Goal: Transaction & Acquisition: Book appointment/travel/reservation

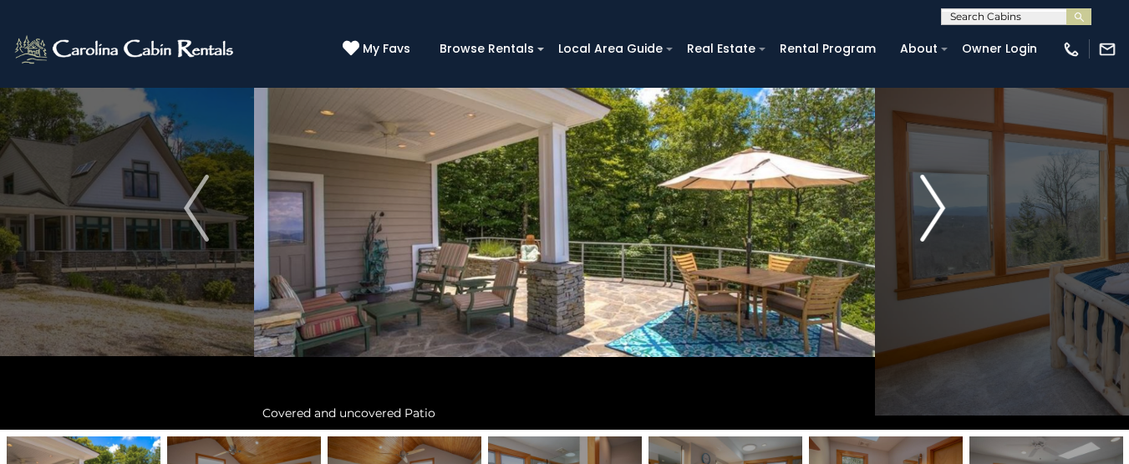
click at [942, 200] on img "Next" at bounding box center [932, 208] width 25 height 67
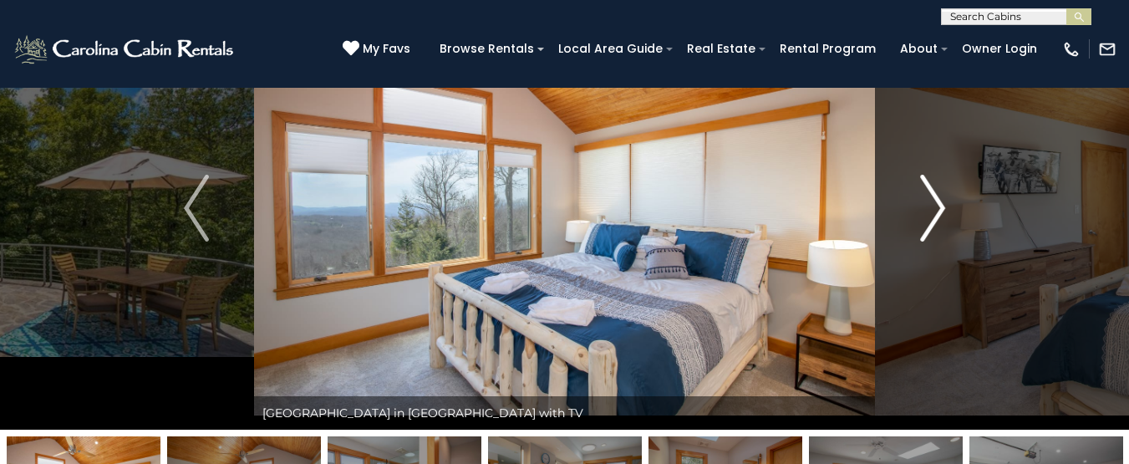
click at [942, 200] on img "Next" at bounding box center [932, 208] width 25 height 67
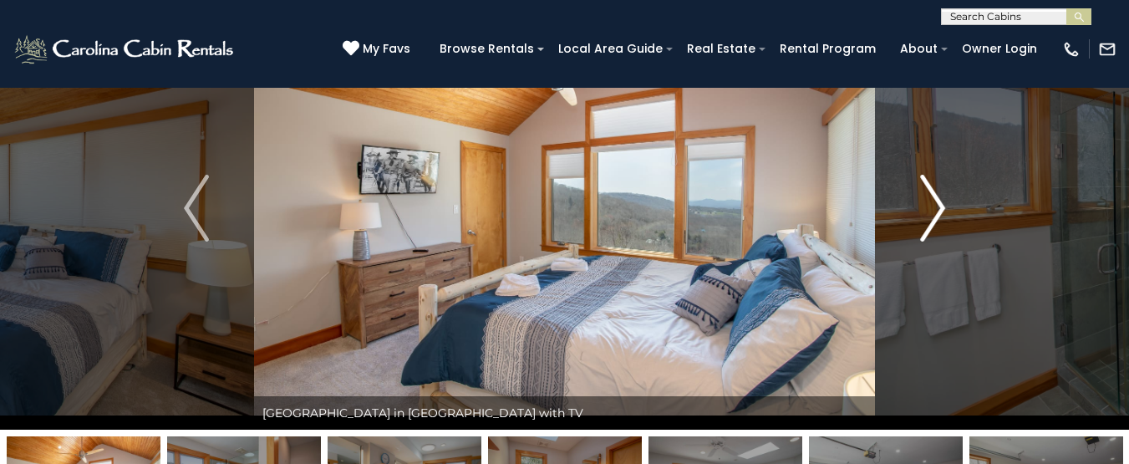
click at [942, 200] on img "Next" at bounding box center [932, 208] width 25 height 67
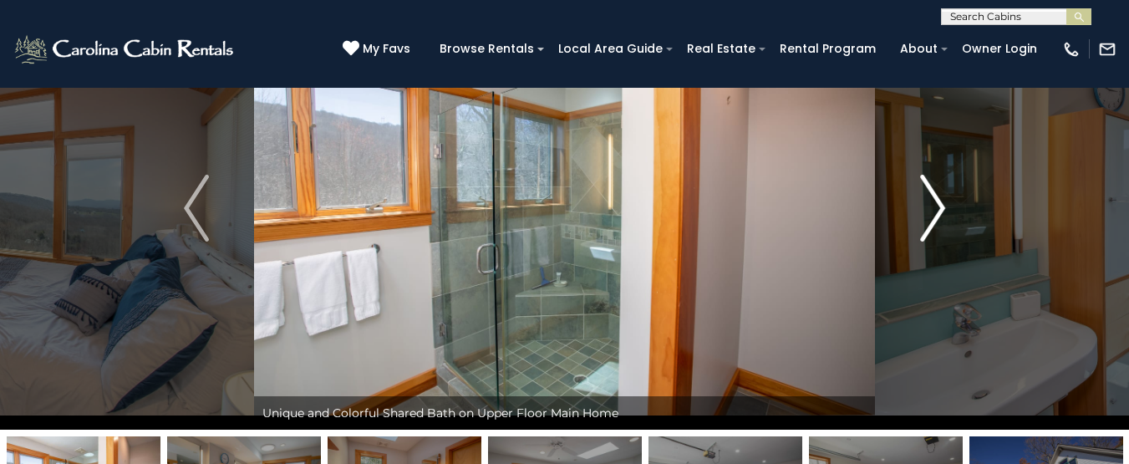
click at [920, 242] on button "Next" at bounding box center [932, 208] width 115 height 443
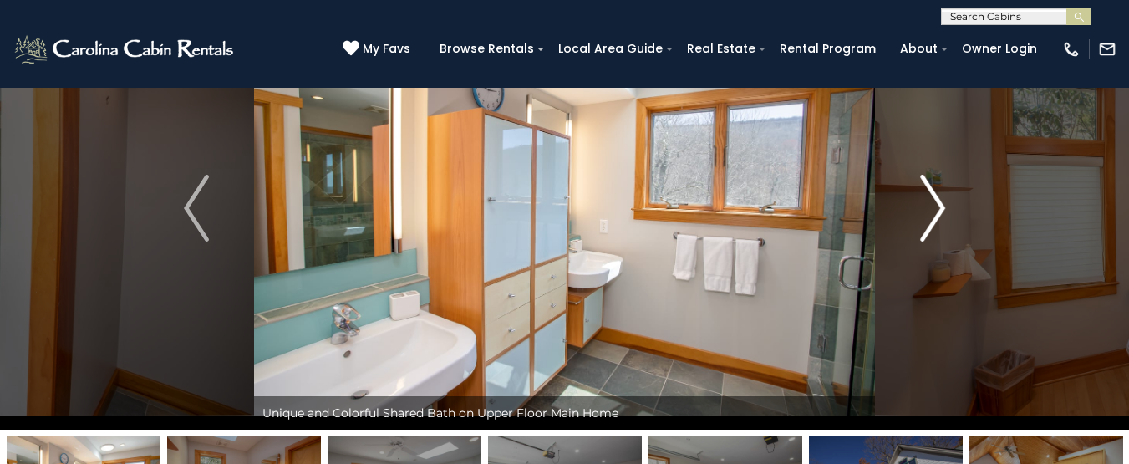
click at [920, 242] on button "Next" at bounding box center [932, 208] width 115 height 443
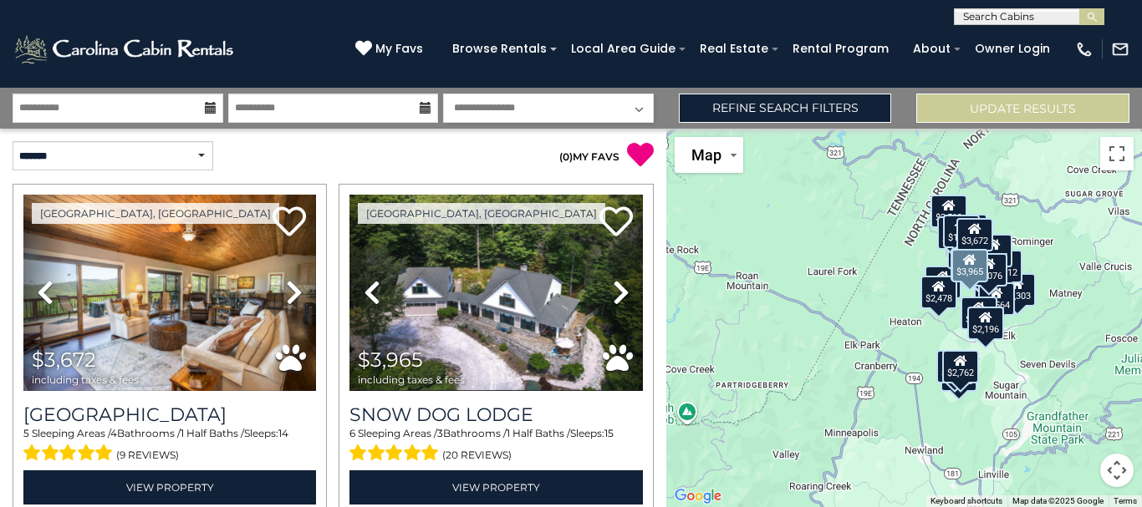
click at [647, 431] on div "Beech Mountain, NC Previous" at bounding box center [496, 350] width 326 height 332
drag, startPoint x: 644, startPoint y: 432, endPoint x: 645, endPoint y: 471, distance: 38.5
click at [645, 471] on div "Beech Mountain, NC Previous" at bounding box center [496, 350] width 326 height 332
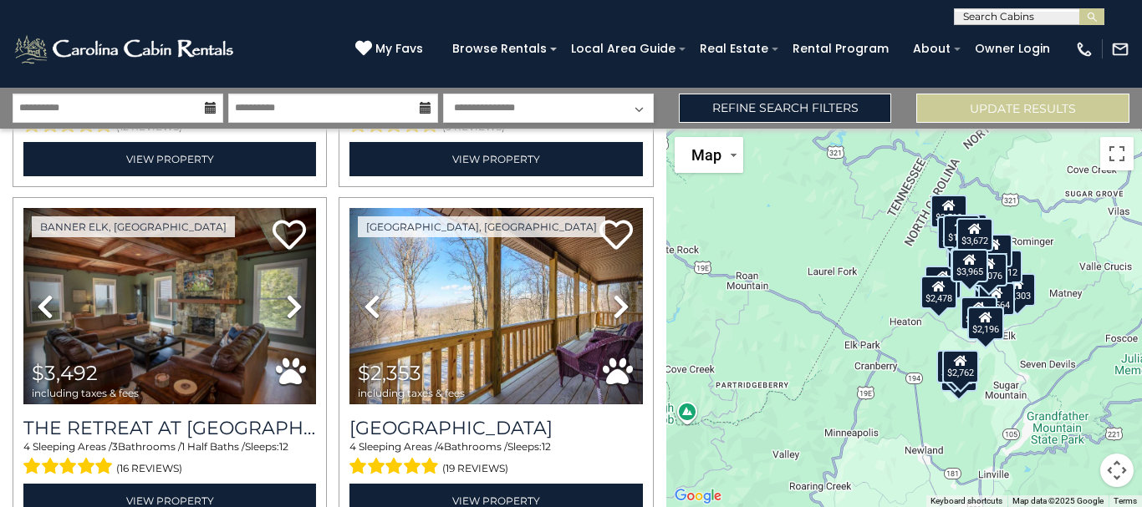
scroll to position [1025, 0]
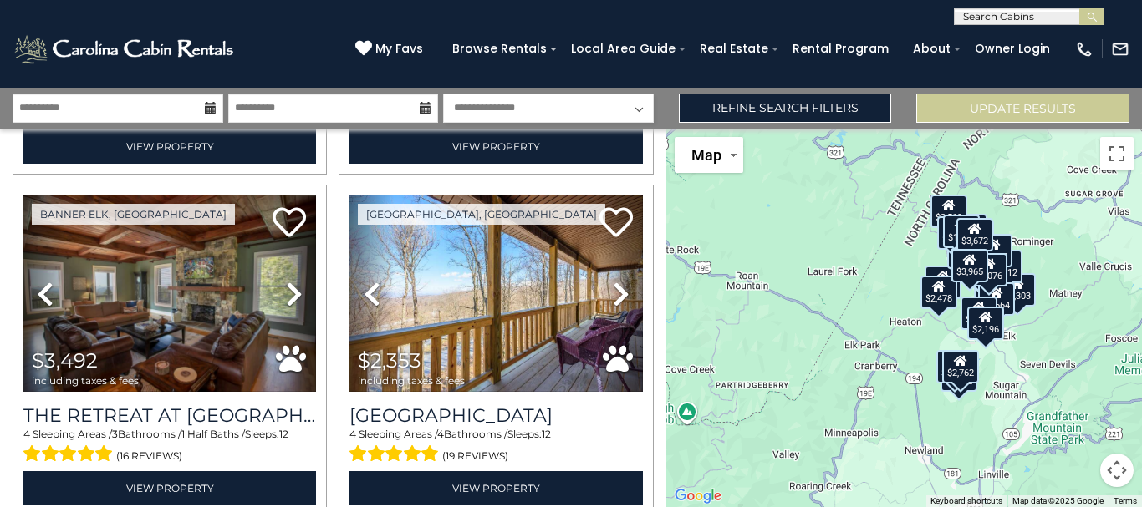
click at [964, 379] on div "$2,762" at bounding box center [961, 365] width 37 height 33
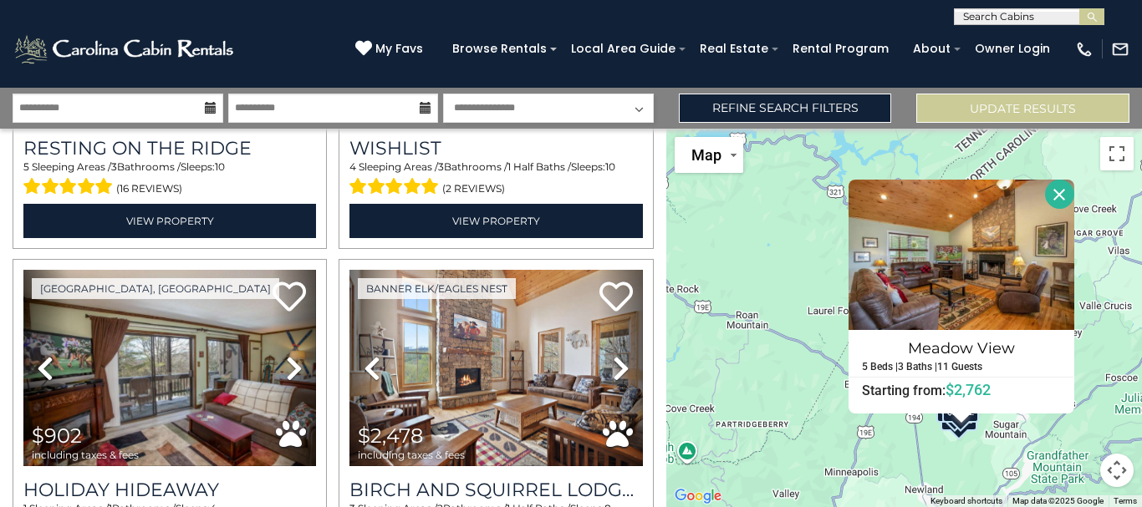
scroll to position [2379, 0]
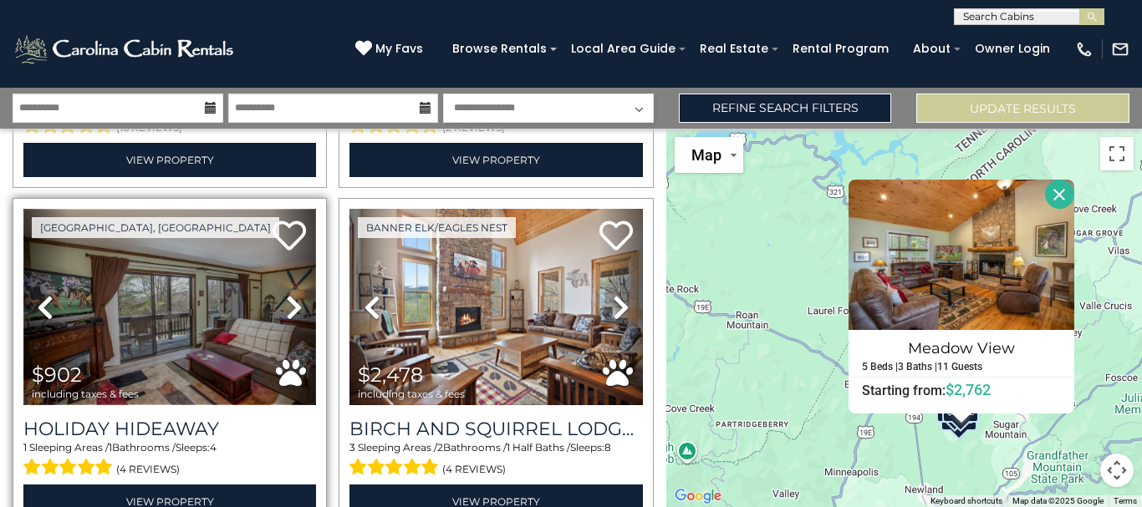
click at [223, 311] on img at bounding box center [169, 307] width 293 height 196
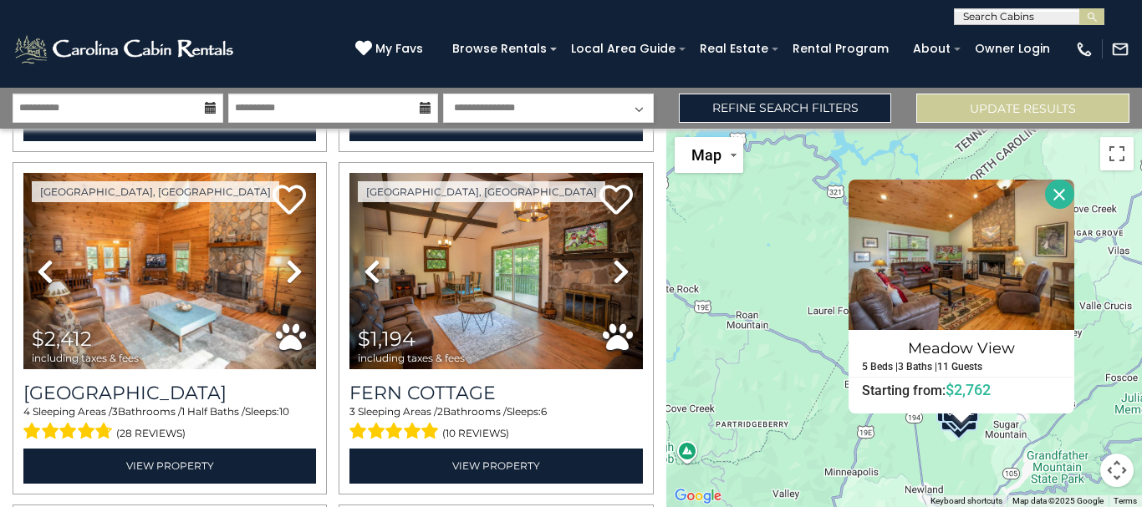
scroll to position [3465, 0]
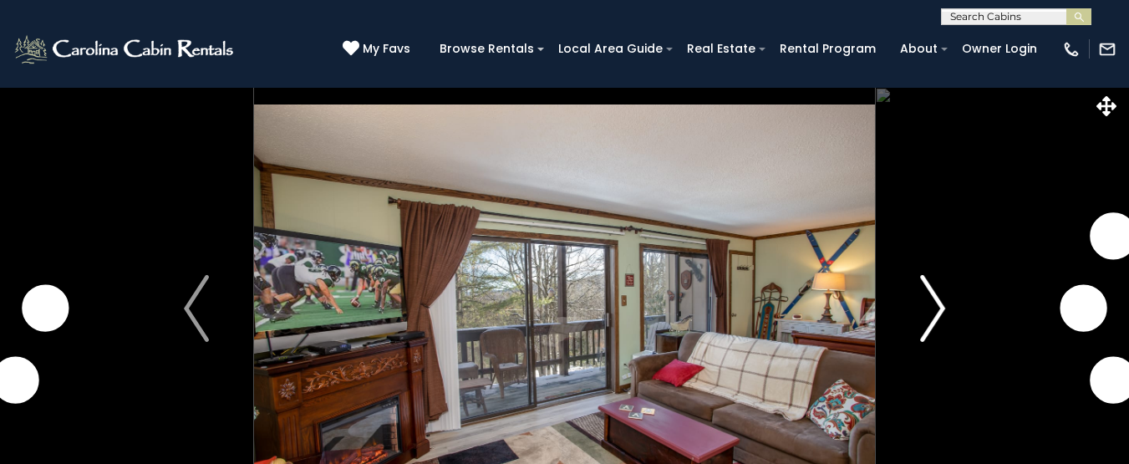
click at [921, 319] on img "Next" at bounding box center [932, 308] width 25 height 67
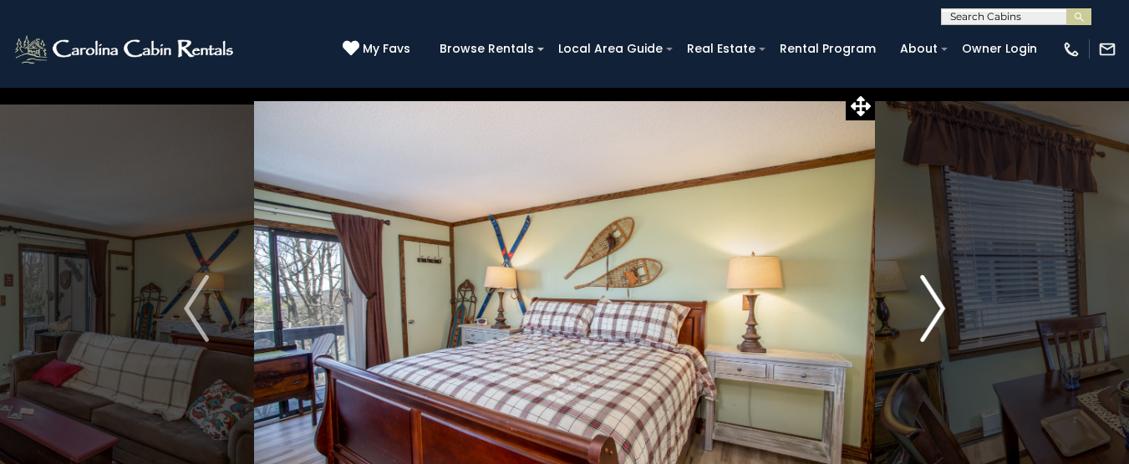
drag, startPoint x: 921, startPoint y: 319, endPoint x: 929, endPoint y: 323, distance: 8.6
click at [929, 323] on img "Next" at bounding box center [932, 308] width 25 height 67
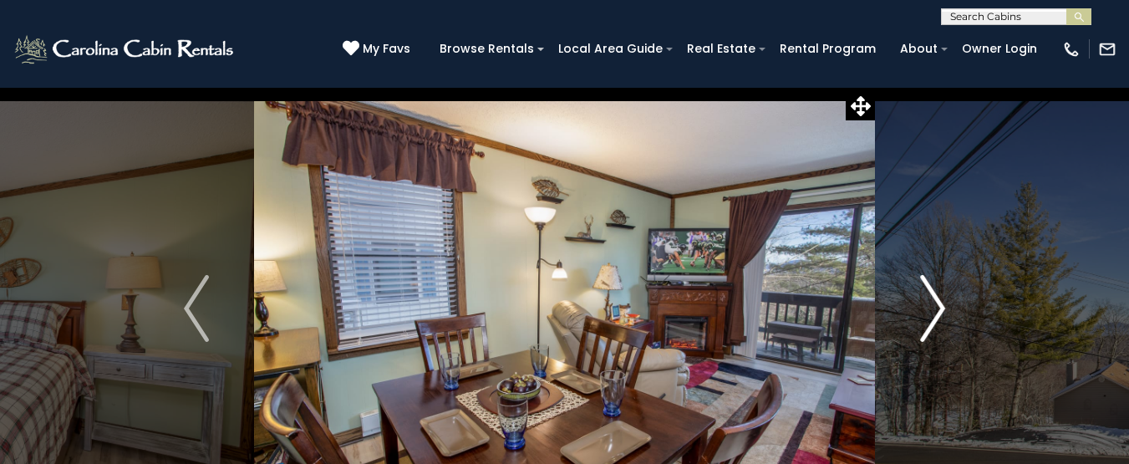
click at [929, 323] on img "Next" at bounding box center [932, 308] width 25 height 67
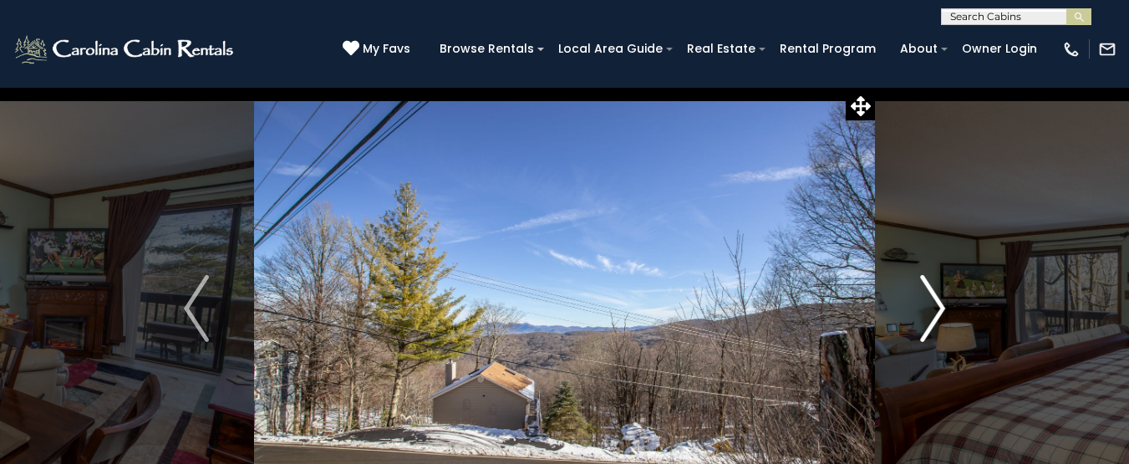
click at [929, 323] on img "Next" at bounding box center [932, 308] width 25 height 67
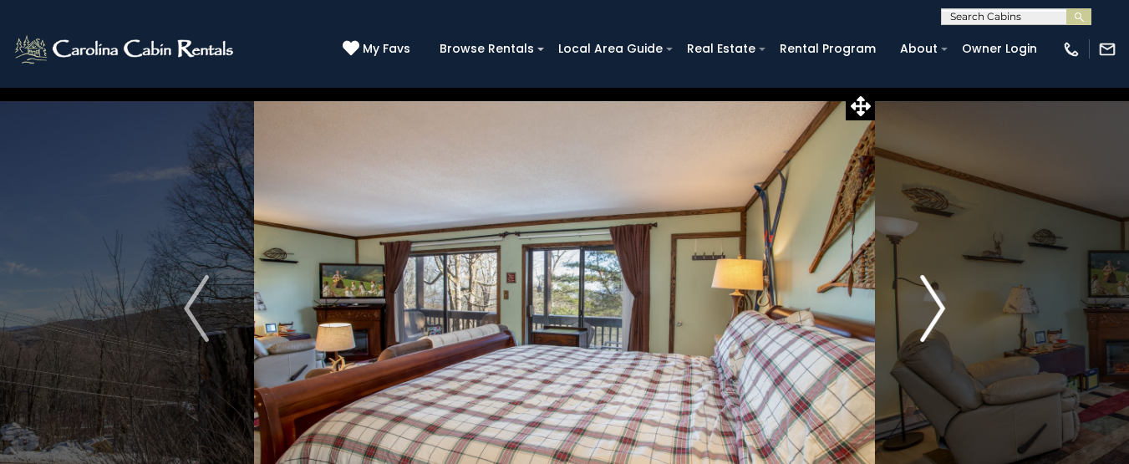
click at [929, 323] on img "Next" at bounding box center [932, 308] width 25 height 67
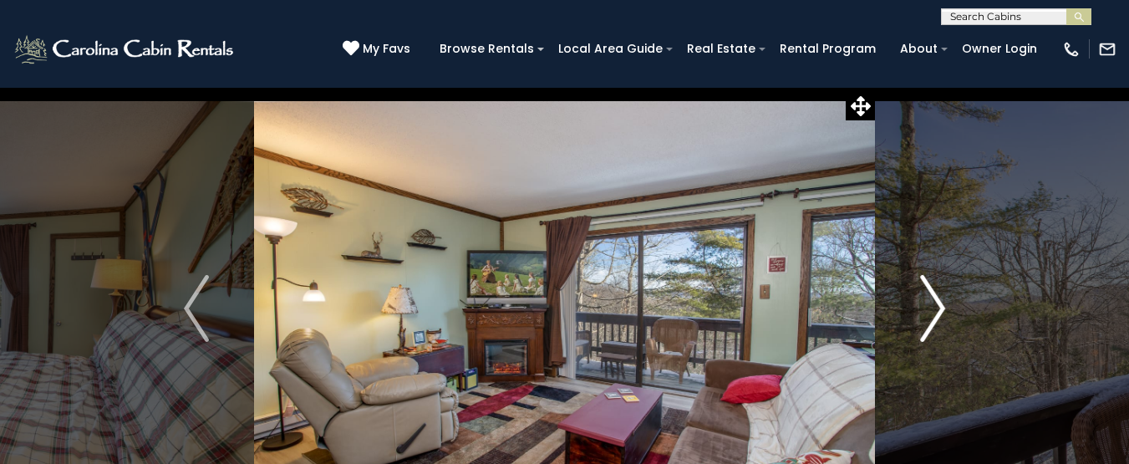
click at [929, 323] on img "Next" at bounding box center [932, 308] width 25 height 67
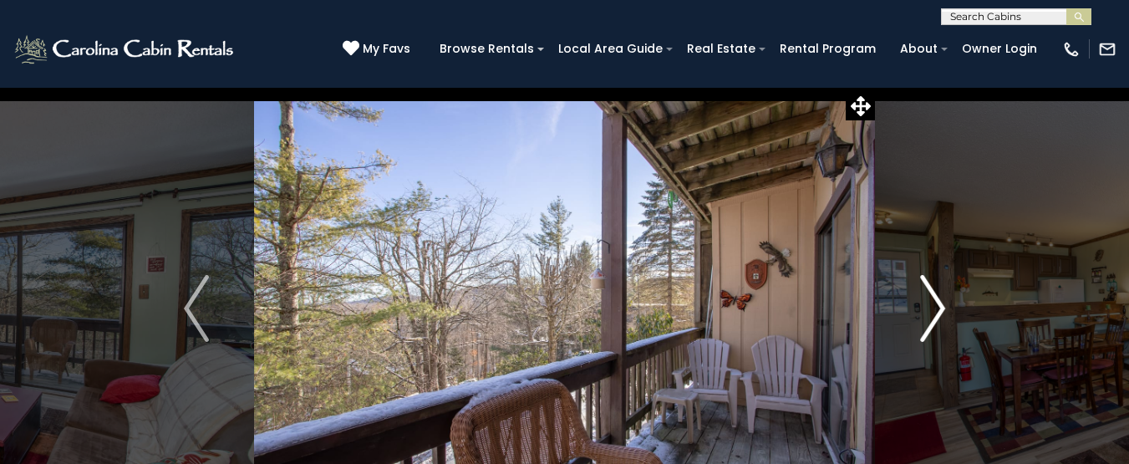
click at [929, 323] on img "Next" at bounding box center [932, 308] width 25 height 67
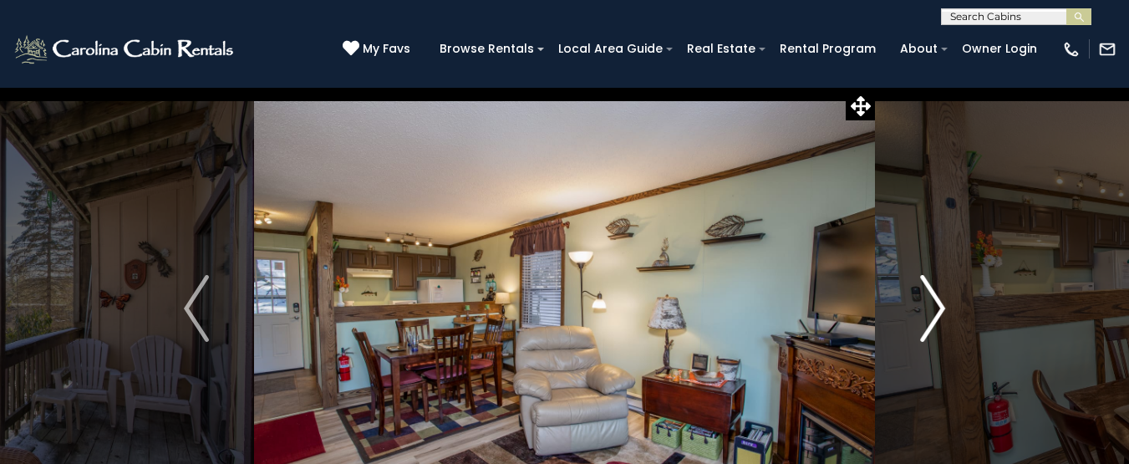
click at [929, 323] on img "Next" at bounding box center [932, 308] width 25 height 67
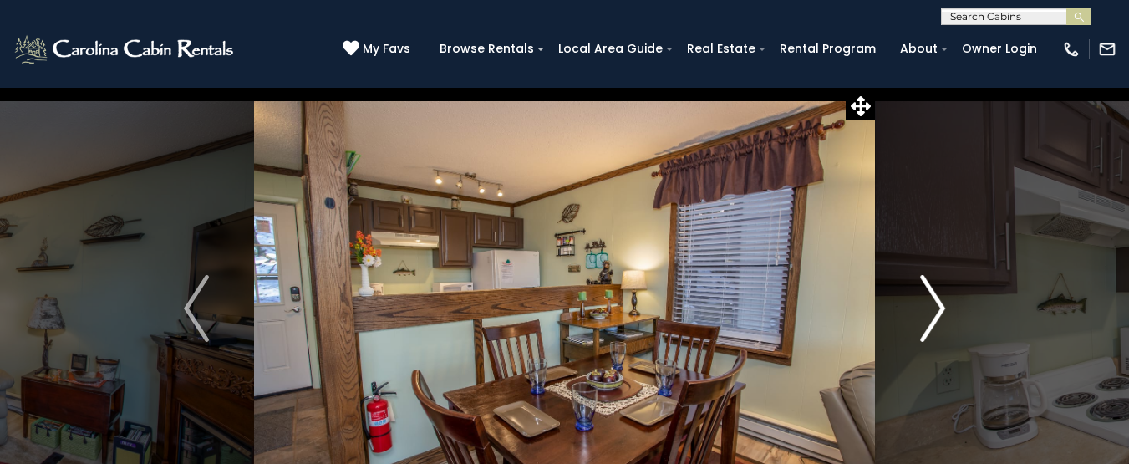
click at [929, 323] on img "Next" at bounding box center [932, 308] width 25 height 67
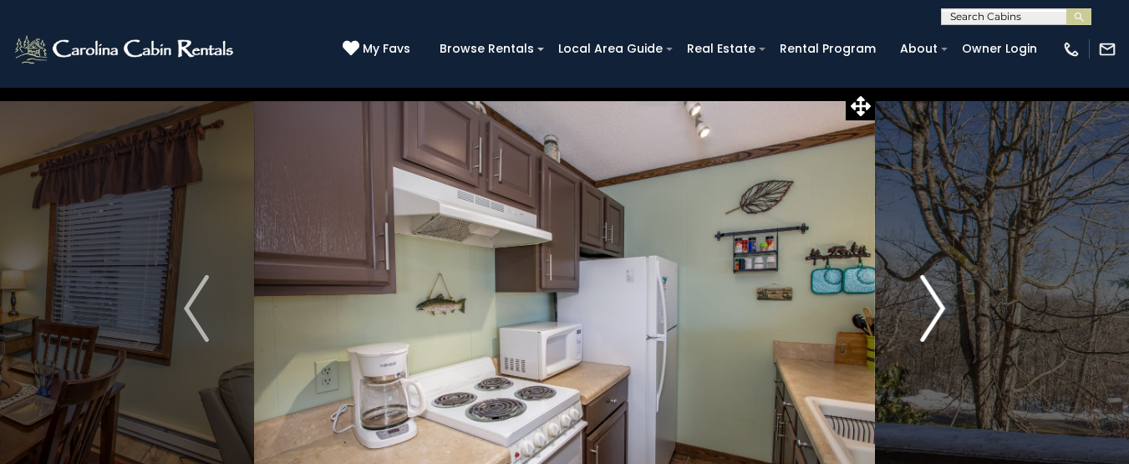
click at [929, 323] on img "Next" at bounding box center [932, 308] width 25 height 67
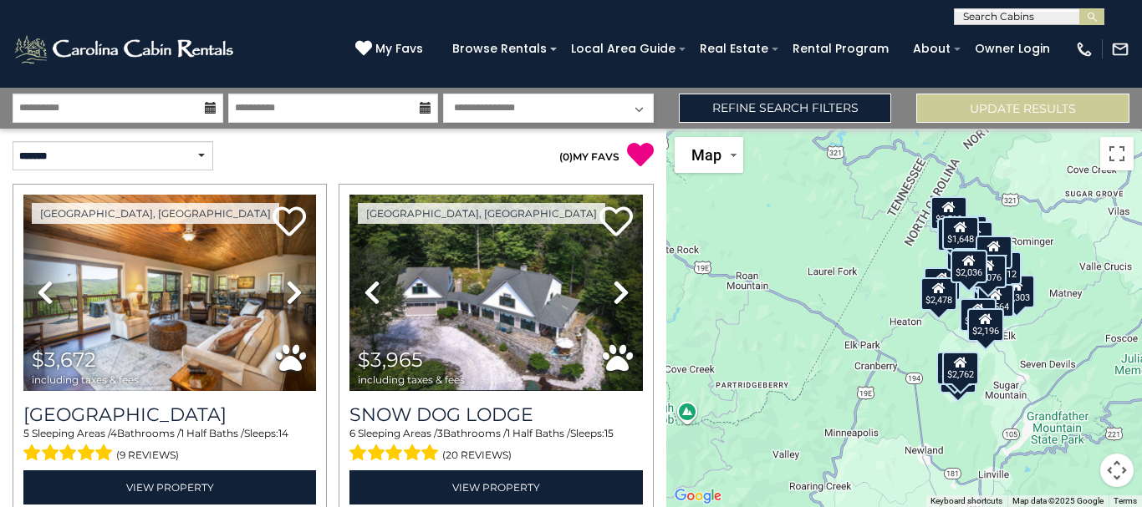
click at [475, 112] on select "**********" at bounding box center [548, 108] width 211 height 29
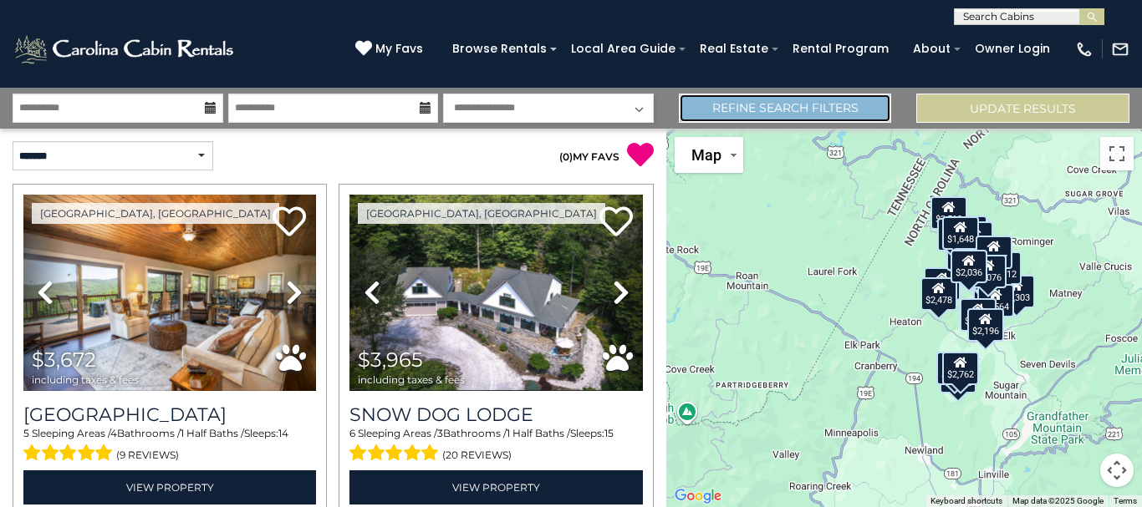
click at [737, 110] on link "Refine Search Filters" at bounding box center [785, 108] width 213 height 29
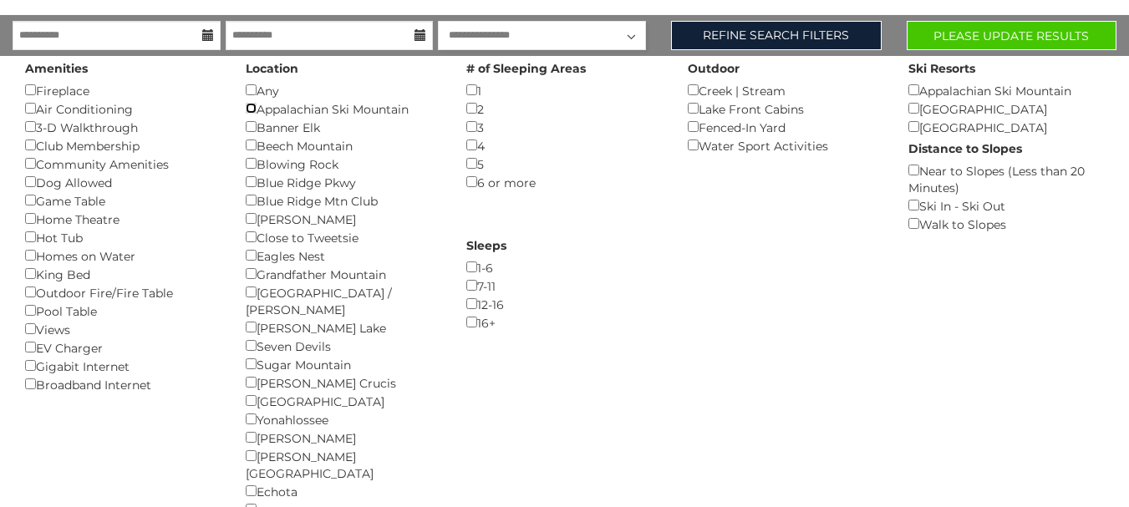
scroll to position [110, 0]
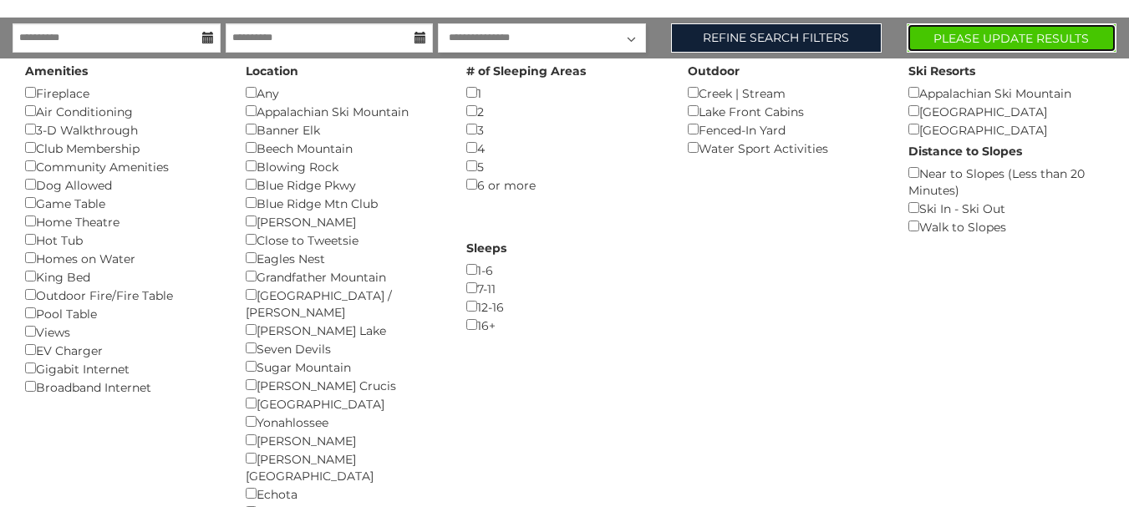
click at [936, 35] on button "Please Update Results" at bounding box center [1012, 37] width 210 height 29
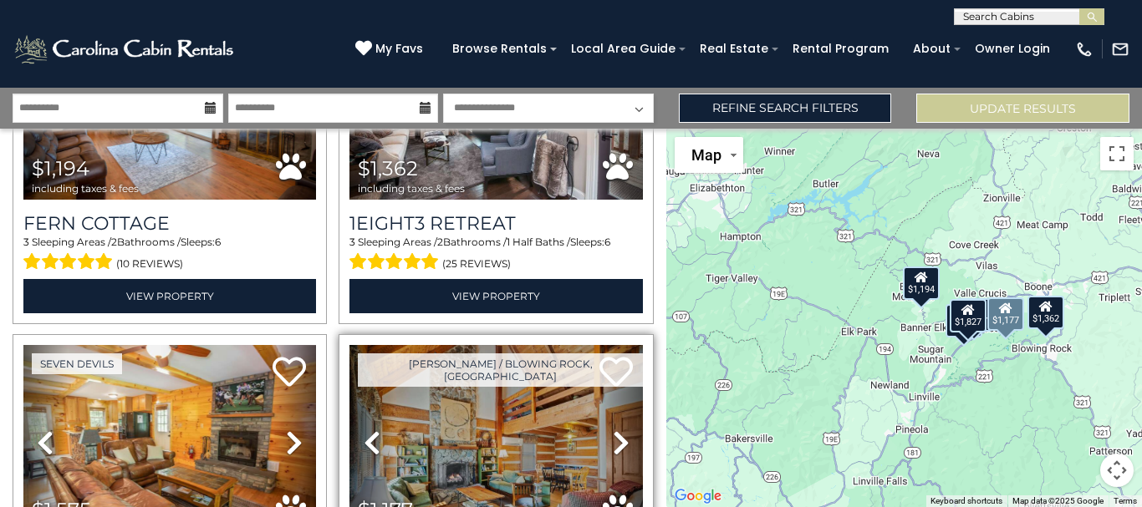
scroll to position [538, 0]
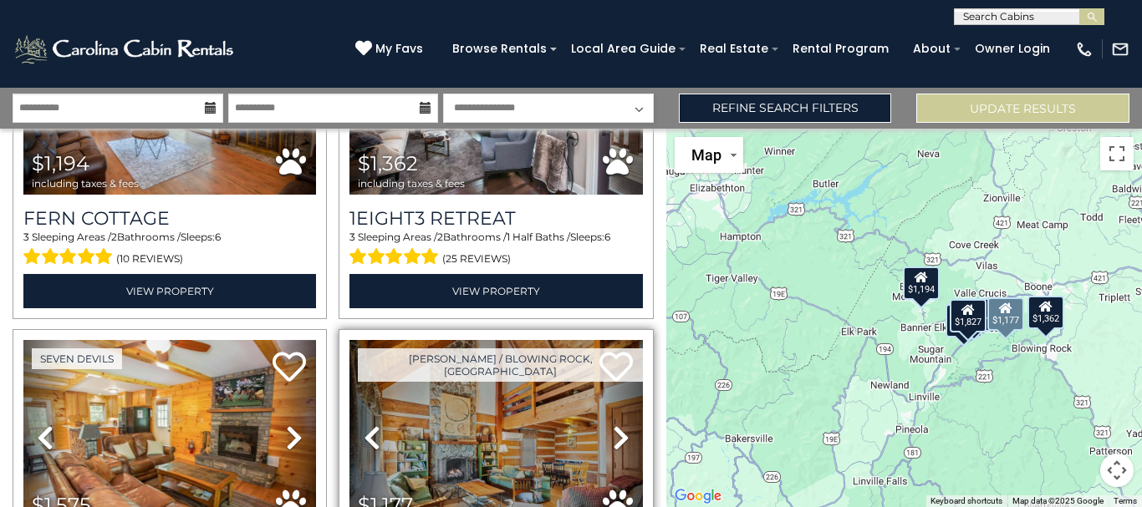
click at [624, 412] on link "Next" at bounding box center [621, 438] width 44 height 196
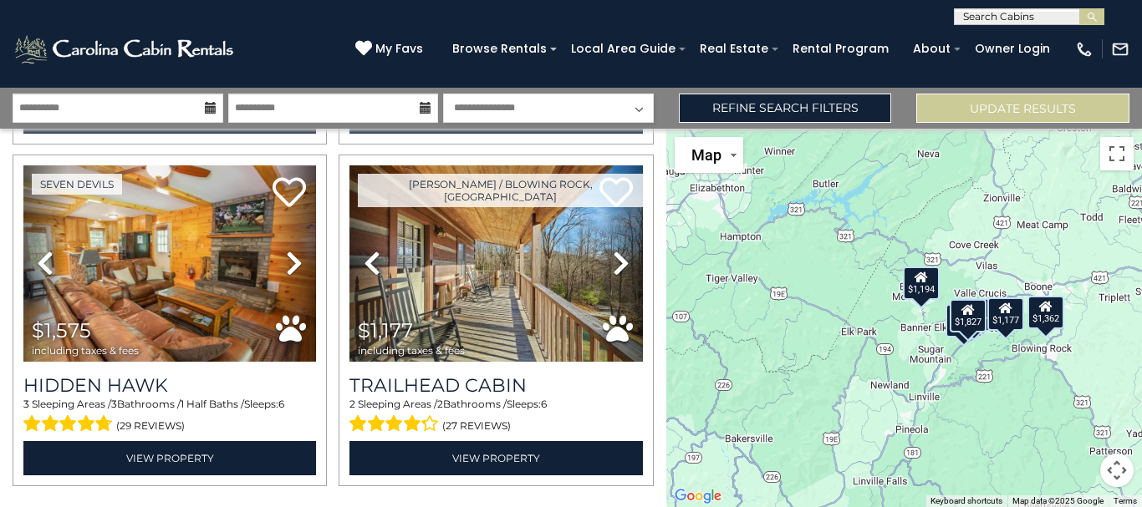
scroll to position [752, 0]
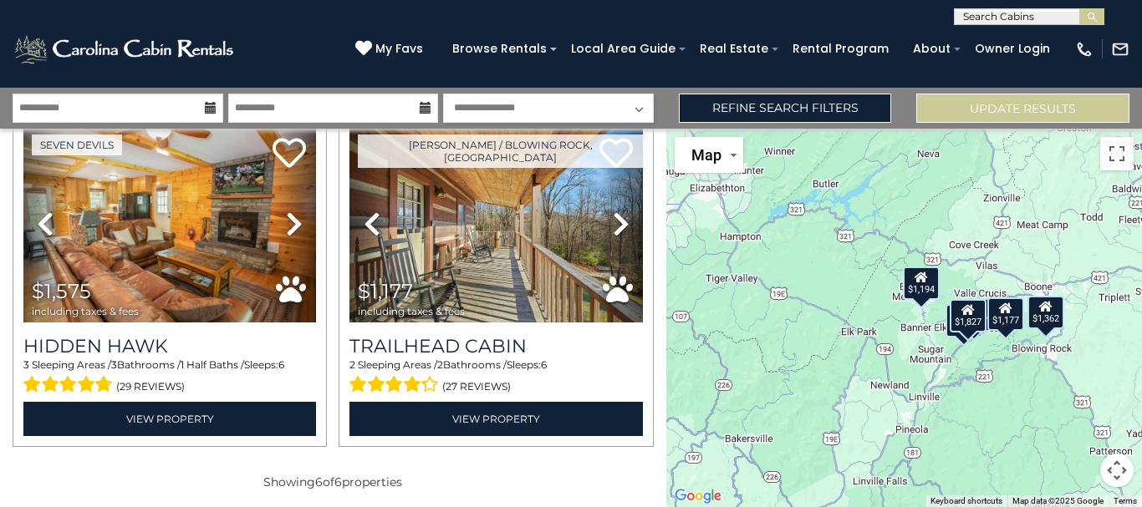
click at [651, 488] on div "Showing 6 of 6 properties" at bounding box center [333, 486] width 666 height 59
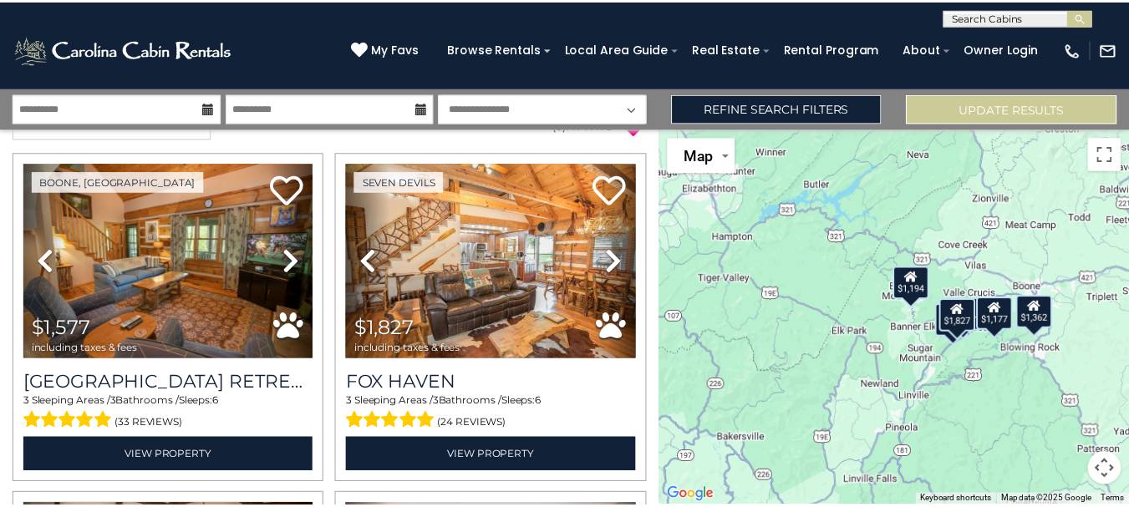
scroll to position [0, 0]
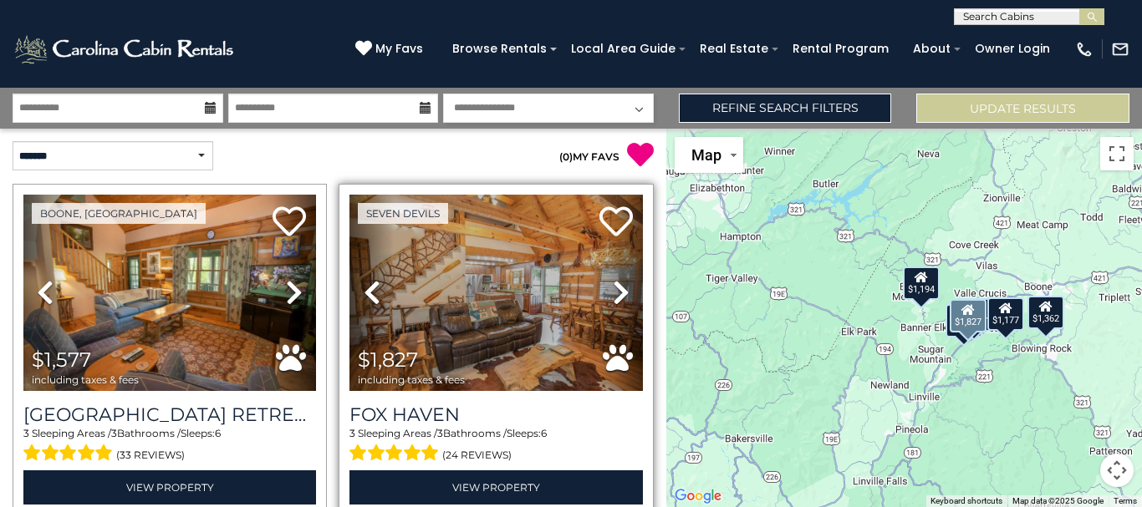
click at [613, 298] on icon at bounding box center [621, 292] width 17 height 27
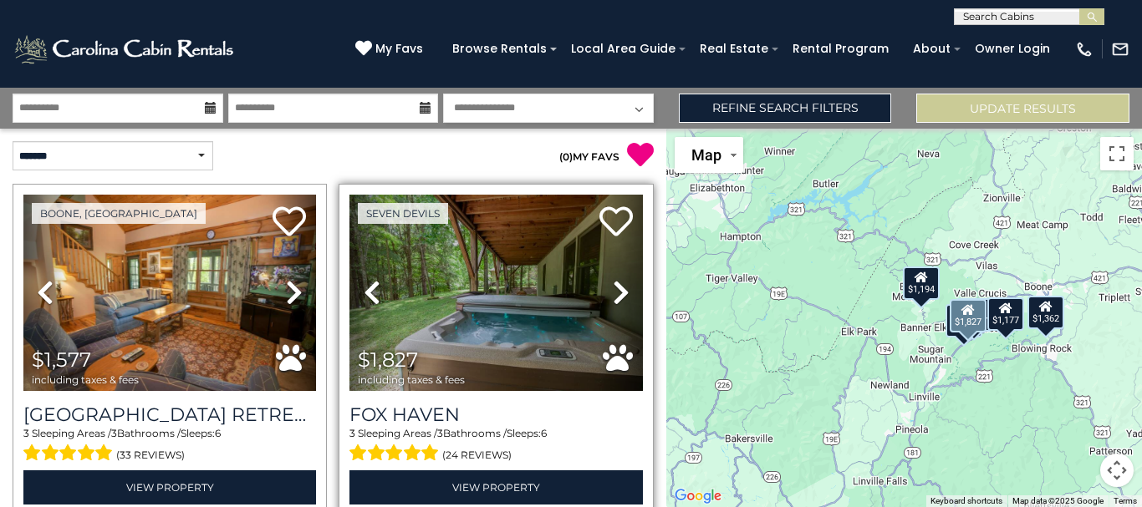
click at [613, 298] on icon at bounding box center [621, 292] width 17 height 27
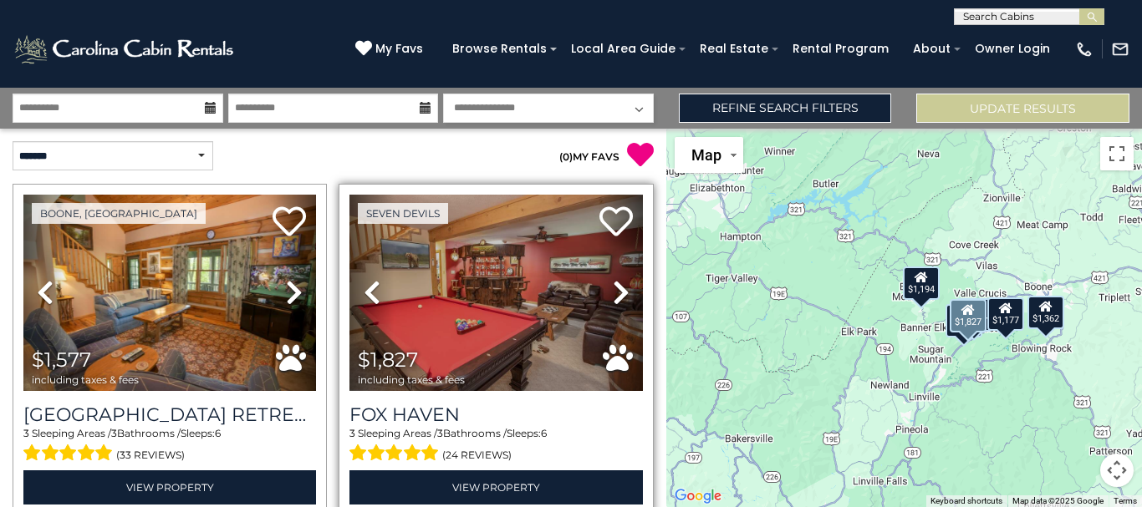
click at [613, 298] on icon at bounding box center [621, 292] width 17 height 27
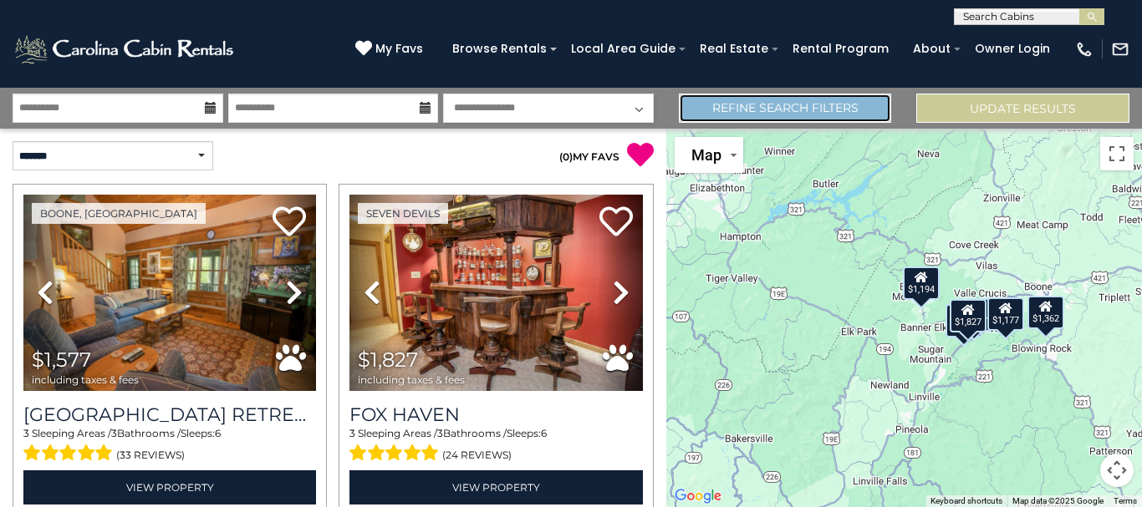
click at [841, 115] on link "Refine Search Filters" at bounding box center [785, 108] width 213 height 29
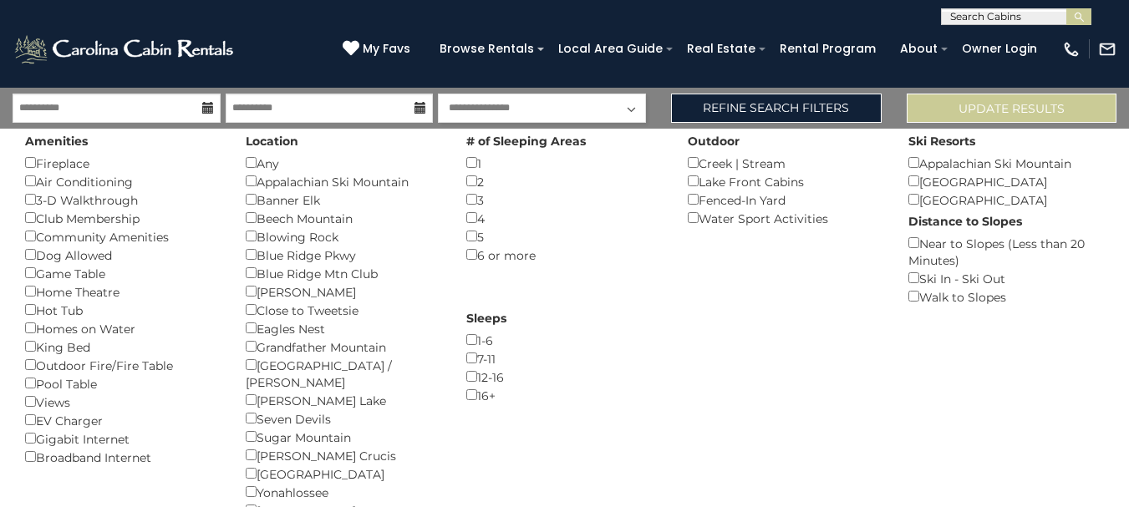
click at [244, 421] on div "Location Any () Appalachian Ski Mountain () Banner Elk () Beech Mountain () Blo…" at bounding box center [343, 369] width 221 height 480
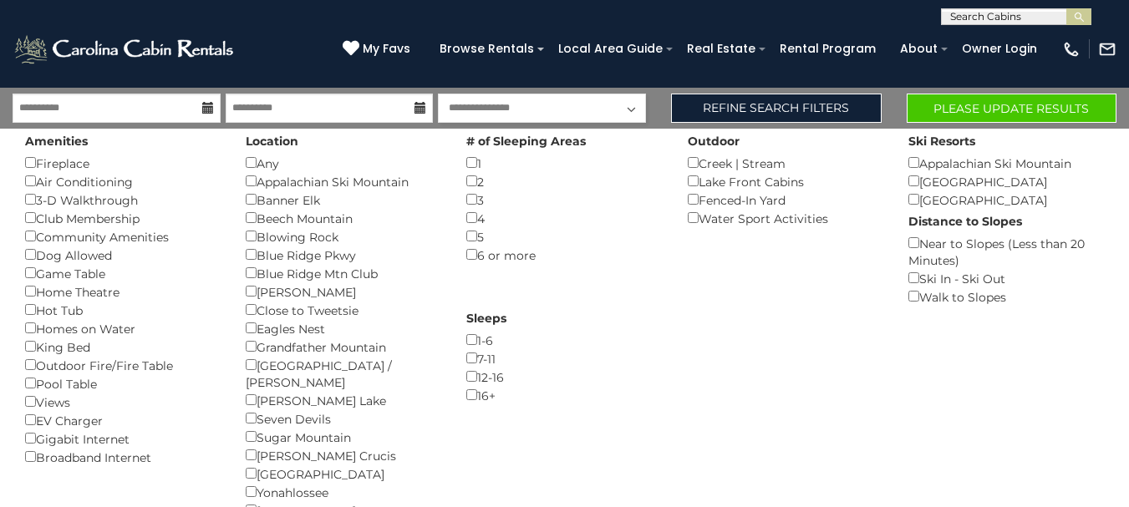
click at [253, 410] on div "Seven Devils ()" at bounding box center [344, 419] width 196 height 18
click at [1016, 110] on button "Please Update Results" at bounding box center [1012, 108] width 210 height 29
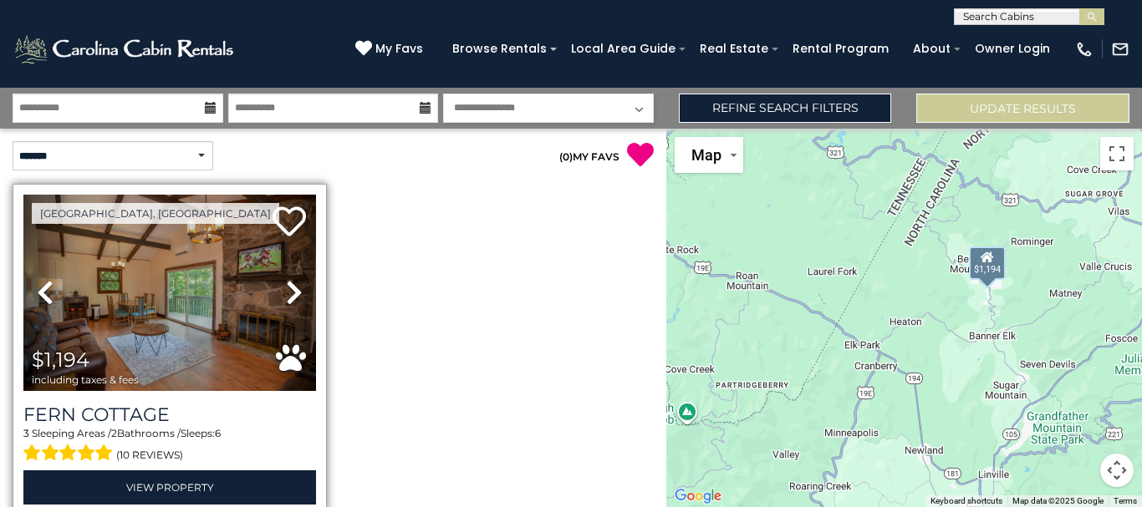
click at [286, 289] on icon at bounding box center [294, 292] width 17 height 27
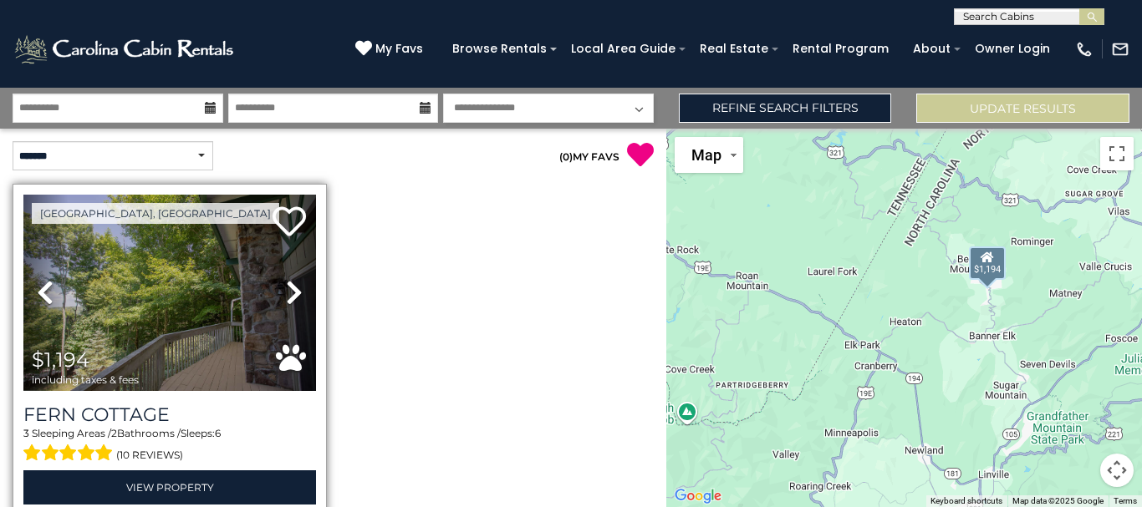
click at [286, 289] on icon at bounding box center [294, 292] width 17 height 27
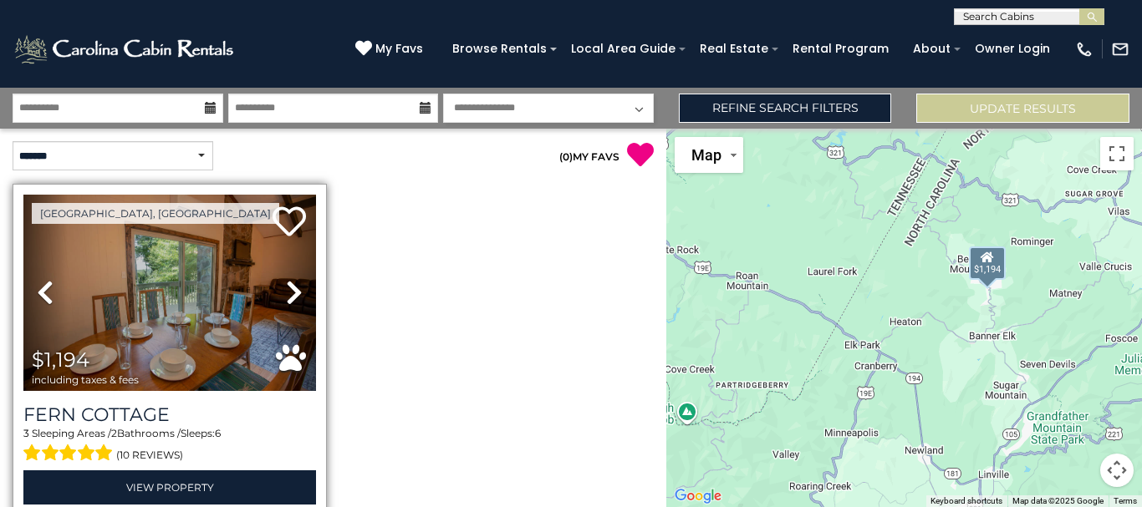
click at [286, 289] on icon at bounding box center [294, 292] width 17 height 27
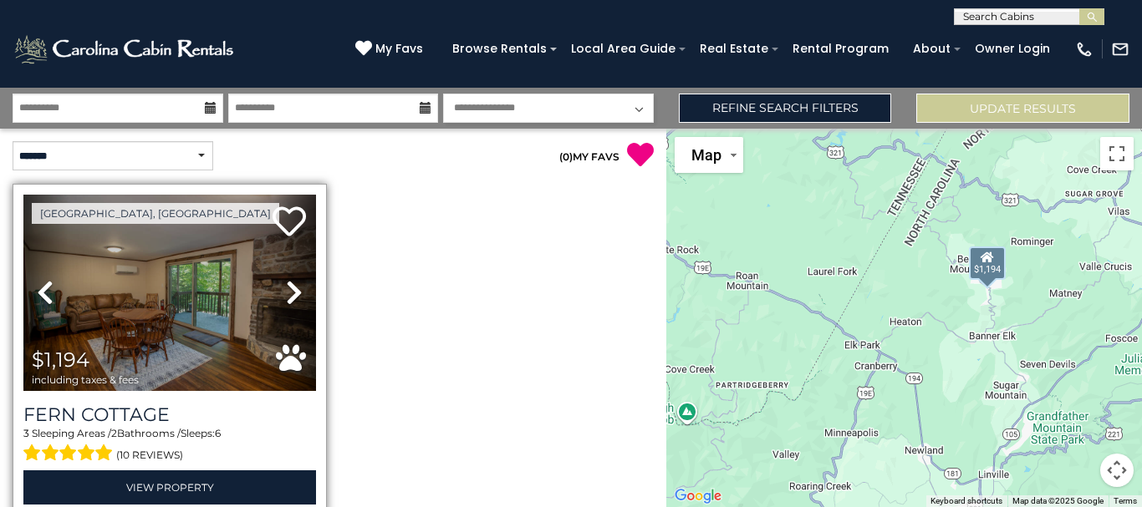
click at [286, 289] on icon at bounding box center [294, 292] width 17 height 27
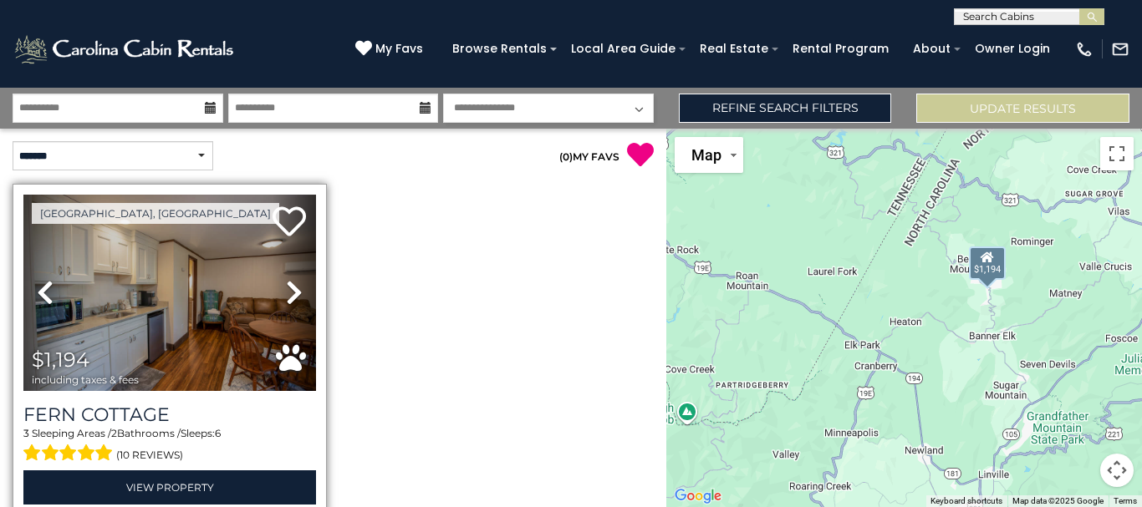
click at [286, 289] on icon at bounding box center [294, 292] width 17 height 27
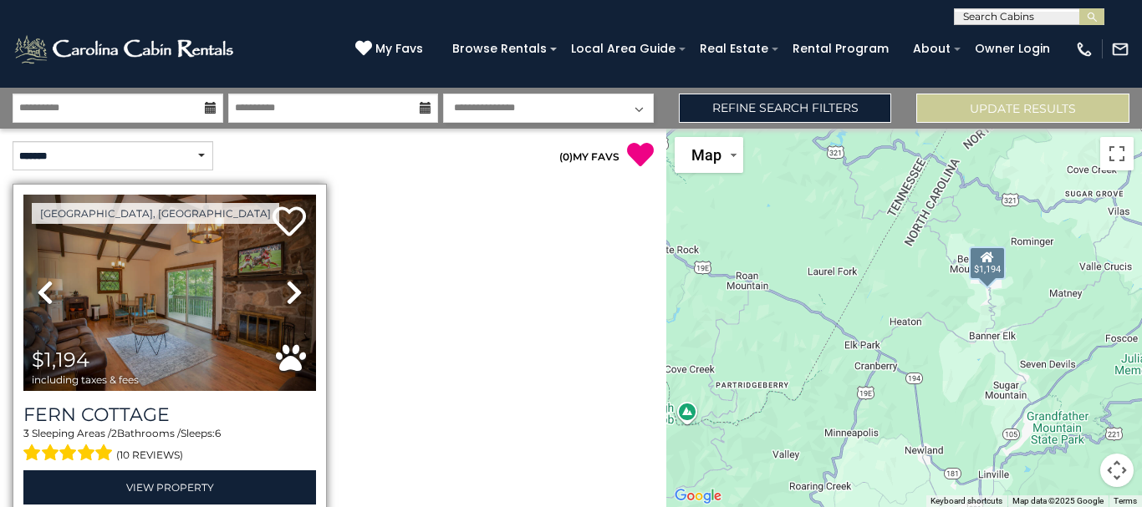
click at [286, 289] on icon at bounding box center [294, 292] width 17 height 27
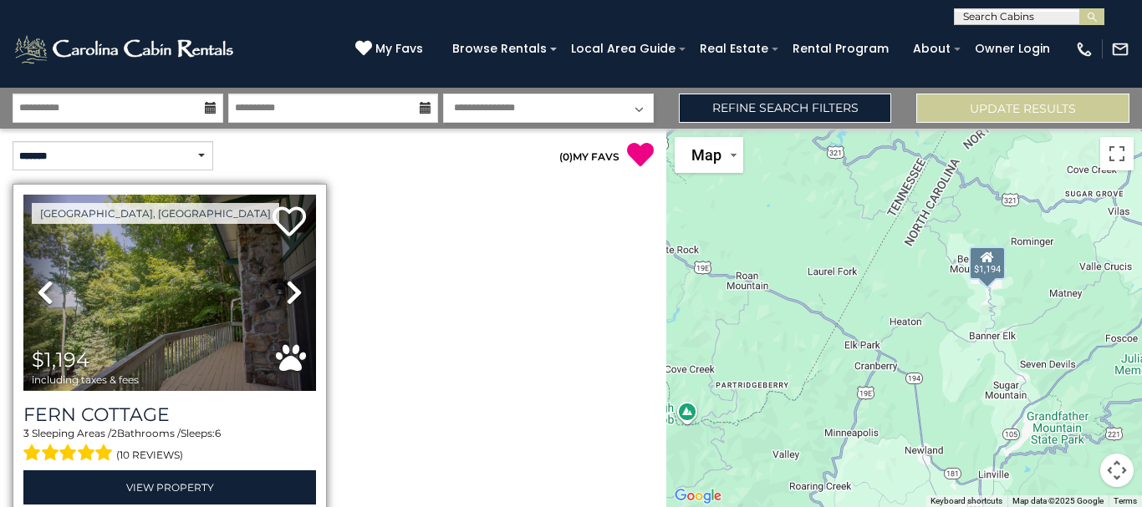
click at [286, 289] on icon at bounding box center [294, 292] width 17 height 27
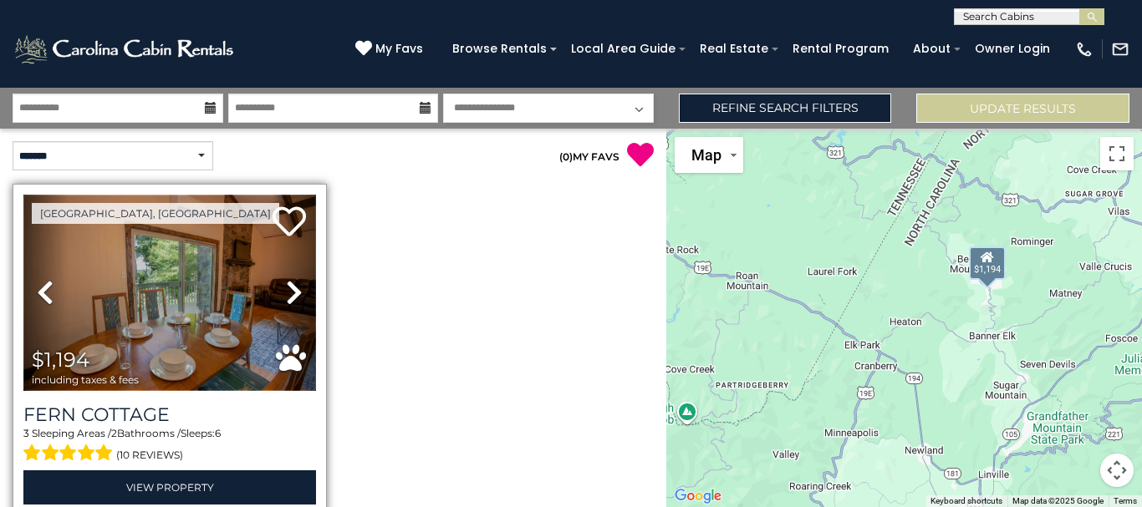
click at [166, 325] on img at bounding box center [169, 293] width 293 height 196
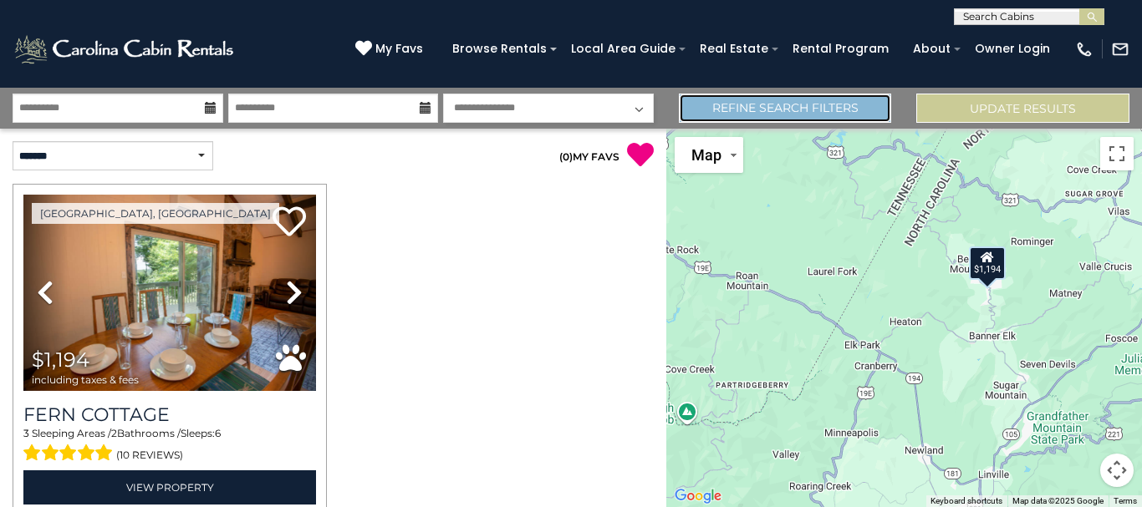
click at [730, 109] on link "Refine Search Filters" at bounding box center [785, 108] width 213 height 29
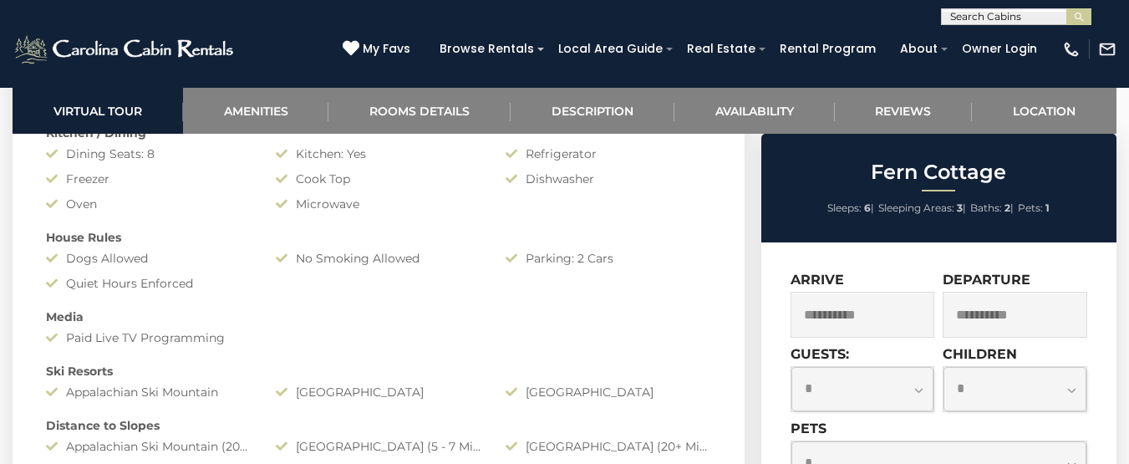
scroll to position [1497, 0]
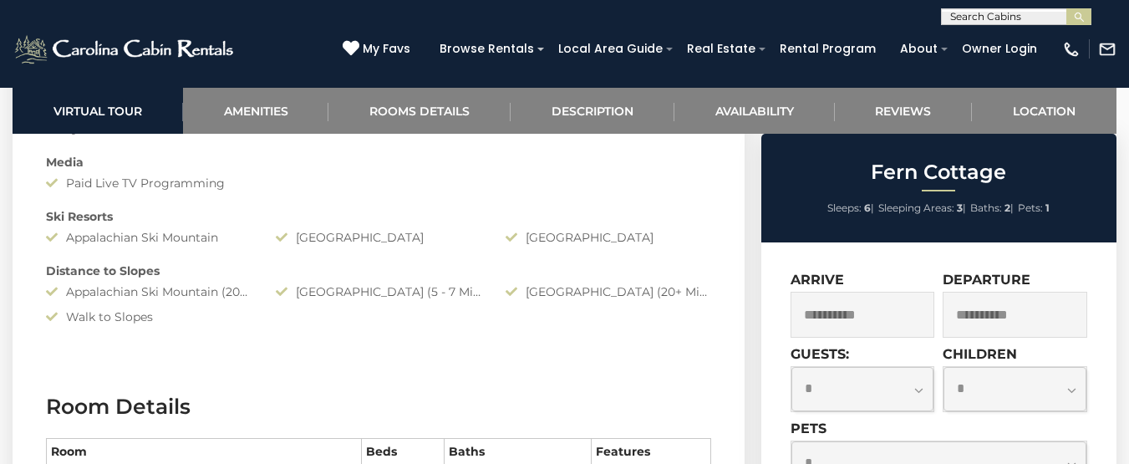
scroll to position [1691, 0]
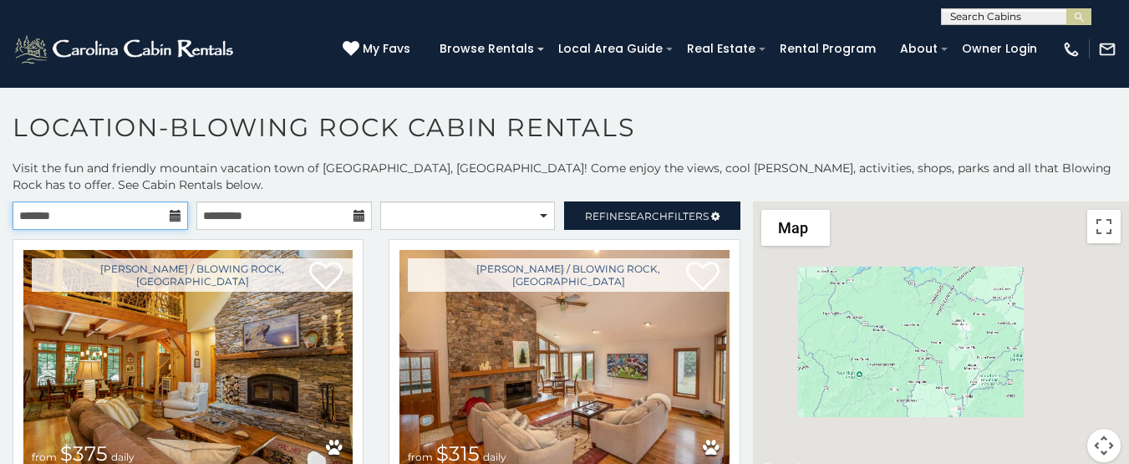
click at [132, 225] on input "text" at bounding box center [101, 215] width 176 height 28
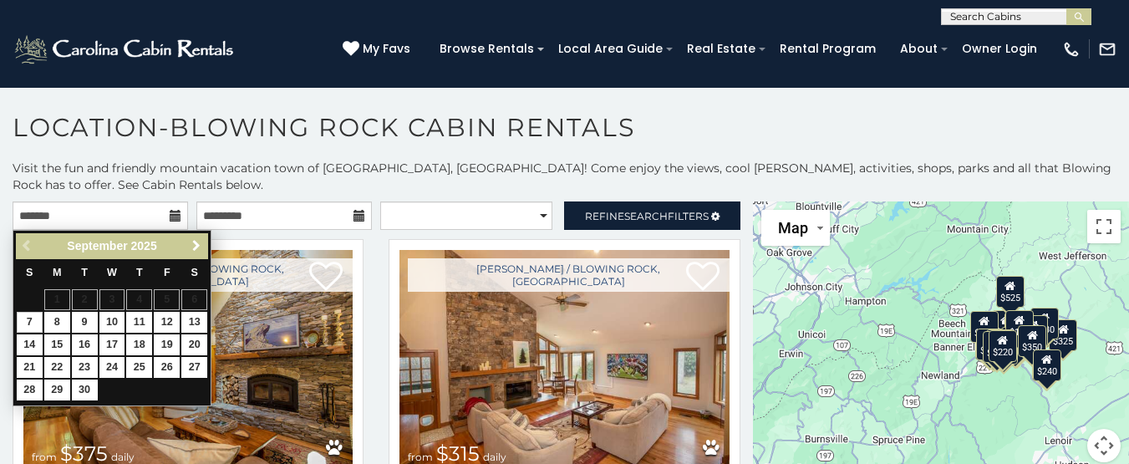
click at [187, 241] on link "Next" at bounding box center [196, 246] width 21 height 21
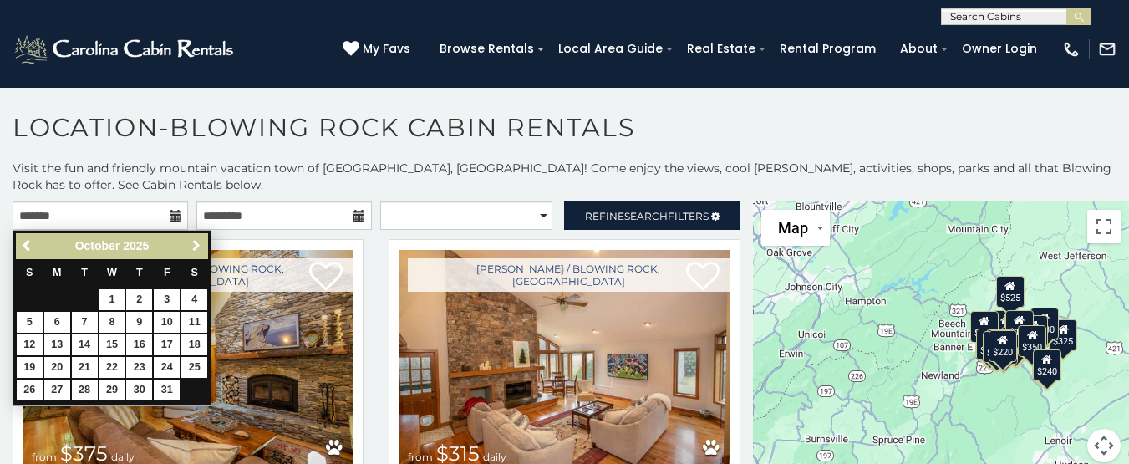
click at [187, 241] on link "Next" at bounding box center [196, 246] width 21 height 21
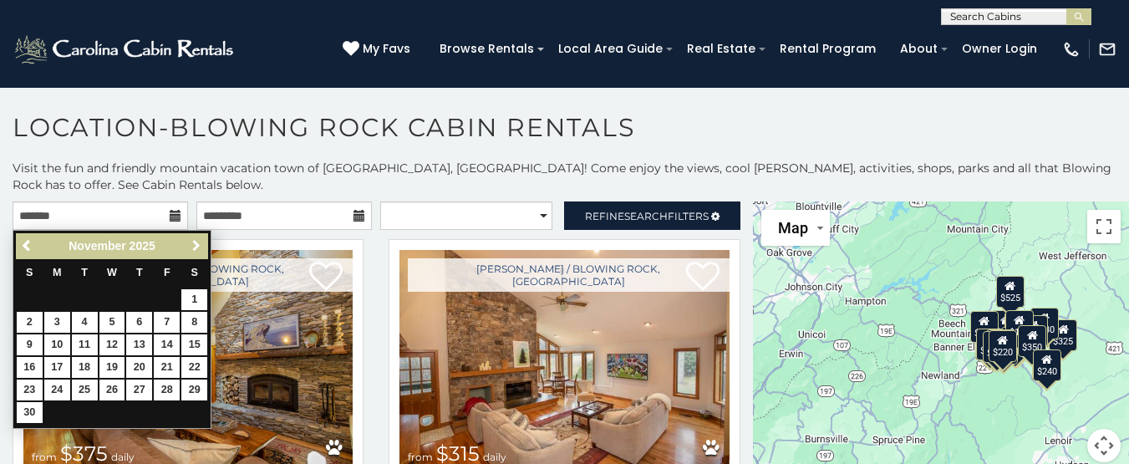
click at [187, 241] on link "Next" at bounding box center [196, 246] width 21 height 21
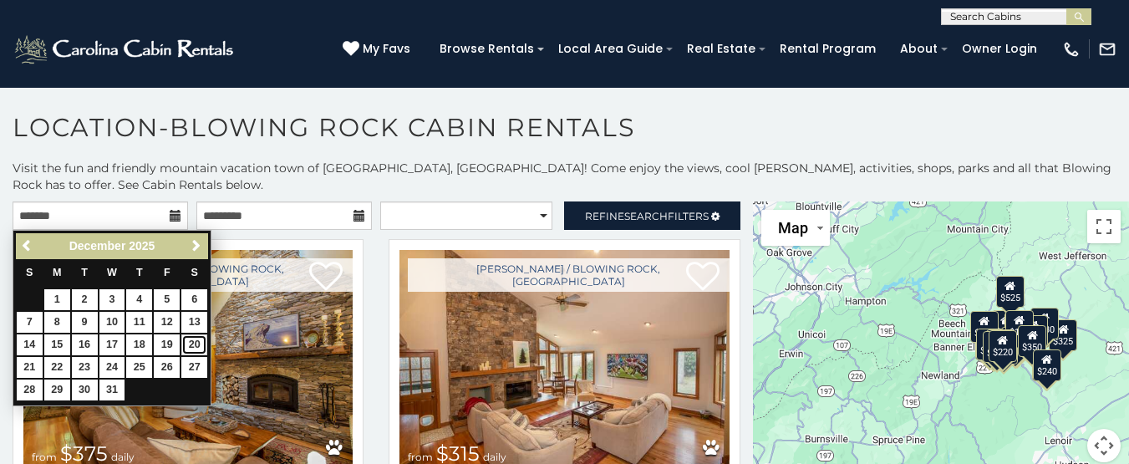
click at [192, 338] on link "20" at bounding box center [194, 344] width 26 height 21
type input "**********"
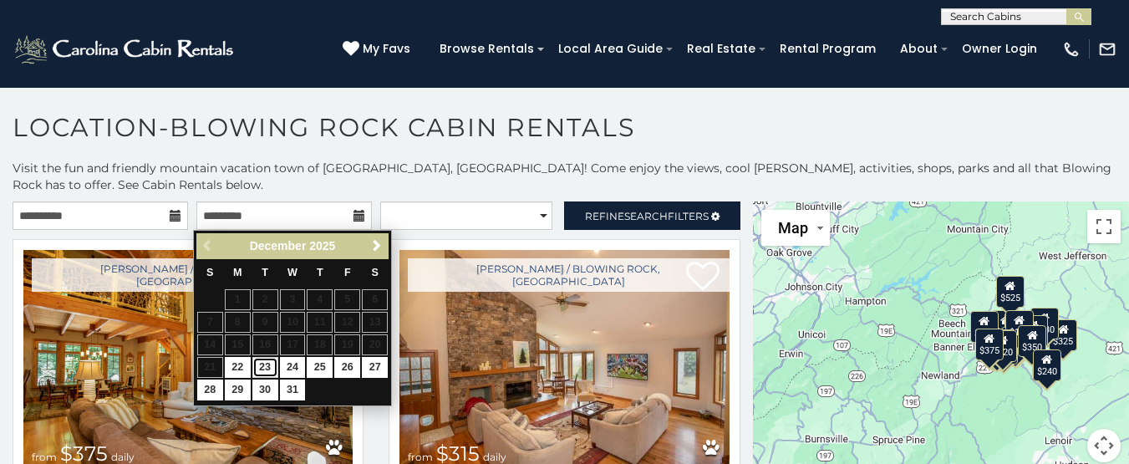
click at [268, 368] on link "23" at bounding box center [265, 367] width 26 height 21
type input "**********"
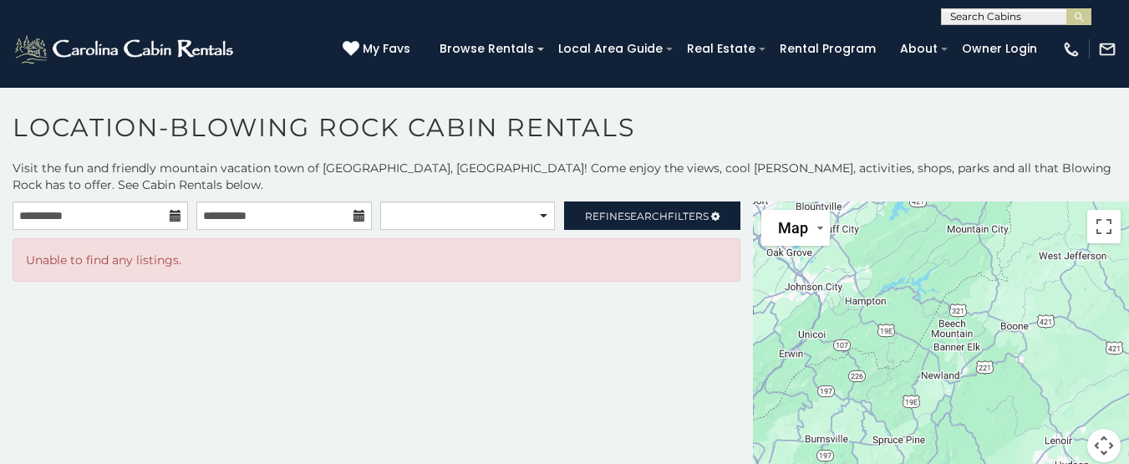
click at [359, 219] on icon at bounding box center [360, 216] width 12 height 12
click at [176, 219] on icon at bounding box center [176, 216] width 12 height 12
click at [155, 214] on input "**********" at bounding box center [101, 215] width 176 height 28
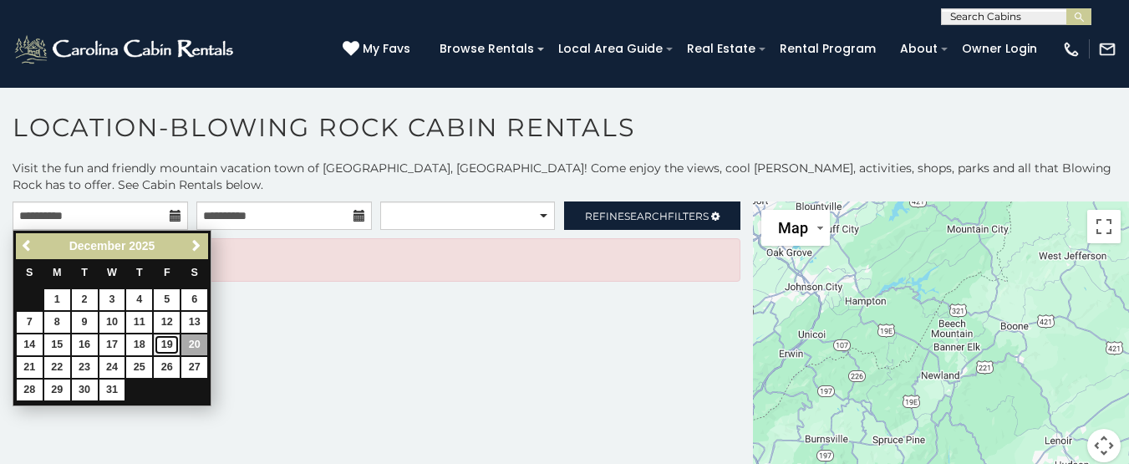
click at [171, 339] on link "19" at bounding box center [167, 344] width 26 height 21
type input "**********"
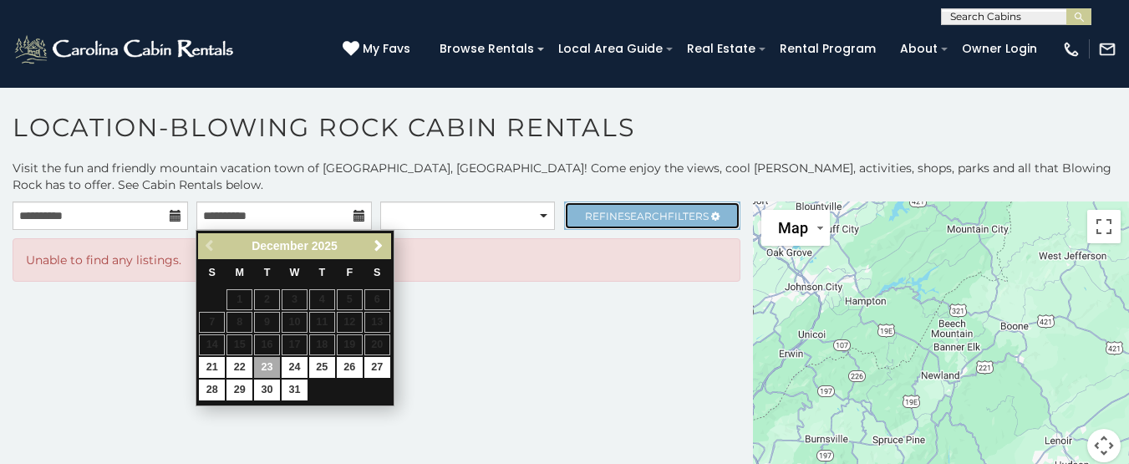
click at [604, 214] on span "Refine Search Filters" at bounding box center [647, 216] width 124 height 13
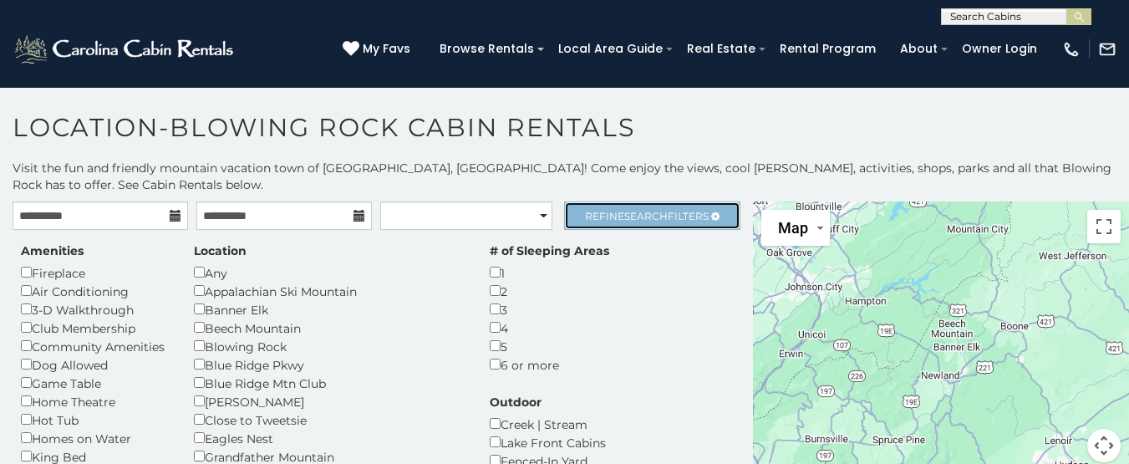
click at [604, 214] on span "Refine Search Filters" at bounding box center [647, 216] width 124 height 13
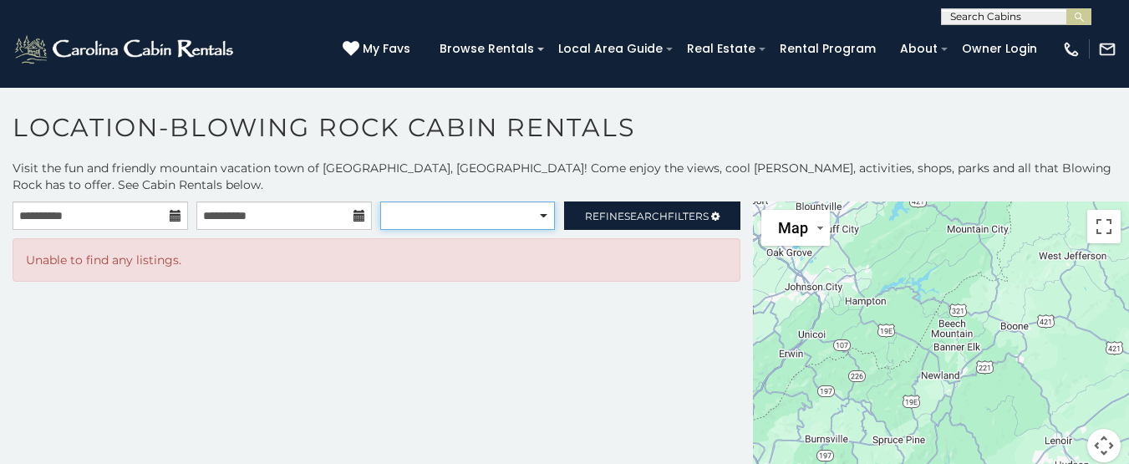
click at [512, 207] on select "**********" at bounding box center [467, 215] width 175 height 28
click at [620, 196] on div "**********" at bounding box center [564, 334] width 1129 height 348
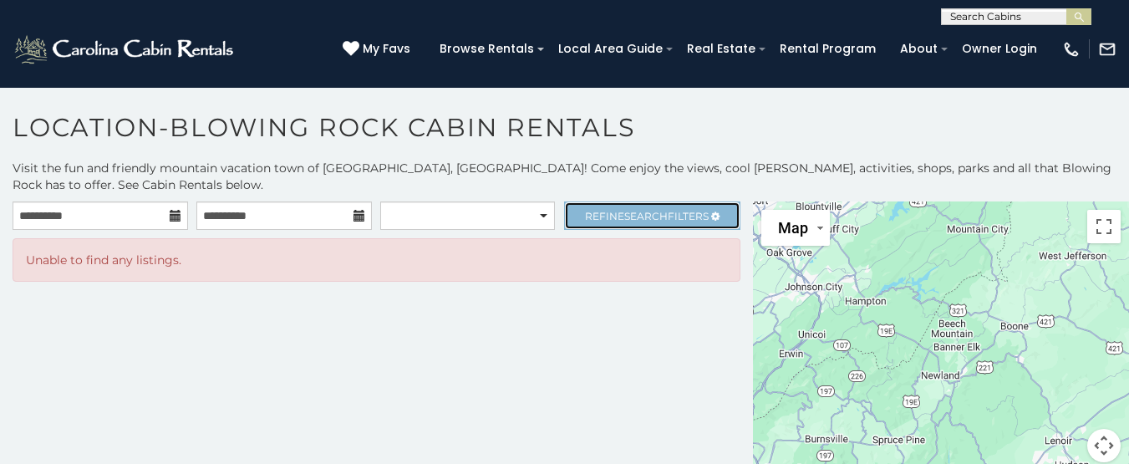
click at [615, 210] on span "Refine Search Filters" at bounding box center [647, 216] width 124 height 13
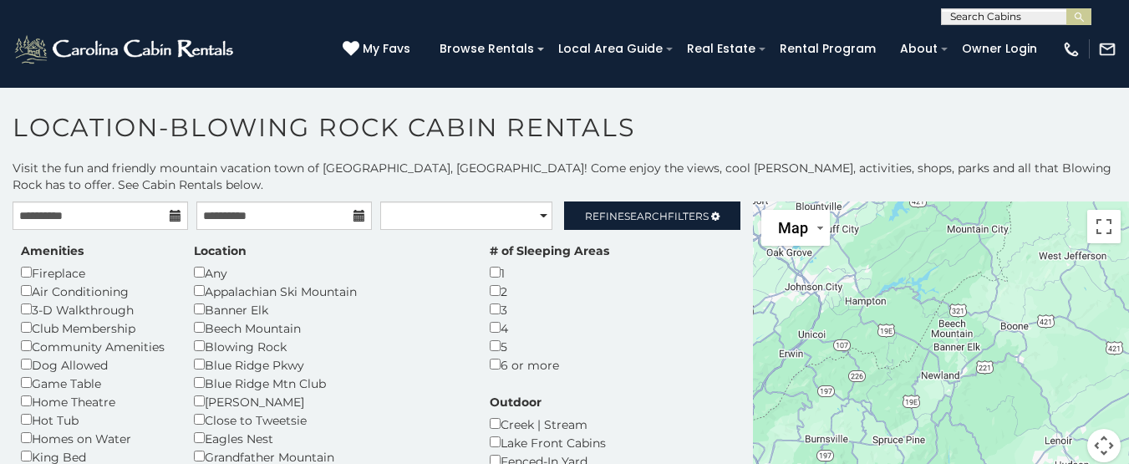
click at [660, 136] on h1 "Location-Blowing Rock Cabin Rentals" at bounding box center [564, 136] width 1129 height 48
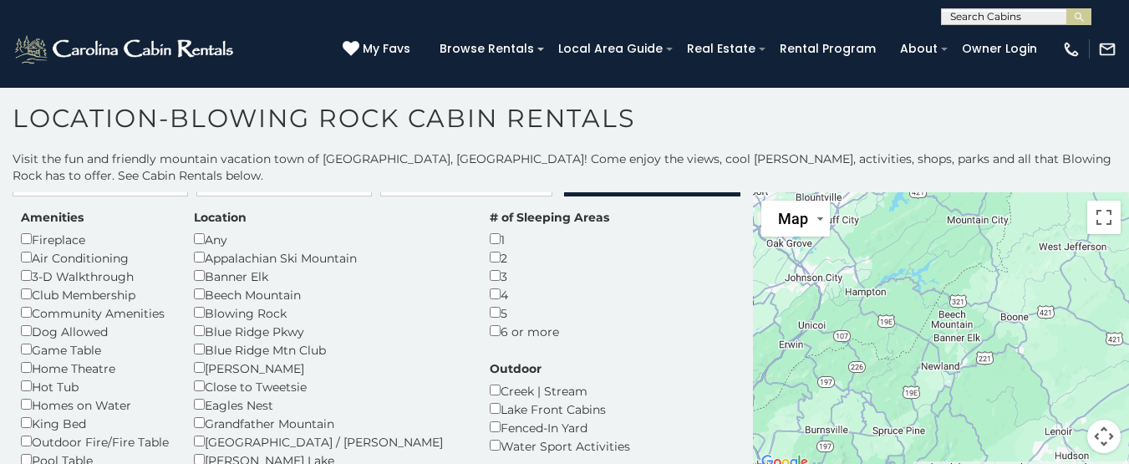
scroll to position [17, 0]
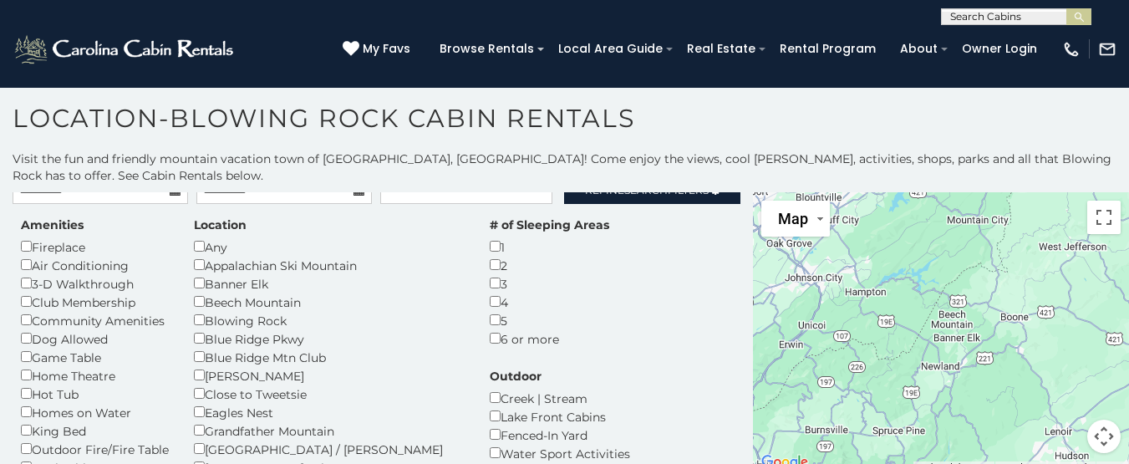
click at [691, 187] on div "**********" at bounding box center [564, 324] width 1129 height 348
click at [691, 201] on link "Refine Search Filters" at bounding box center [652, 190] width 176 height 28
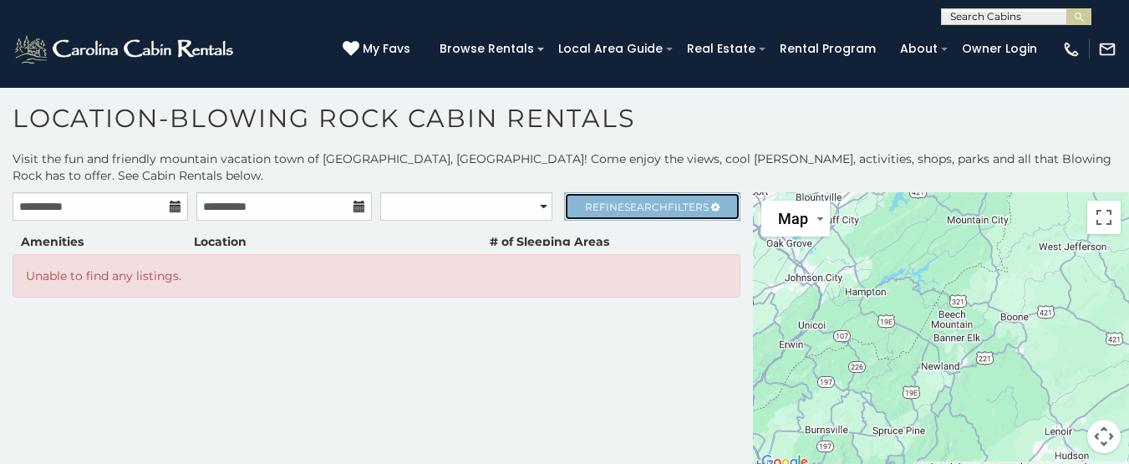
scroll to position [0, 0]
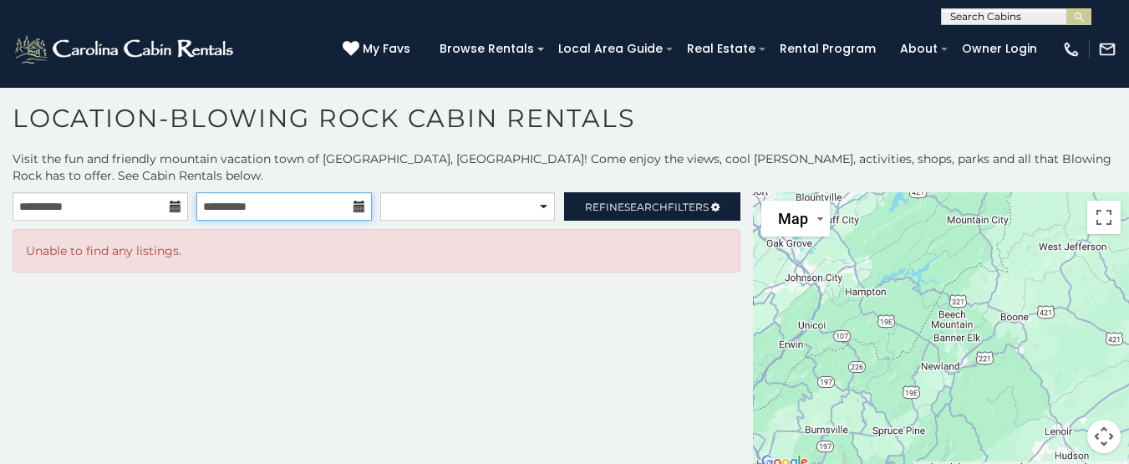
click at [319, 210] on input "**********" at bounding box center [284, 206] width 176 height 28
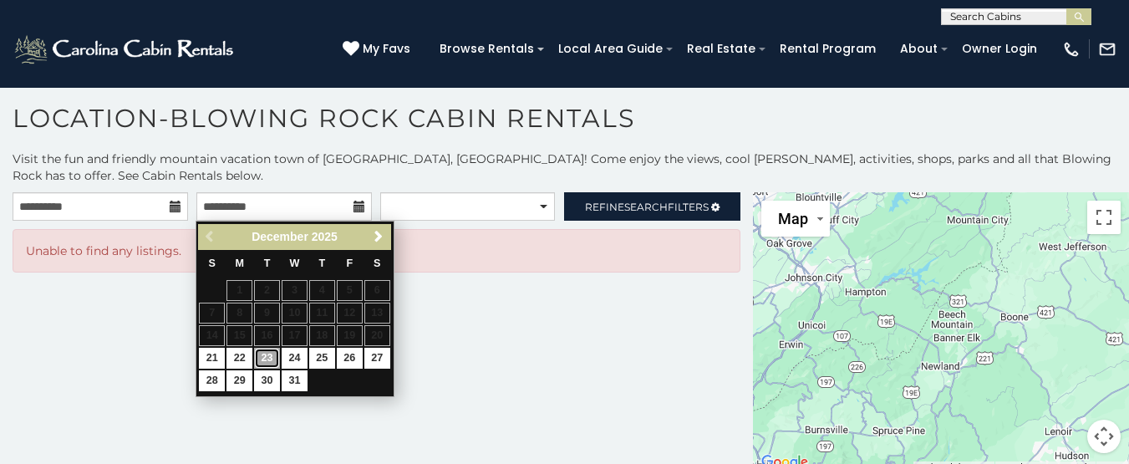
click at [265, 360] on link "23" at bounding box center [267, 358] width 26 height 21
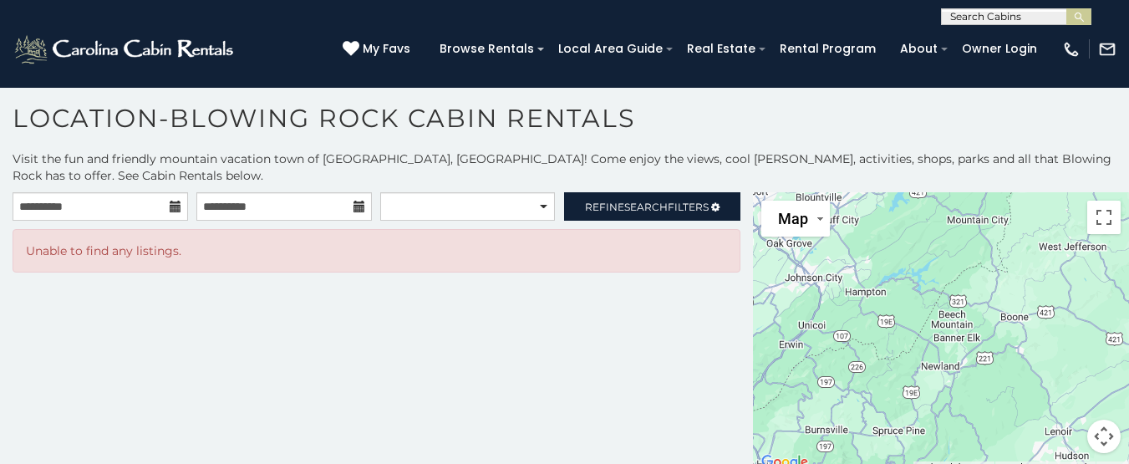
click at [125, 233] on div "Unable to find any listings." at bounding box center [377, 250] width 728 height 43
click at [192, 260] on div "Unable to find any listings." at bounding box center [377, 250] width 728 height 43
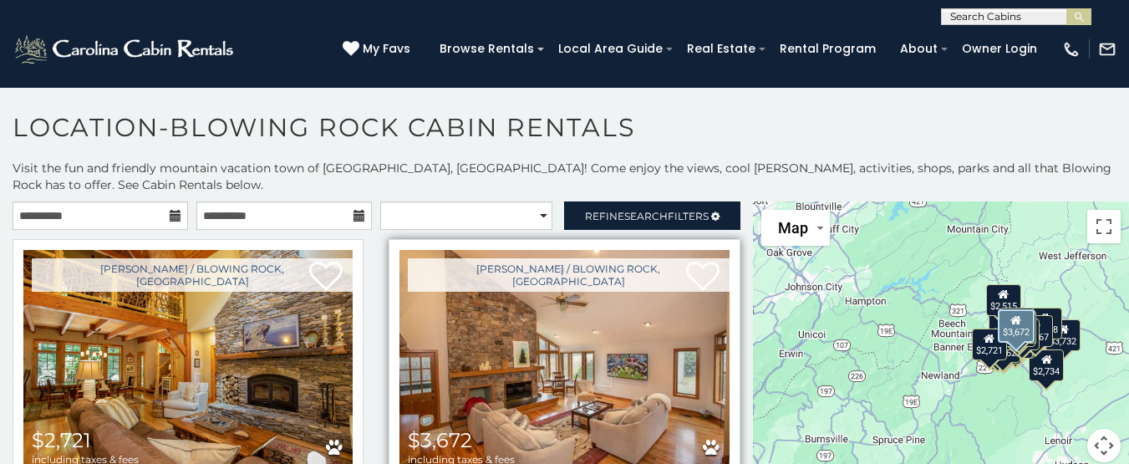
drag, startPoint x: 728, startPoint y: 364, endPoint x: 722, endPoint y: 401, distance: 38.1
click at [722, 413] on div "Boone / Blowing Rock, NC $3,672 including taxes & fees Moss End 5 Sleeping Area…" at bounding box center [564, 423] width 376 height 369
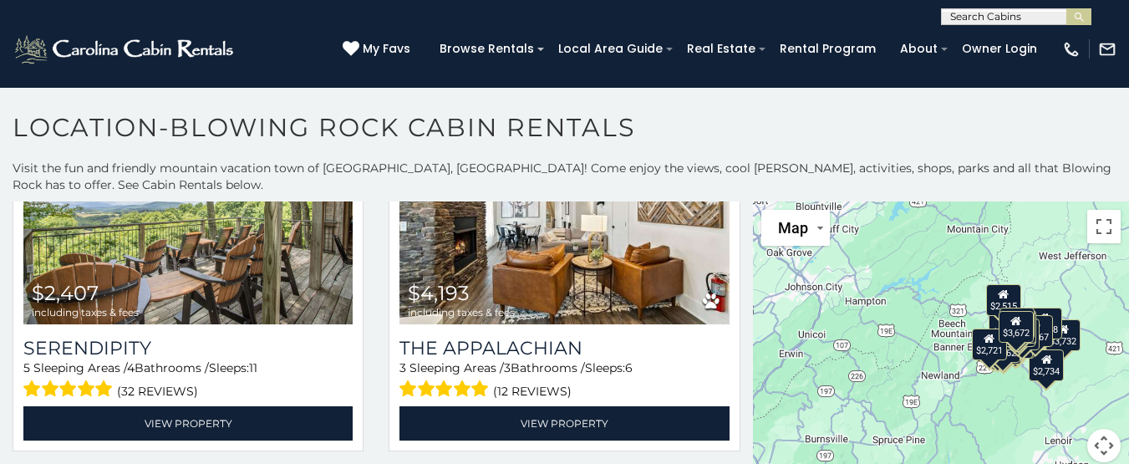
scroll to position [472, 0]
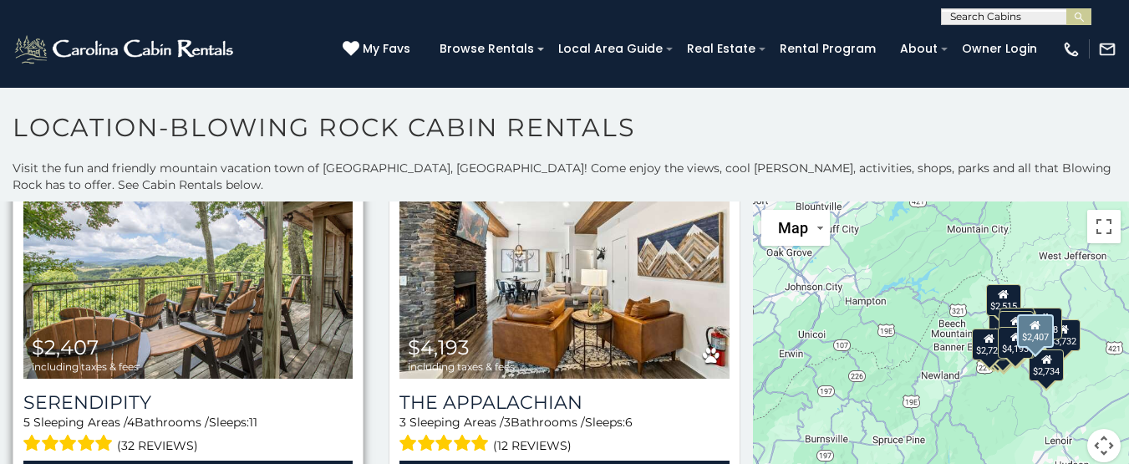
click at [303, 313] on img at bounding box center [187, 267] width 329 height 221
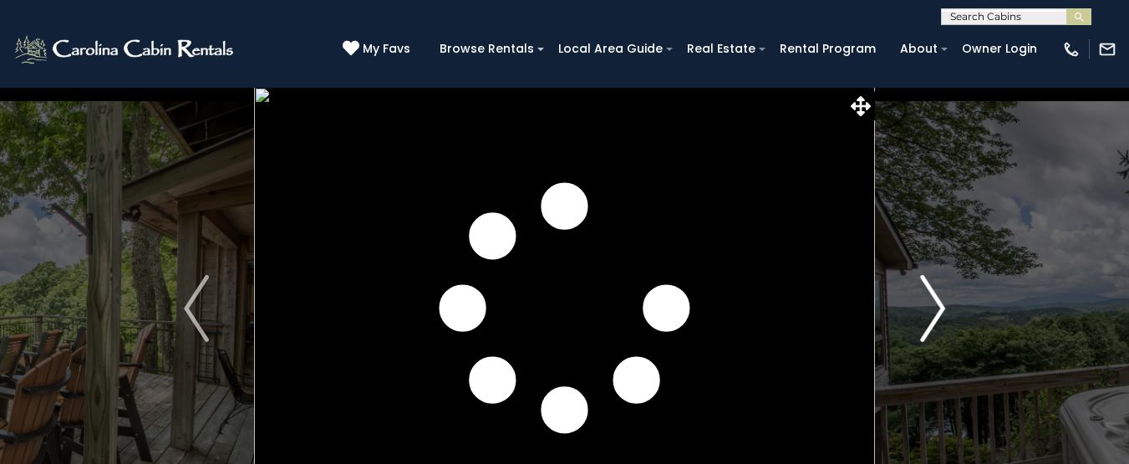
click at [928, 291] on img "Next" at bounding box center [932, 308] width 25 height 67
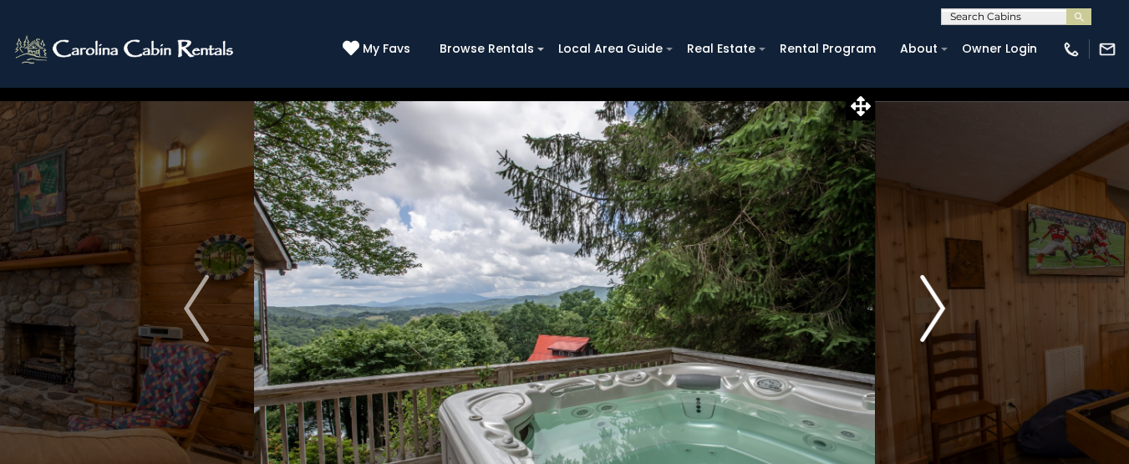
click at [928, 288] on img "Next" at bounding box center [932, 308] width 25 height 67
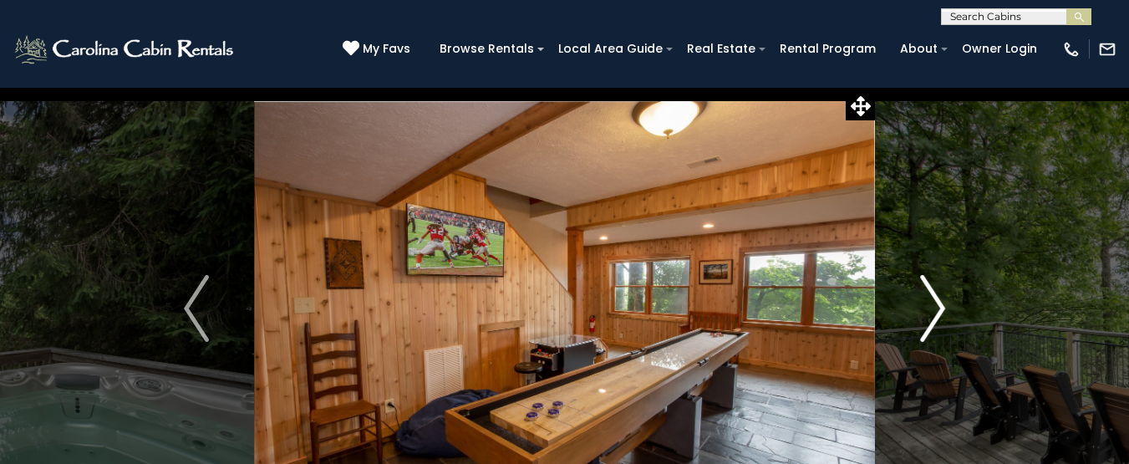
click at [928, 288] on img "Next" at bounding box center [932, 308] width 25 height 67
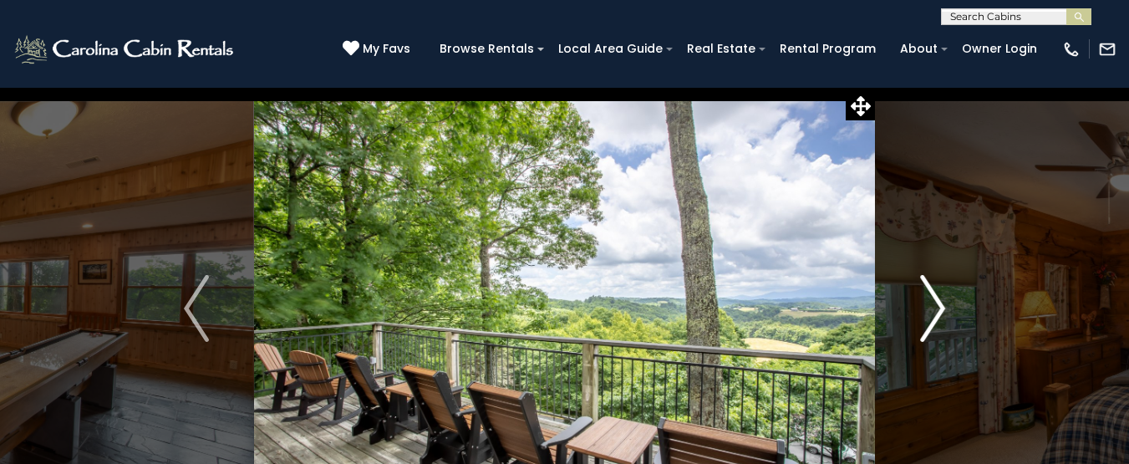
click at [928, 288] on img "Next" at bounding box center [932, 308] width 25 height 67
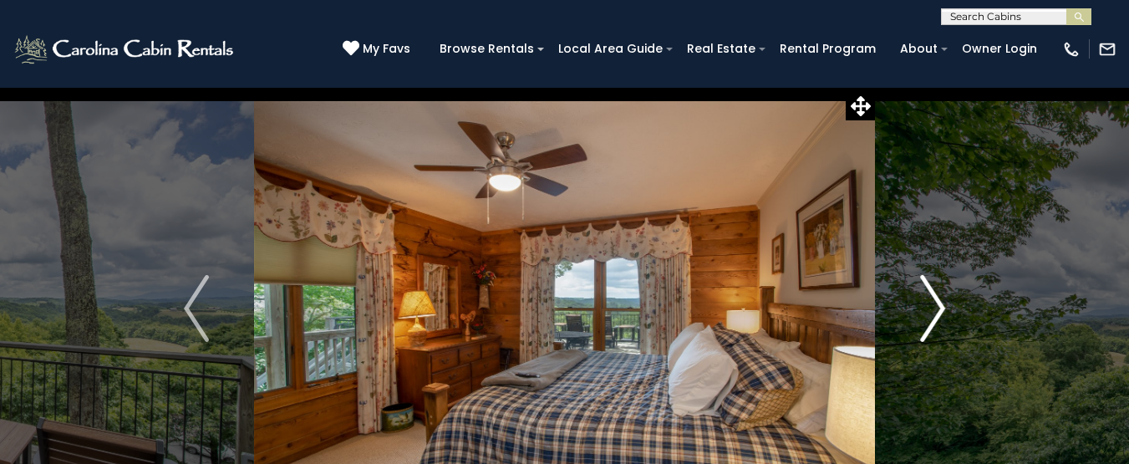
click at [928, 290] on img "Next" at bounding box center [932, 308] width 25 height 67
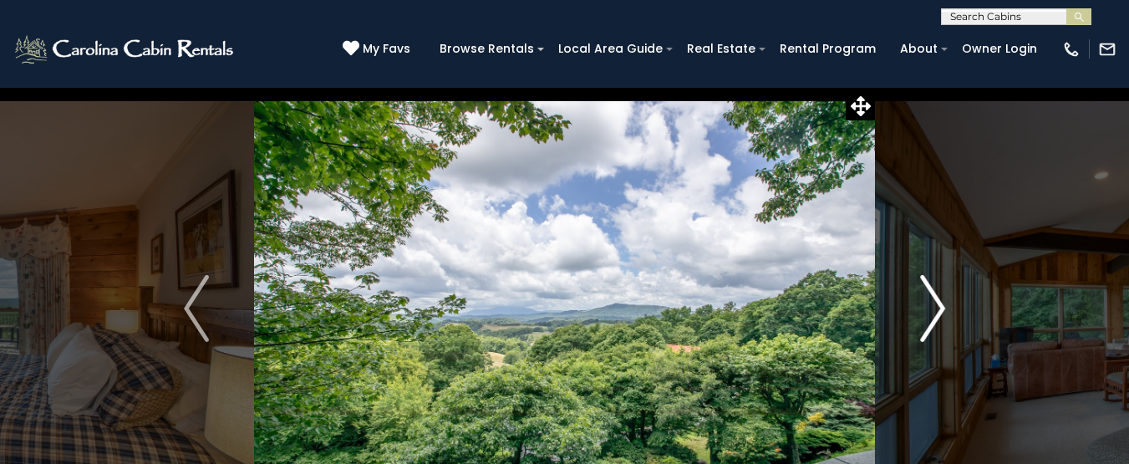
click at [928, 290] on img "Next" at bounding box center [932, 308] width 25 height 67
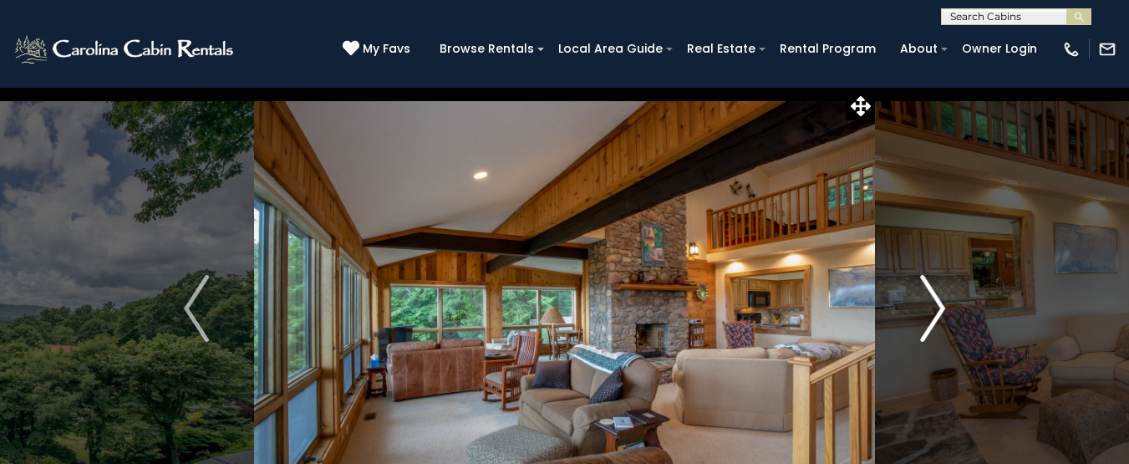
click at [928, 290] on img "Next" at bounding box center [932, 308] width 25 height 67
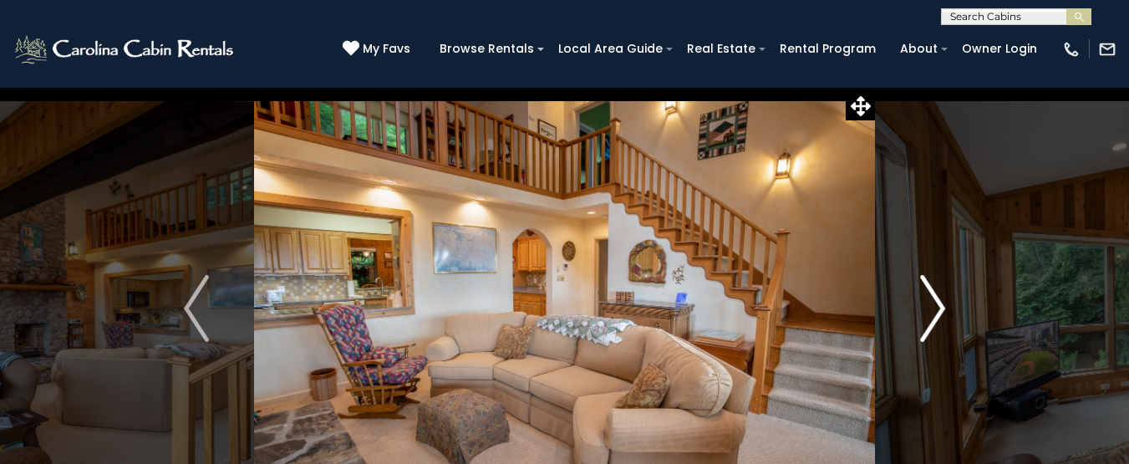
click at [928, 287] on img "Next" at bounding box center [932, 308] width 25 height 67
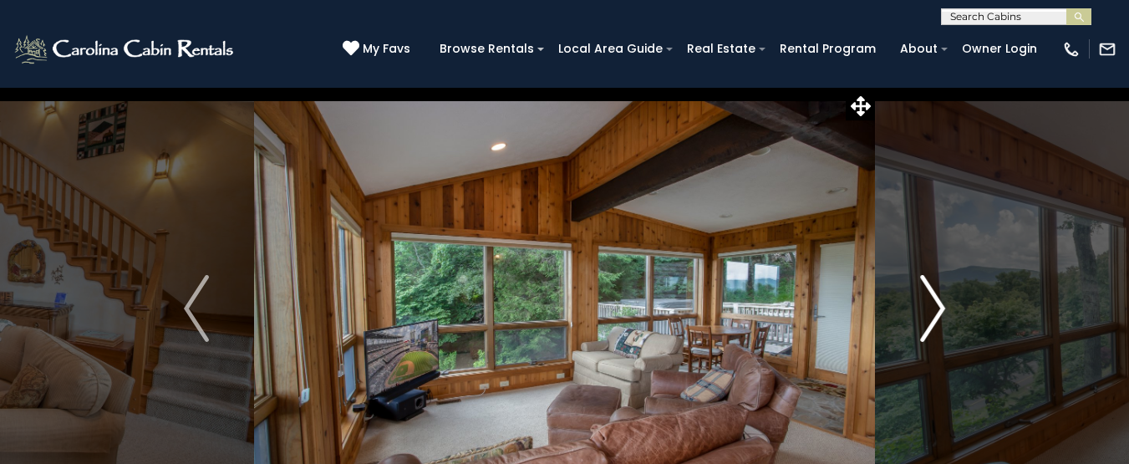
click at [928, 283] on img "Next" at bounding box center [932, 308] width 25 height 67
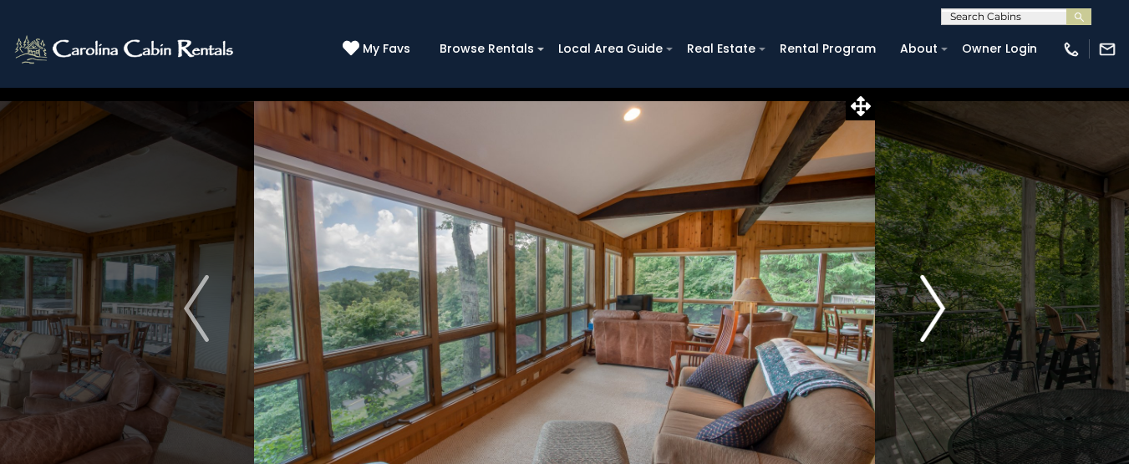
click at [928, 283] on img "Next" at bounding box center [932, 308] width 25 height 67
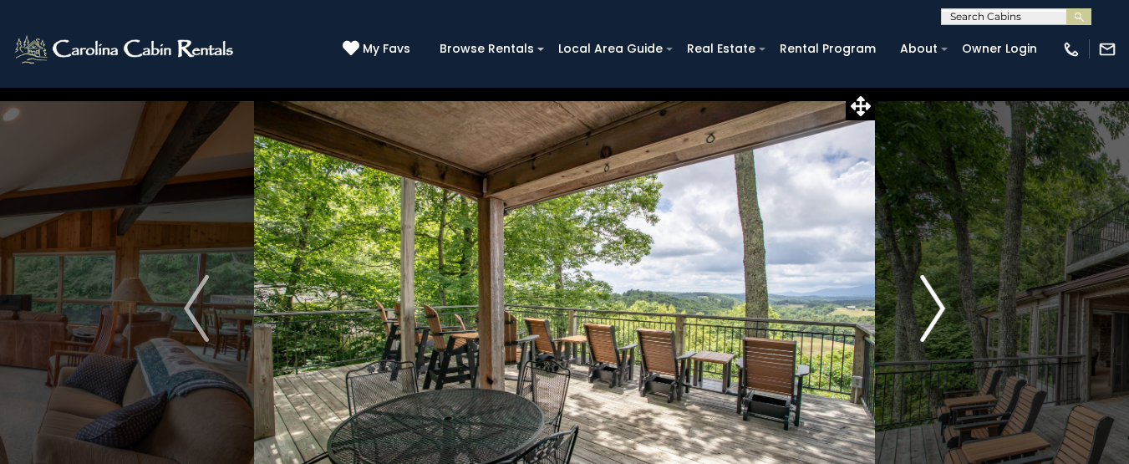
click at [928, 282] on img "Next" at bounding box center [932, 308] width 25 height 67
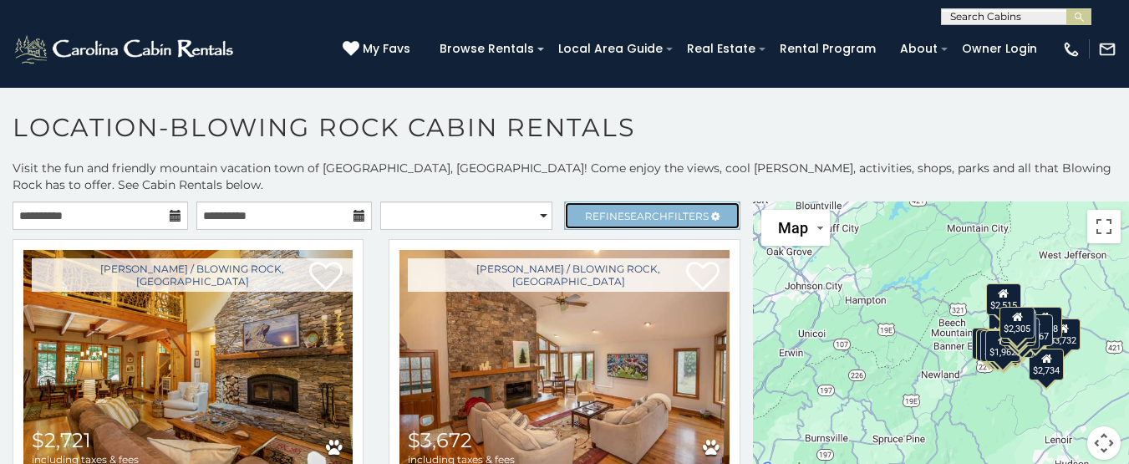
click at [647, 216] on span "Search" at bounding box center [646, 216] width 43 height 13
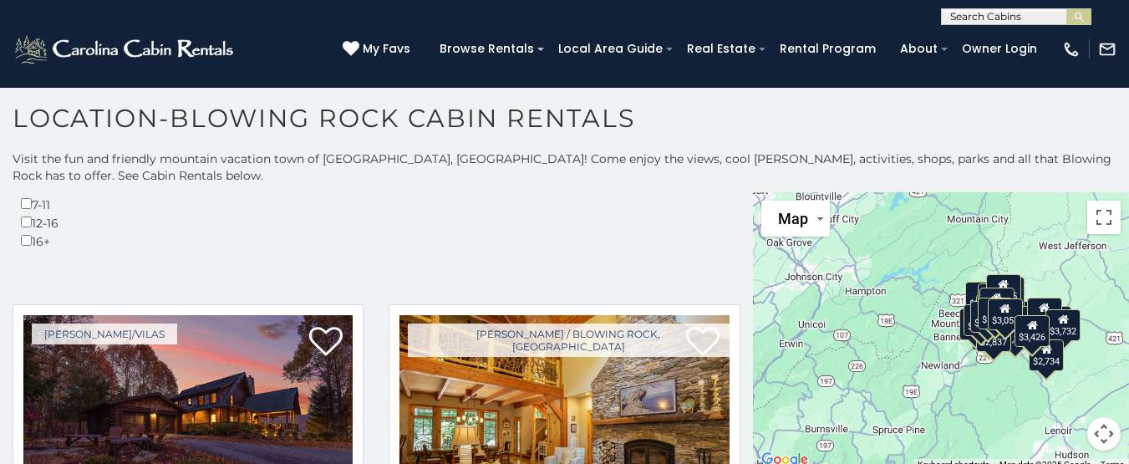
scroll to position [556, 0]
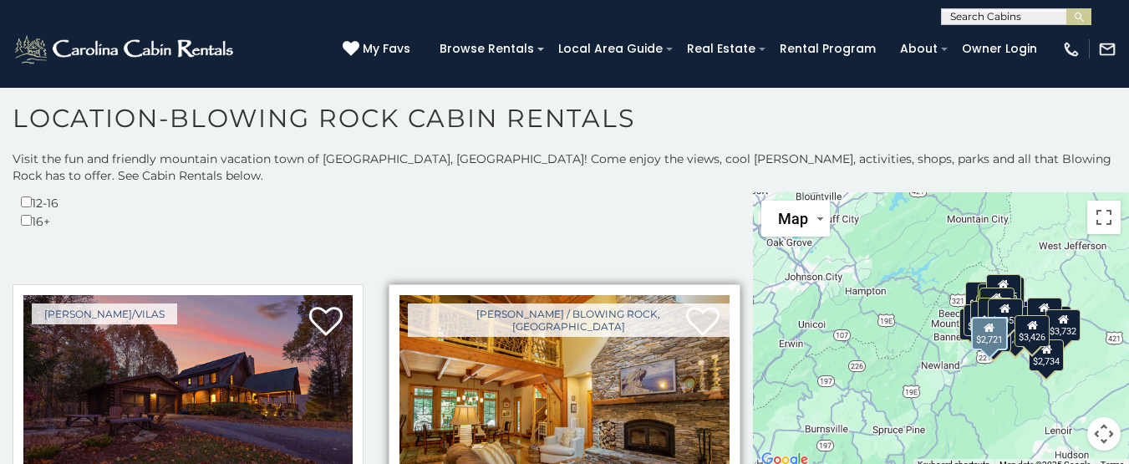
click at [586, 325] on img at bounding box center [564, 405] width 329 height 221
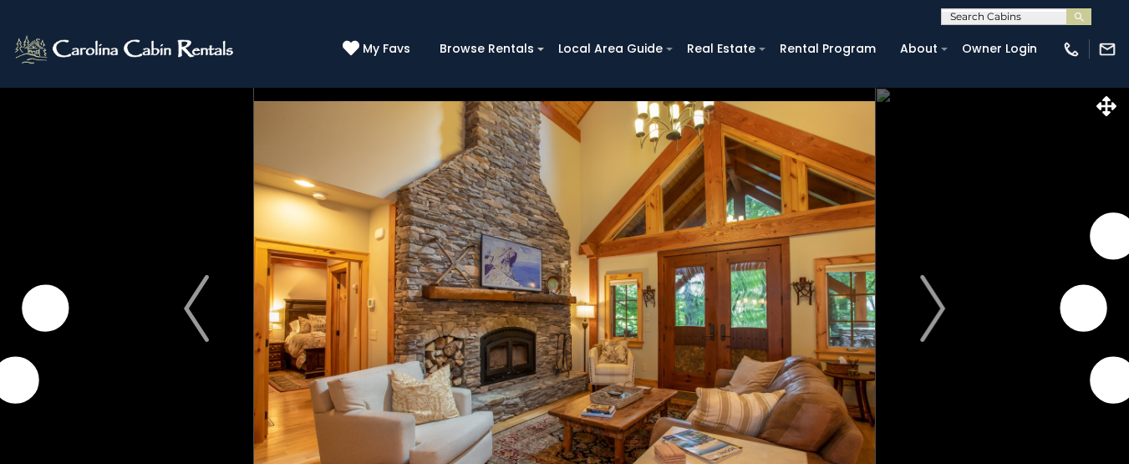
click at [934, 313] on img "Next" at bounding box center [932, 308] width 25 height 67
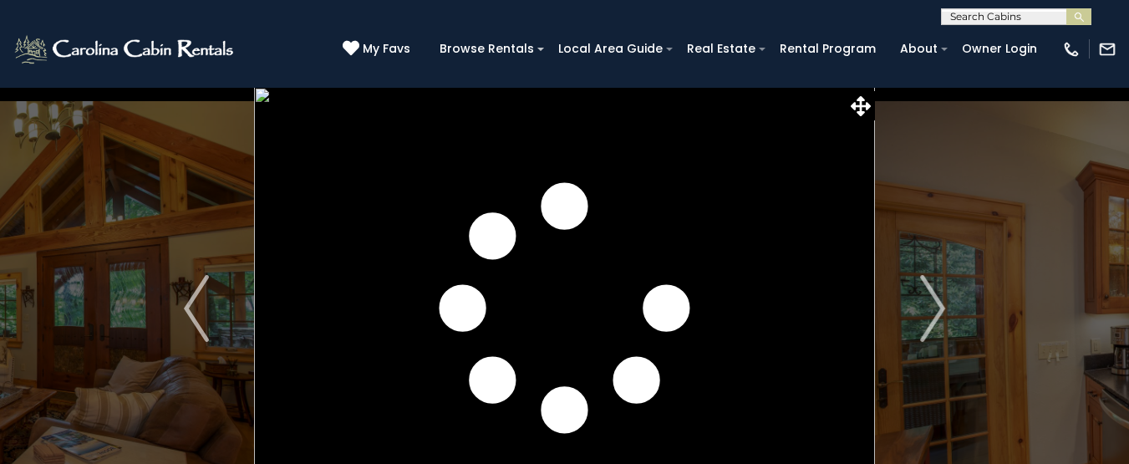
click at [934, 313] on img "Next" at bounding box center [932, 308] width 25 height 67
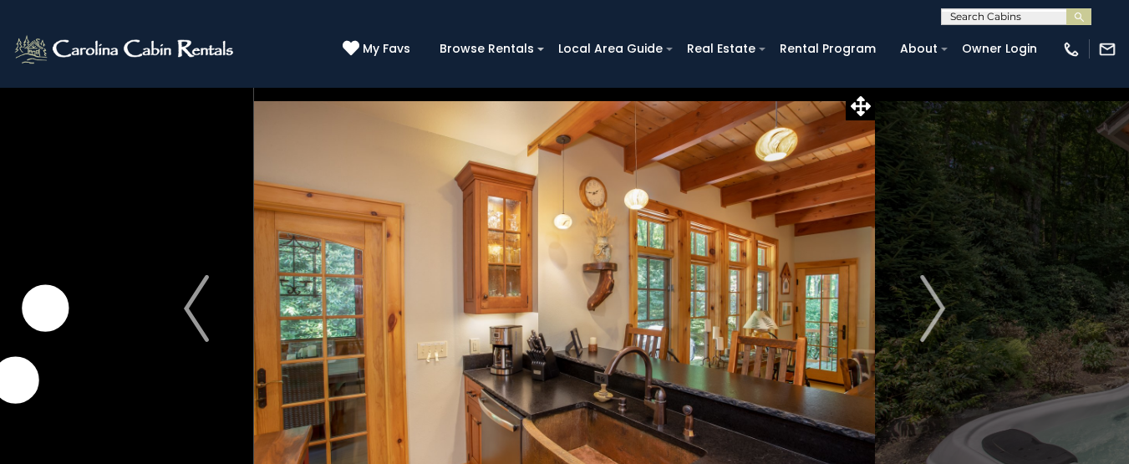
click at [934, 313] on img "Next" at bounding box center [932, 308] width 25 height 67
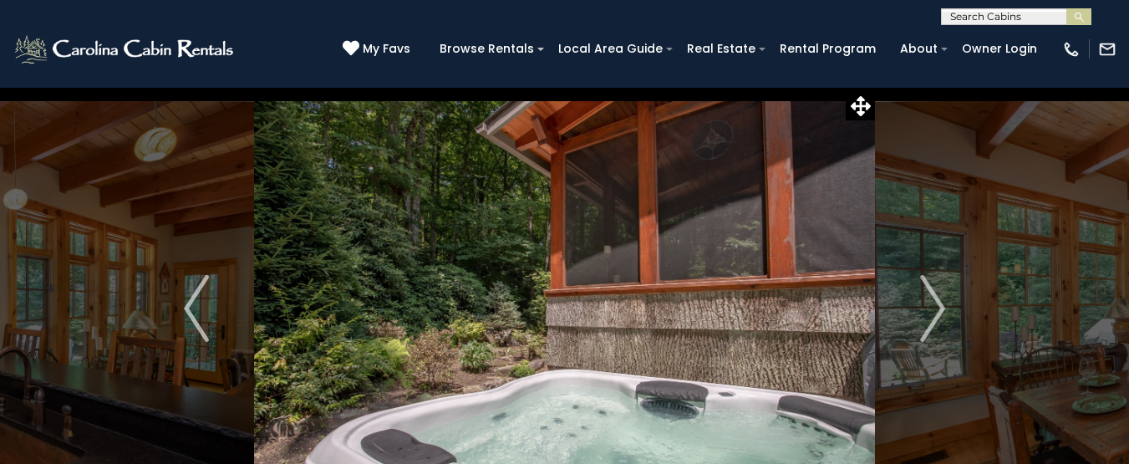
click at [934, 313] on img "Next" at bounding box center [932, 308] width 25 height 67
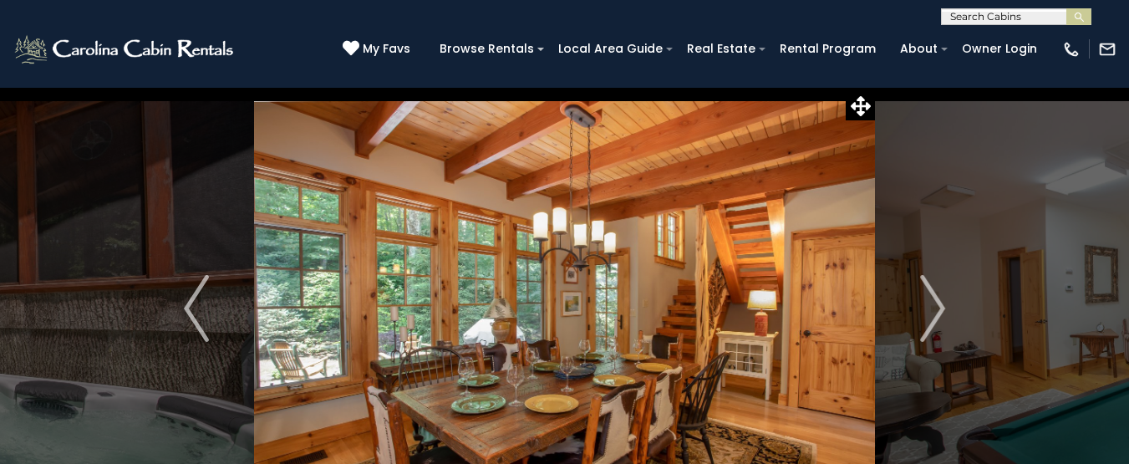
click at [934, 313] on img "Next" at bounding box center [932, 308] width 25 height 67
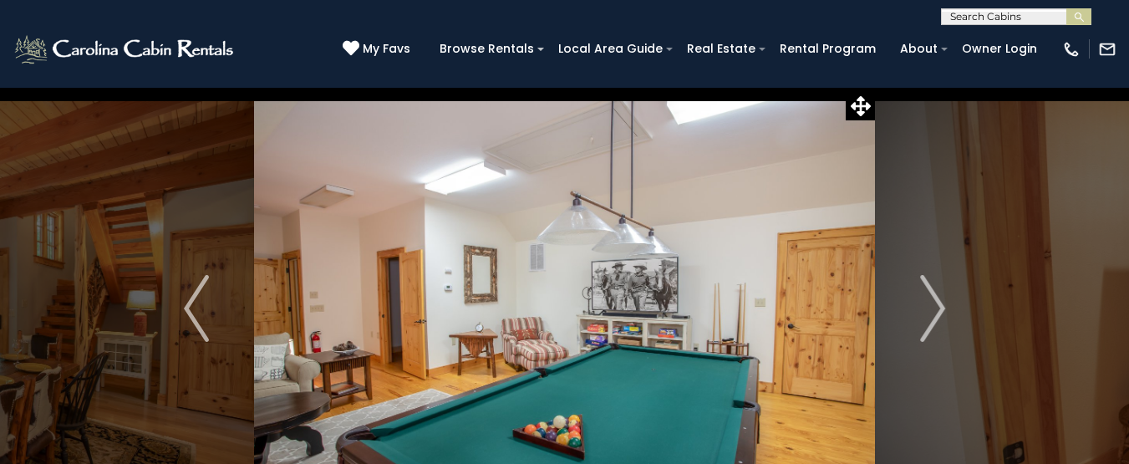
click at [934, 313] on img "Next" at bounding box center [932, 308] width 25 height 67
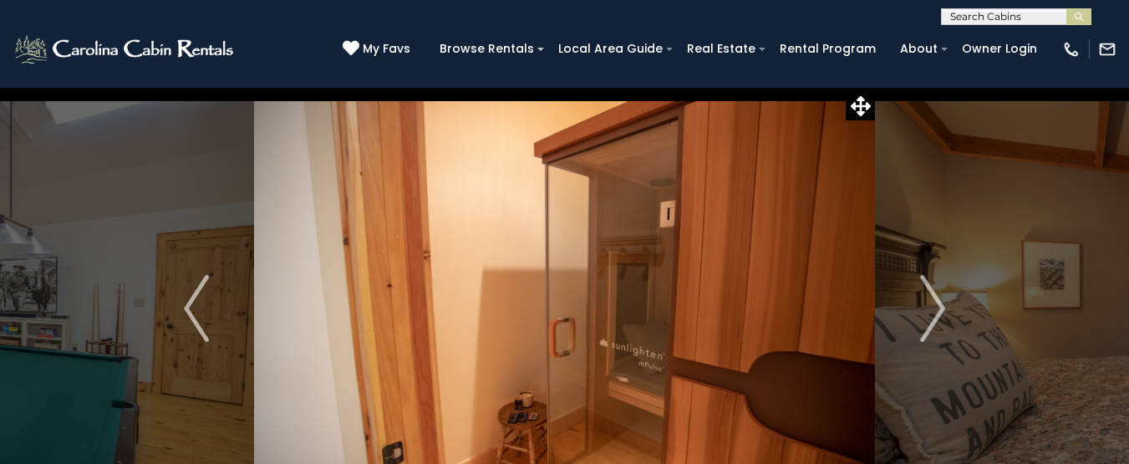
click at [934, 313] on img "Next" at bounding box center [932, 308] width 25 height 67
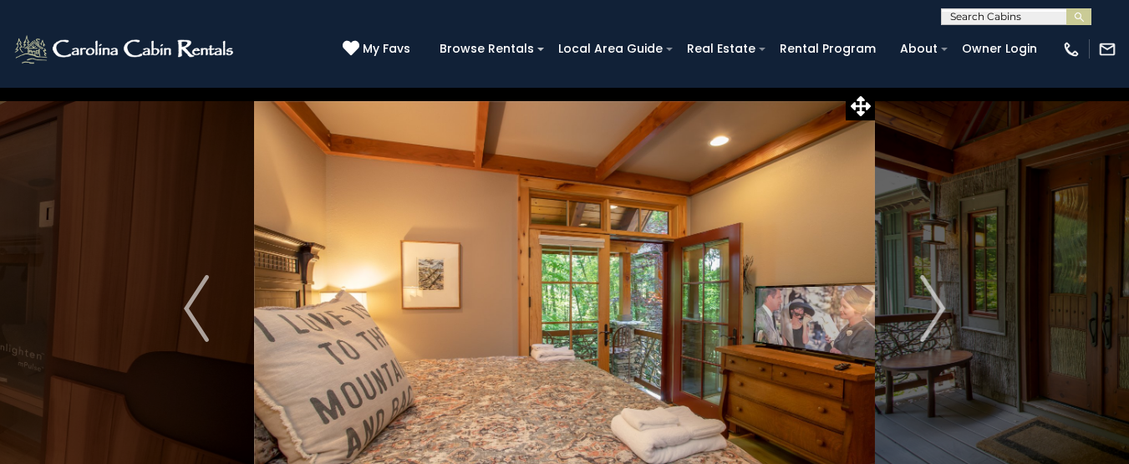
click at [934, 313] on img "Next" at bounding box center [932, 308] width 25 height 67
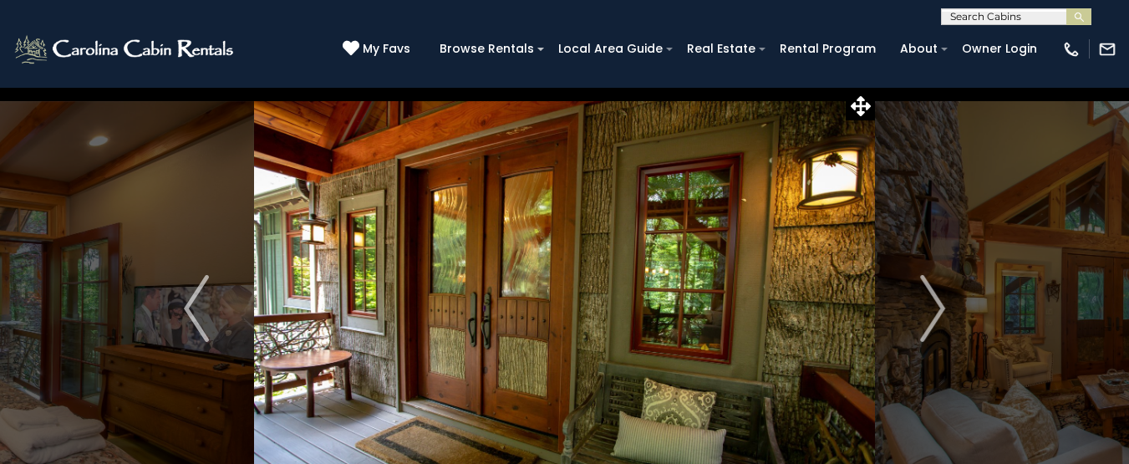
click at [934, 313] on img "Next" at bounding box center [932, 308] width 25 height 67
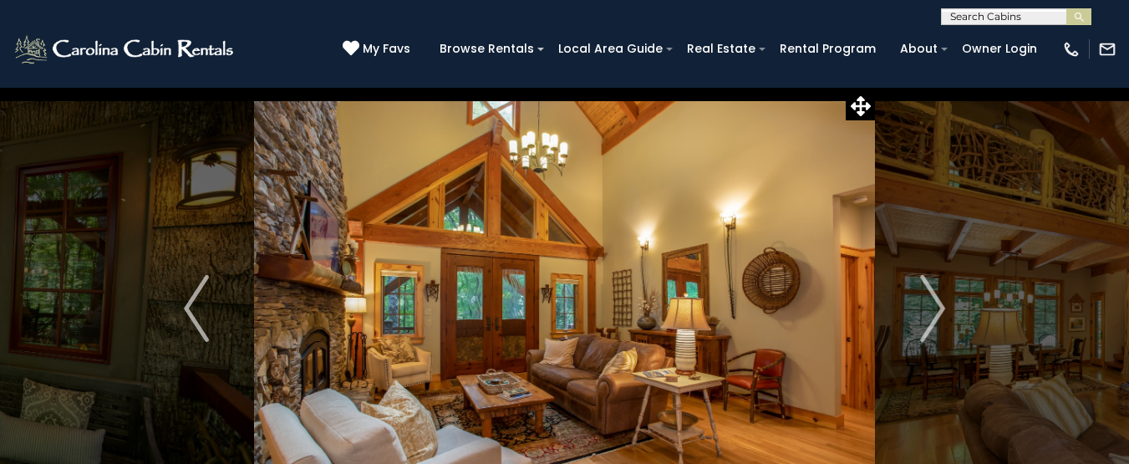
click at [934, 313] on img "Next" at bounding box center [932, 308] width 25 height 67
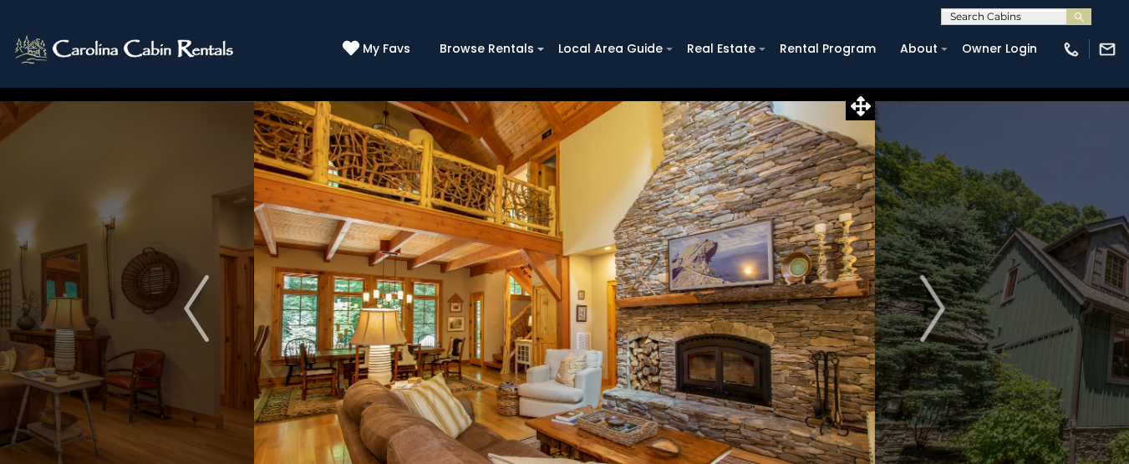
click at [934, 313] on img "Next" at bounding box center [932, 308] width 25 height 67
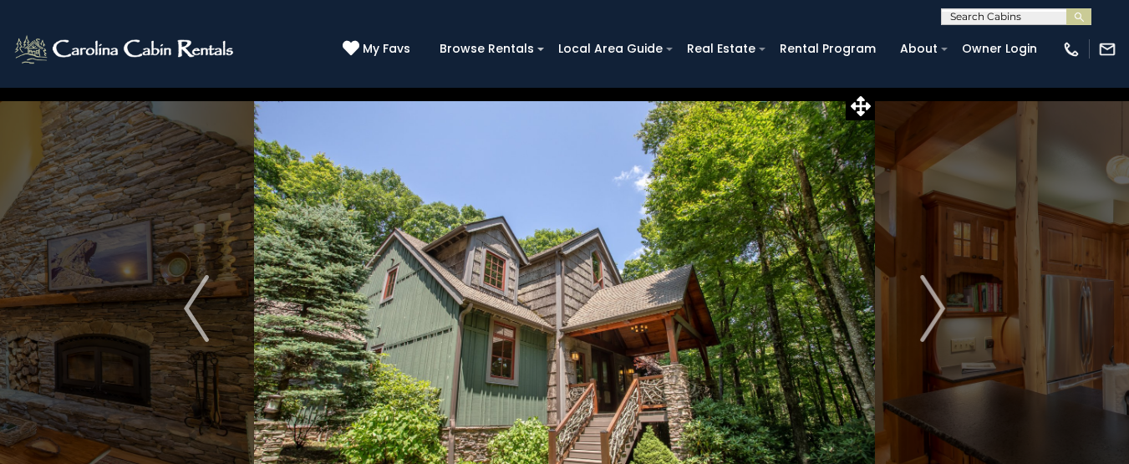
click at [934, 313] on img "Next" at bounding box center [932, 308] width 25 height 67
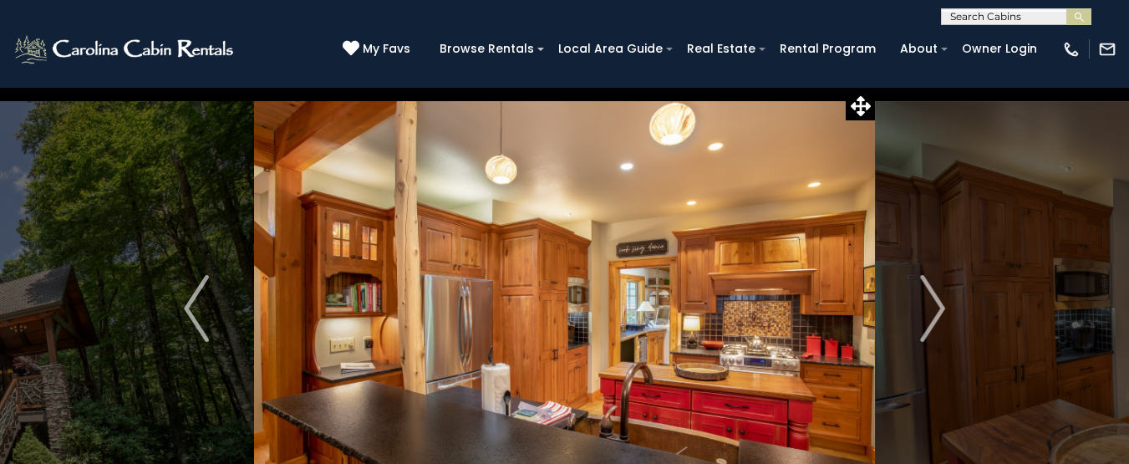
click at [934, 313] on img "Next" at bounding box center [932, 308] width 25 height 67
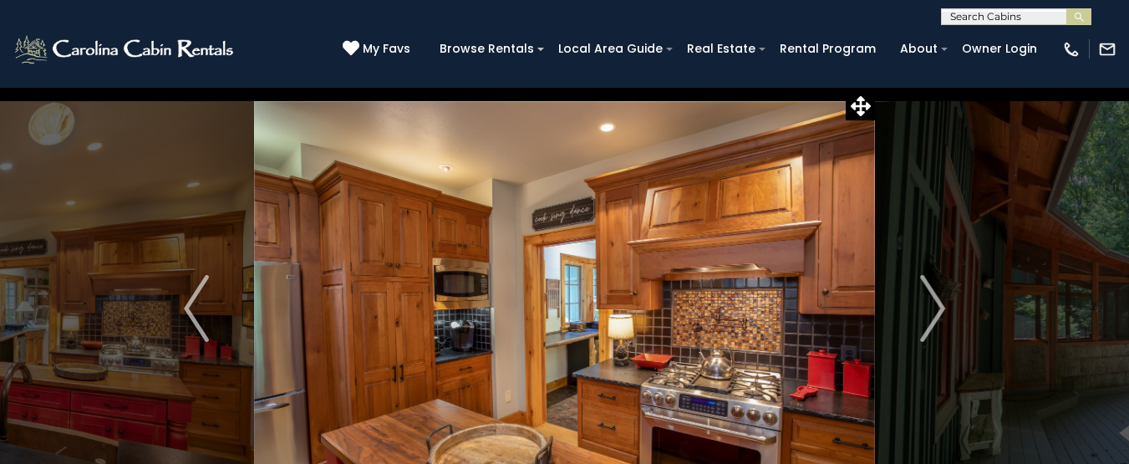
click at [934, 313] on img "Next" at bounding box center [932, 308] width 25 height 67
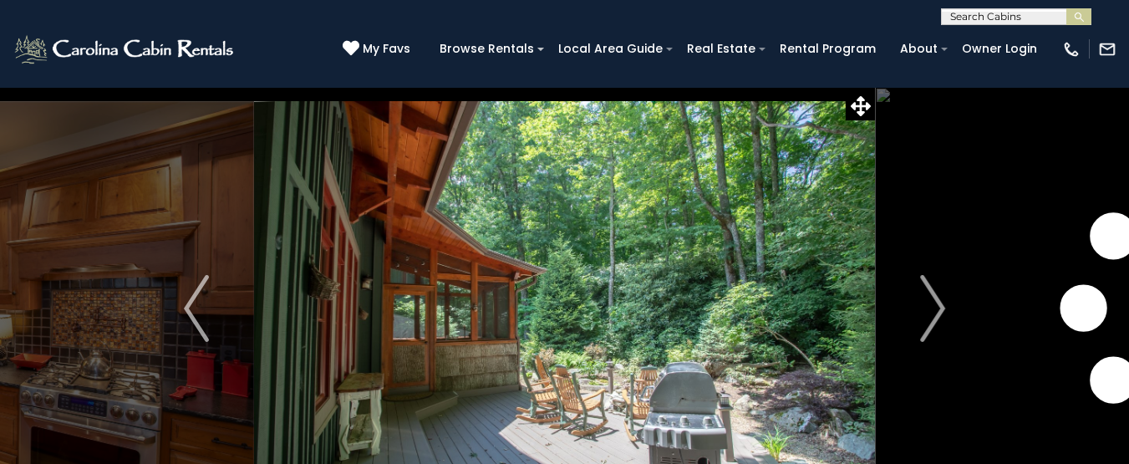
click at [934, 313] on img "Next" at bounding box center [932, 308] width 25 height 67
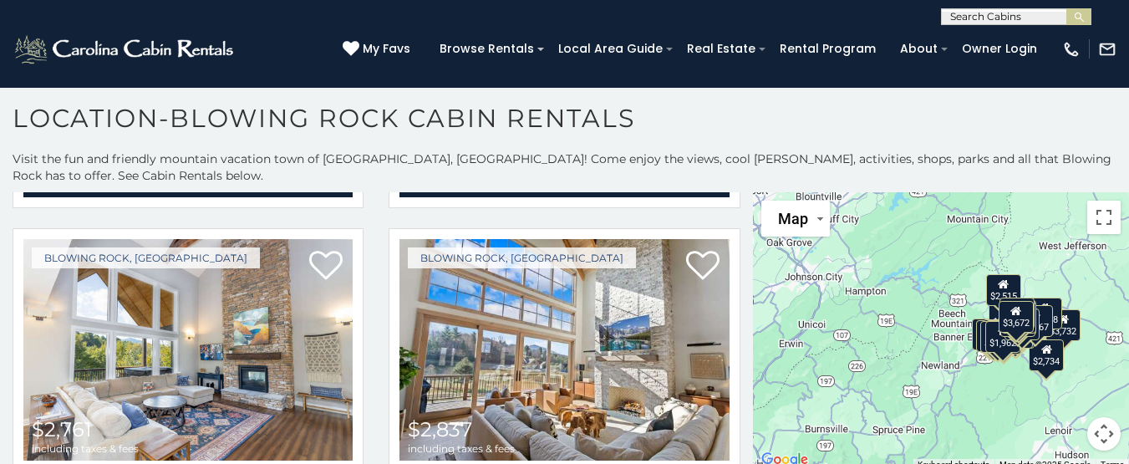
scroll to position [1481, 0]
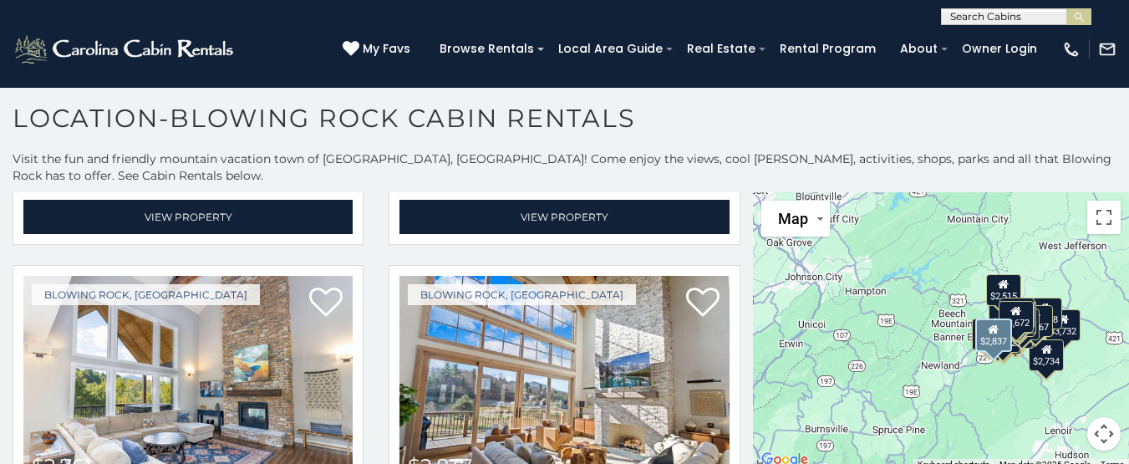
click at [730, 277] on div "Blowing Rock, [GEOGRAPHIC_DATA] $2,837 including taxes & fees Sweetgrass Getawa…" at bounding box center [564, 449] width 376 height 369
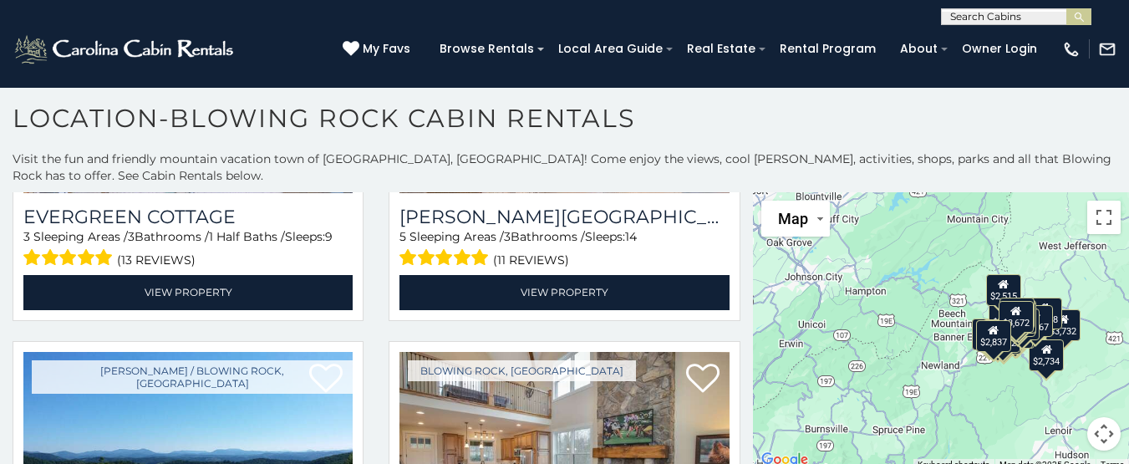
scroll to position [4223, 0]
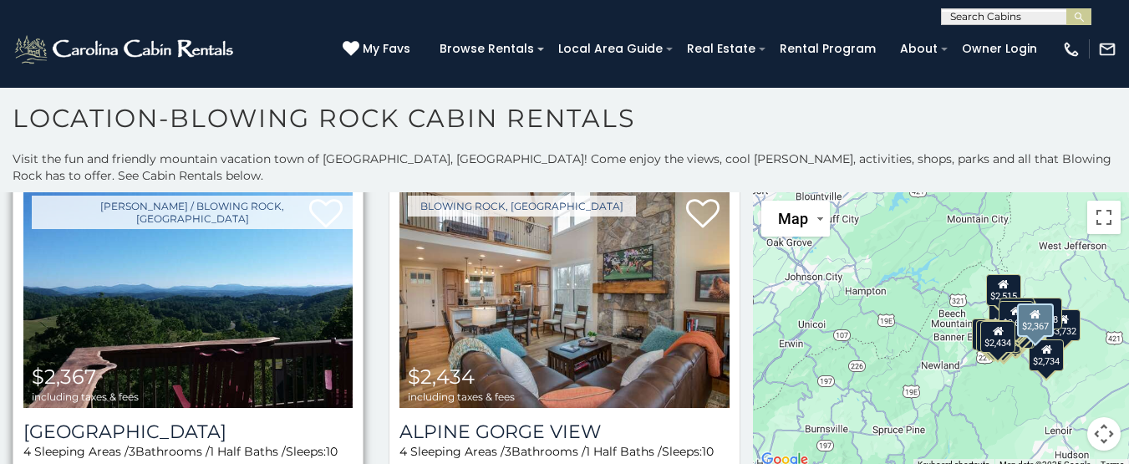
click at [296, 286] on img at bounding box center [187, 297] width 329 height 221
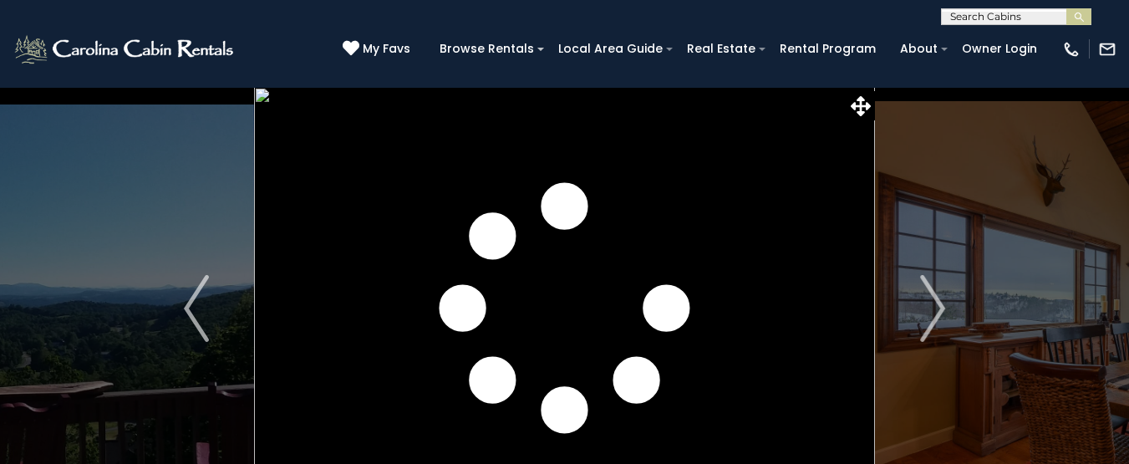
click at [931, 307] on img "Next" at bounding box center [932, 308] width 25 height 67
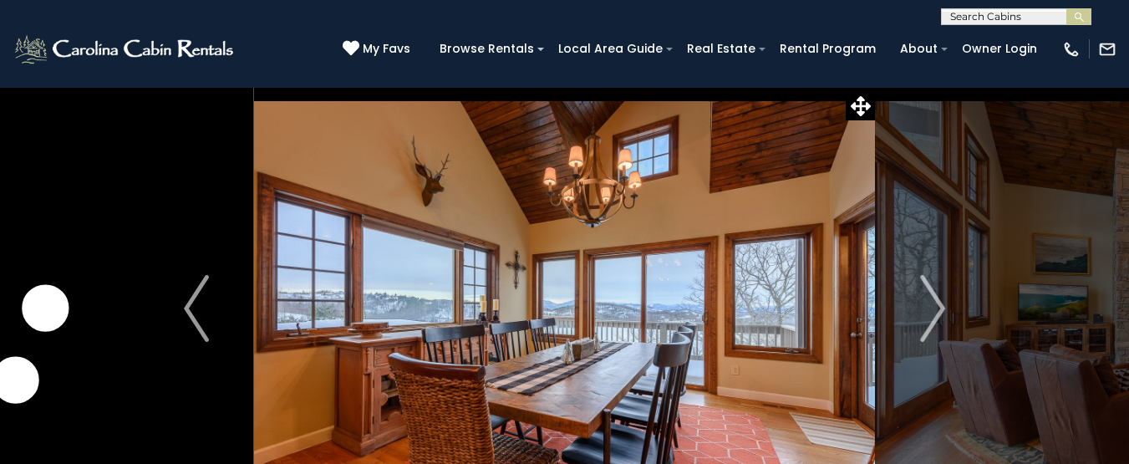
click at [931, 307] on img "Next" at bounding box center [932, 308] width 25 height 67
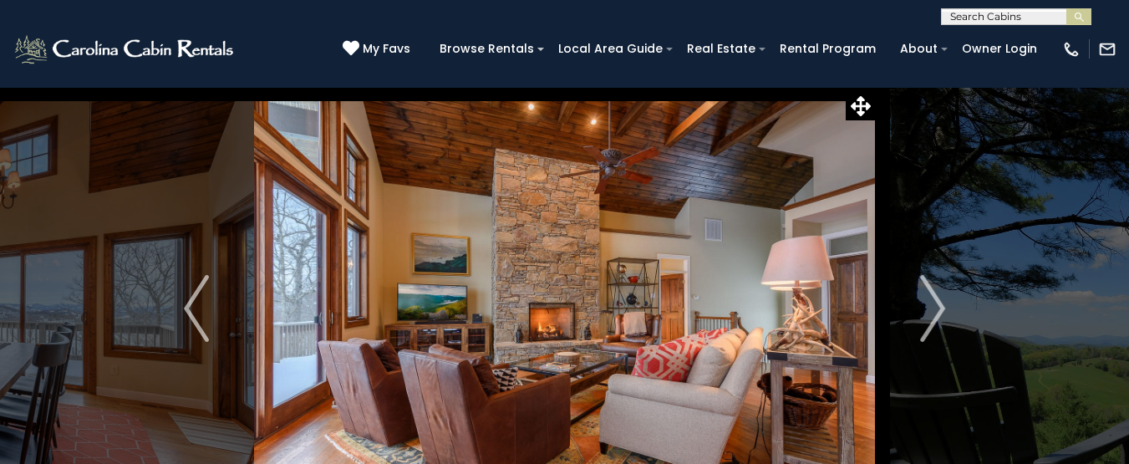
click at [931, 307] on img "Next" at bounding box center [932, 308] width 25 height 67
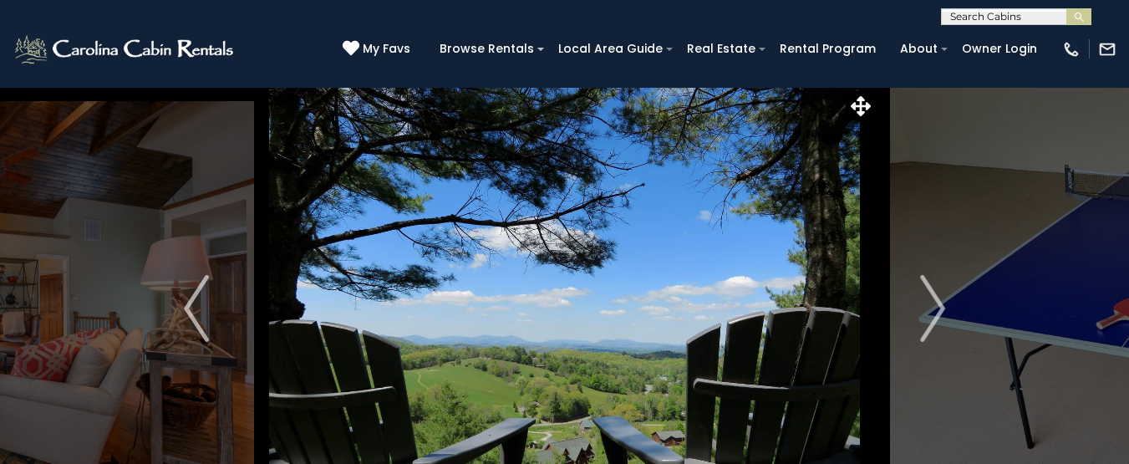
click at [931, 307] on img "Next" at bounding box center [932, 308] width 25 height 67
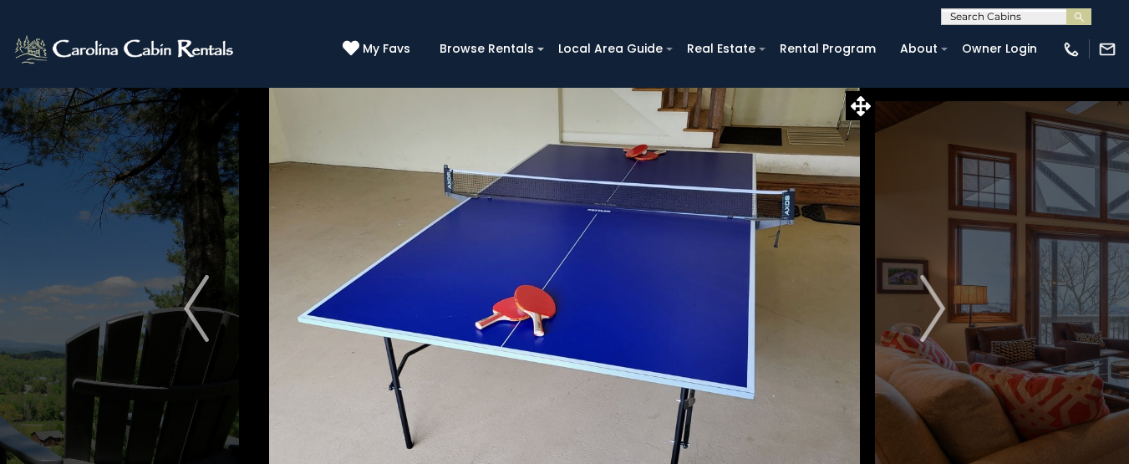
drag, startPoint x: 0, startPoint y: 0, endPoint x: 931, endPoint y: 307, distance: 980.6
click at [931, 307] on img "Next" at bounding box center [932, 308] width 25 height 67
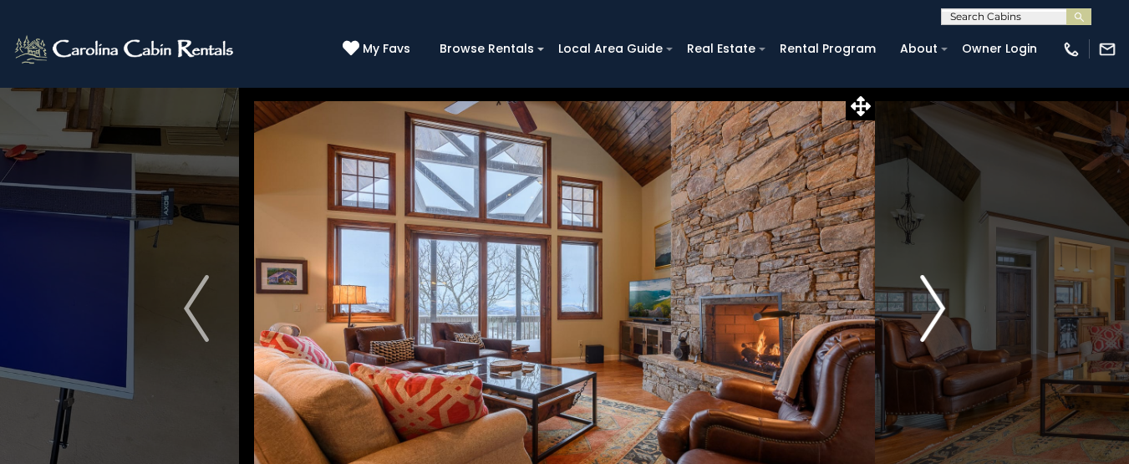
click at [931, 307] on img "Next" at bounding box center [932, 308] width 25 height 67
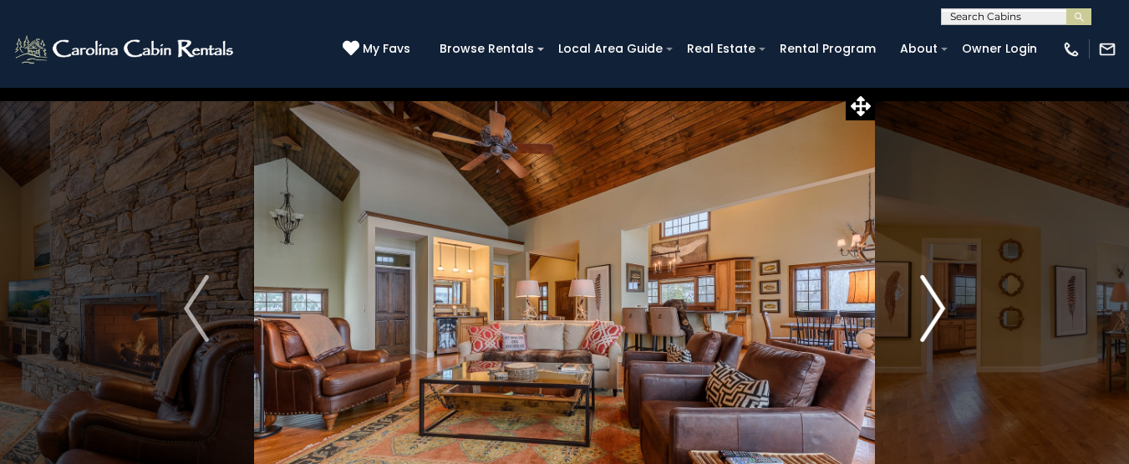
click at [931, 307] on img "Next" at bounding box center [932, 308] width 25 height 67
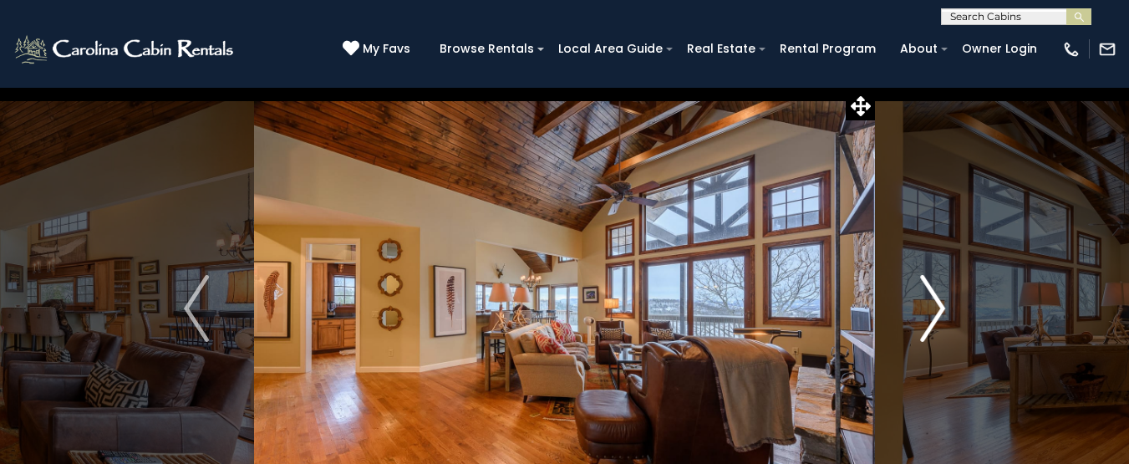
click at [931, 307] on img "Next" at bounding box center [932, 308] width 25 height 67
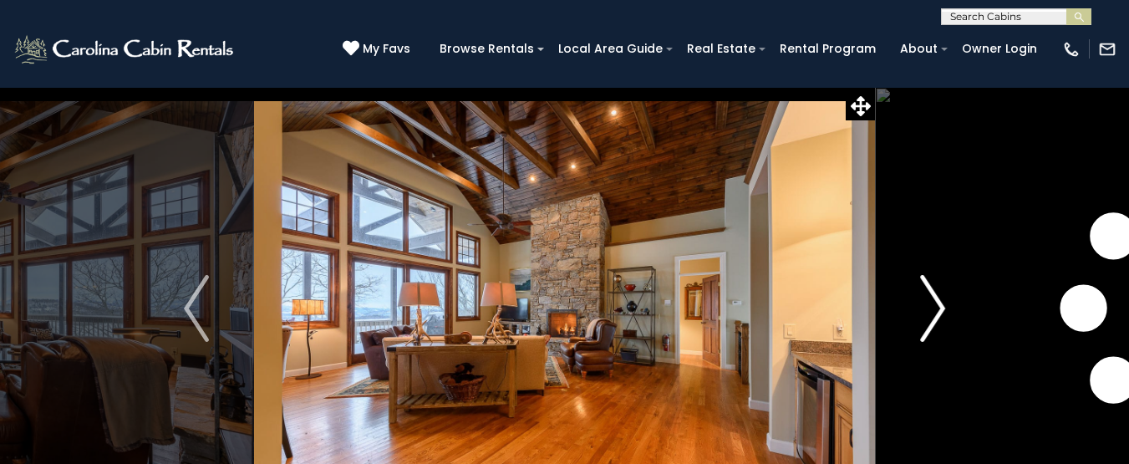
click at [931, 307] on img "Next" at bounding box center [932, 308] width 25 height 67
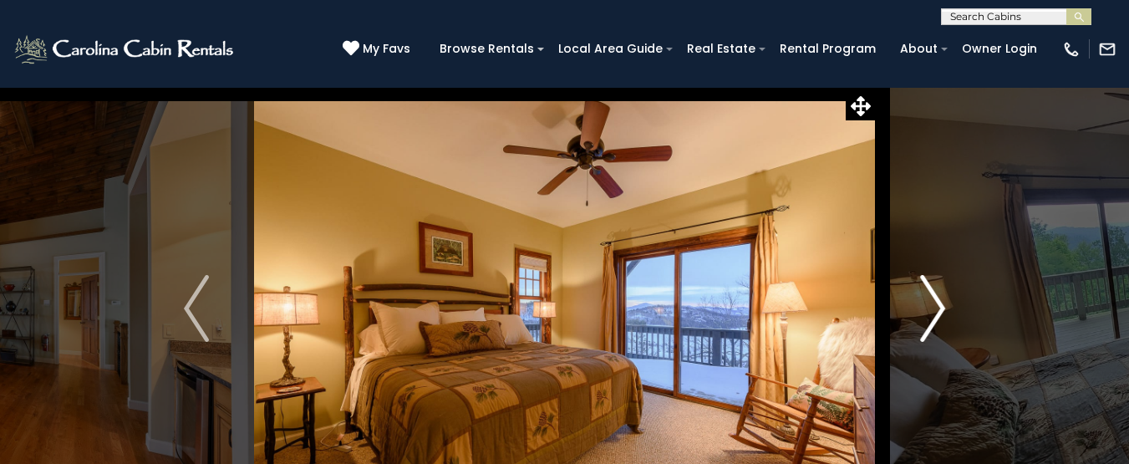
click at [931, 307] on img "Next" at bounding box center [932, 308] width 25 height 67
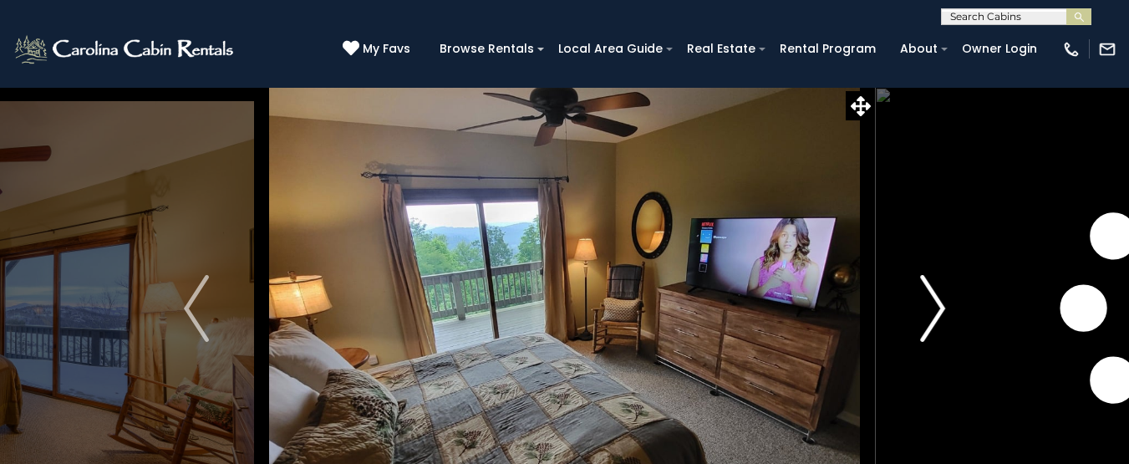
click at [931, 307] on img "Next" at bounding box center [932, 308] width 25 height 67
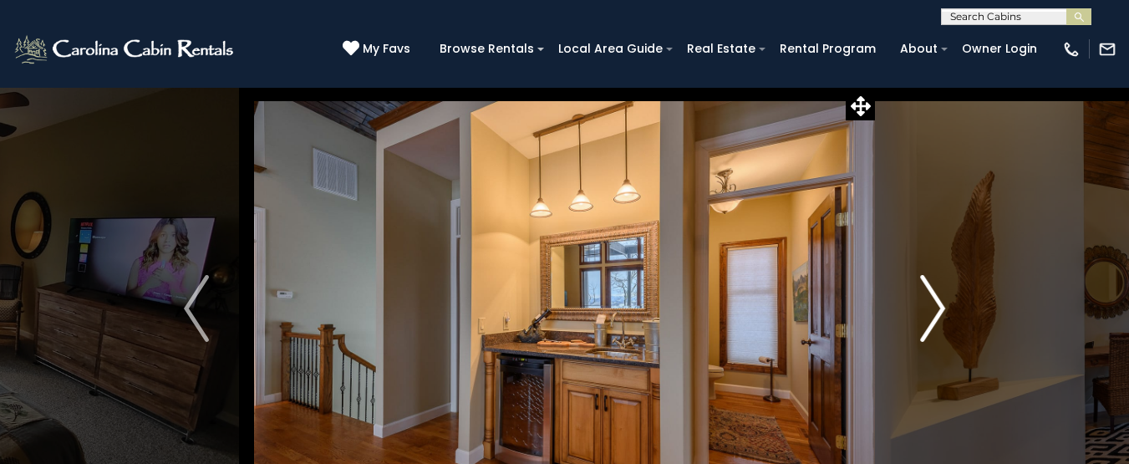
click at [931, 307] on img "Next" at bounding box center [932, 308] width 25 height 67
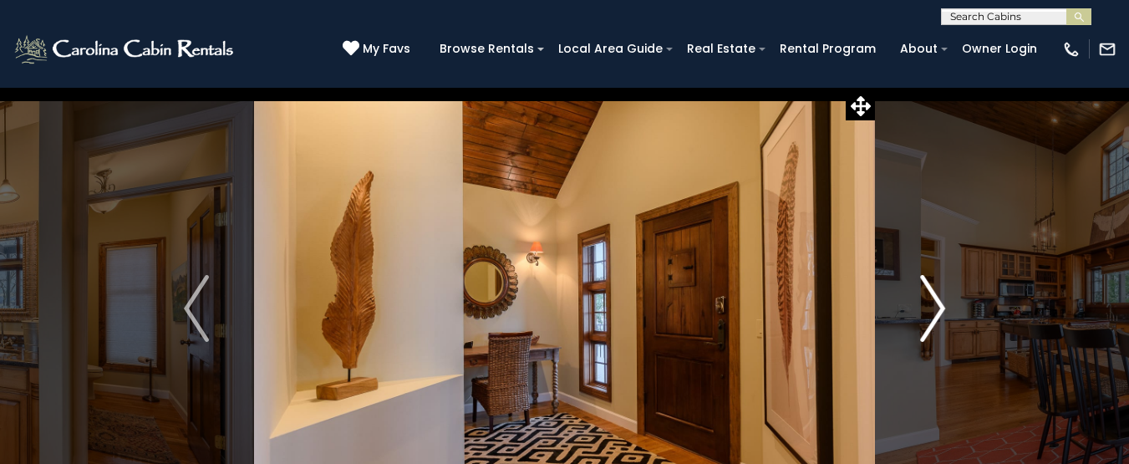
click at [931, 307] on img "Next" at bounding box center [932, 308] width 25 height 67
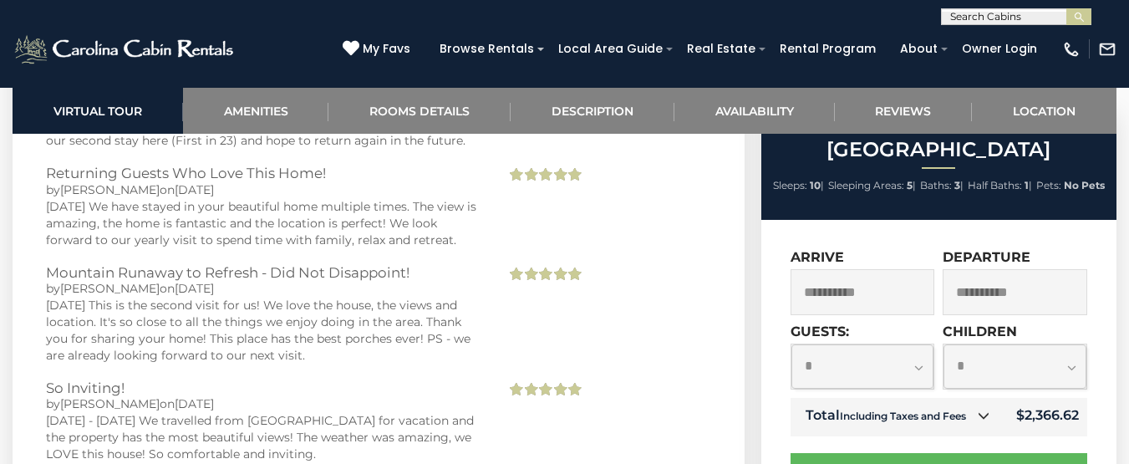
scroll to position [4367, 0]
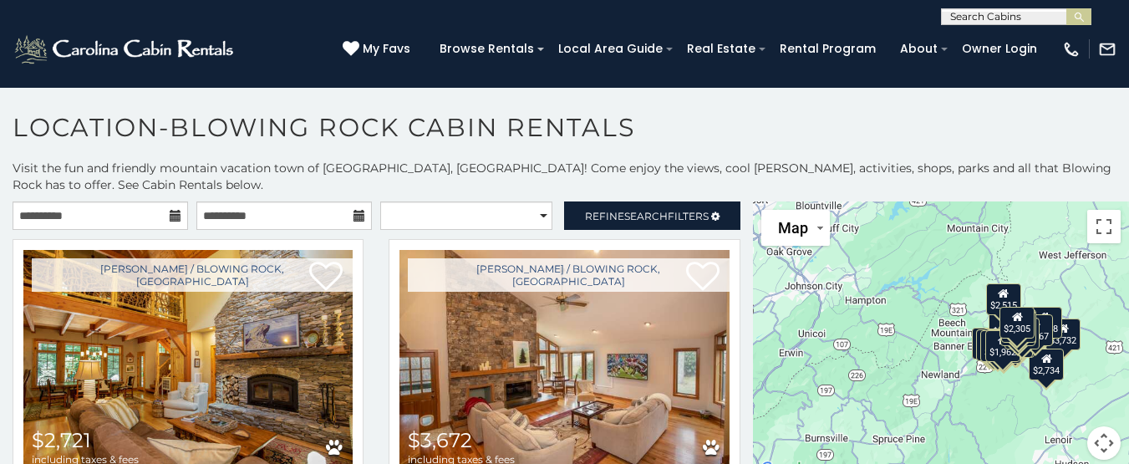
scroll to position [9, 0]
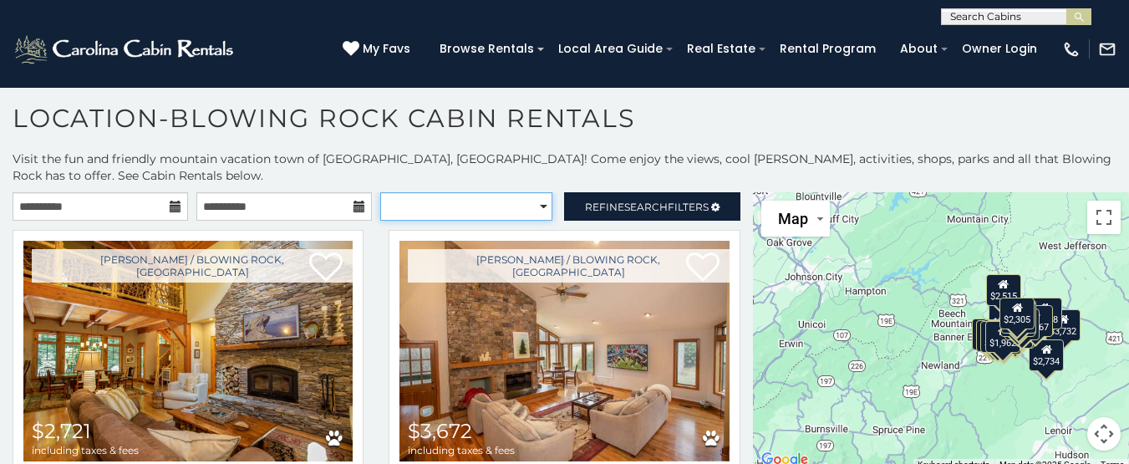
click at [479, 206] on select "**********" at bounding box center [466, 206] width 172 height 28
select select "**********"
click at [380, 192] on select "**********" at bounding box center [466, 206] width 172 height 28
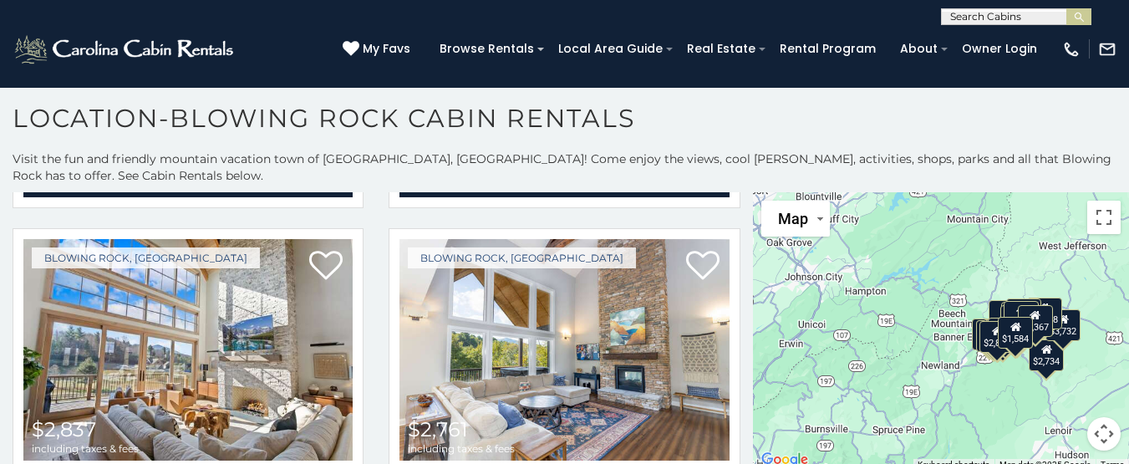
scroll to position [1536, 0]
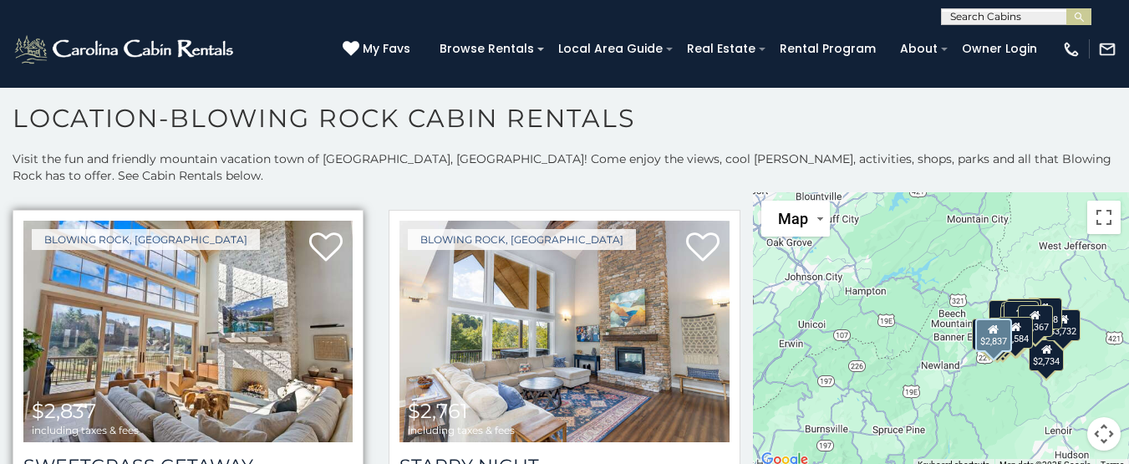
click at [208, 314] on img at bounding box center [187, 331] width 329 height 221
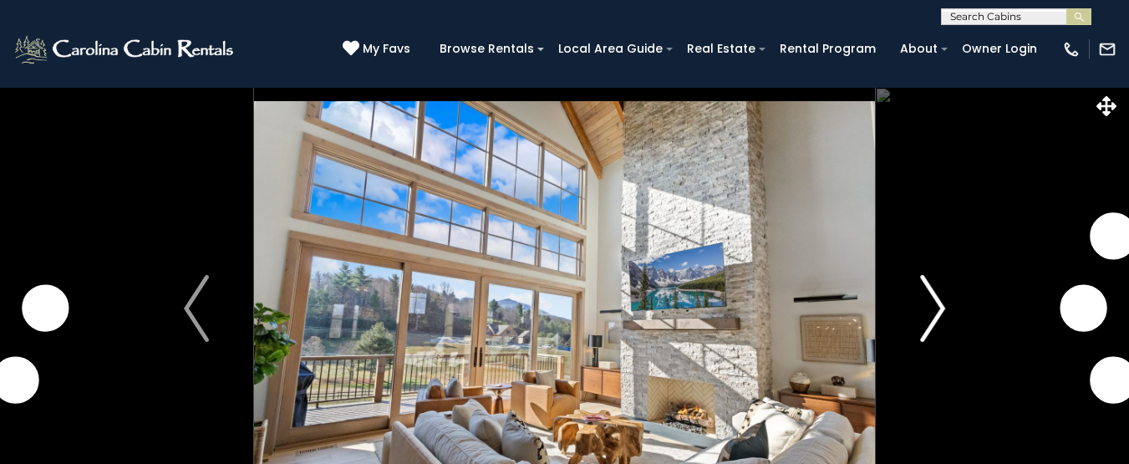
click at [936, 314] on img "Next" at bounding box center [932, 308] width 25 height 67
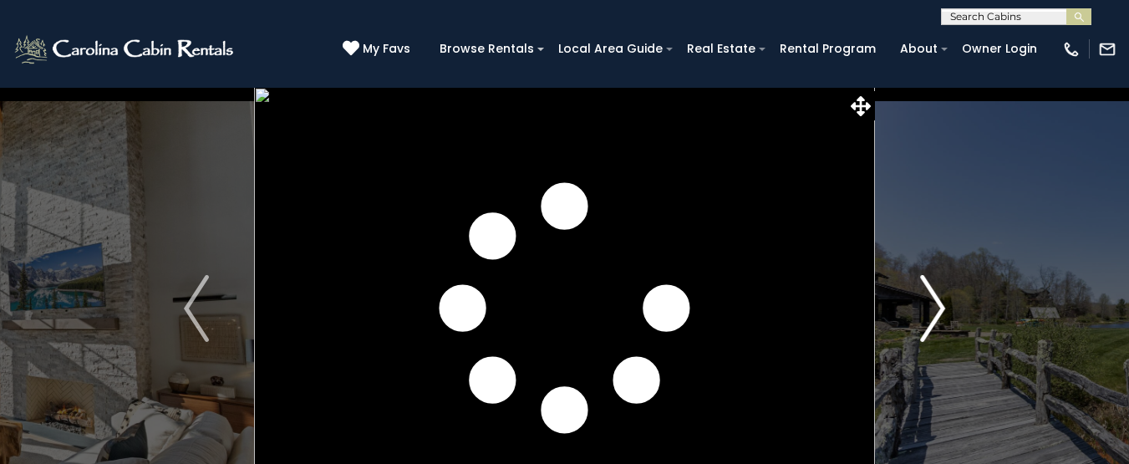
click at [936, 314] on img "Next" at bounding box center [932, 308] width 25 height 67
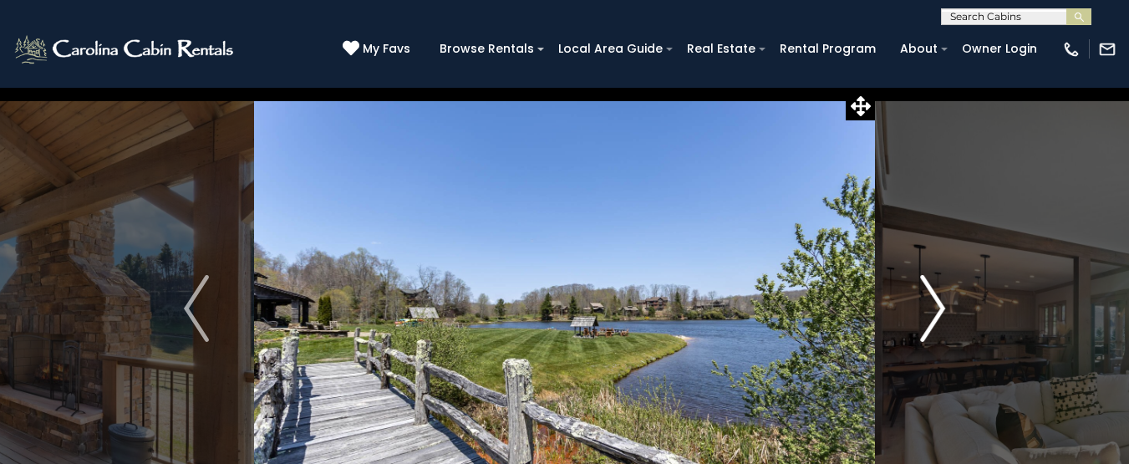
click at [936, 314] on img "Next" at bounding box center [932, 308] width 25 height 67
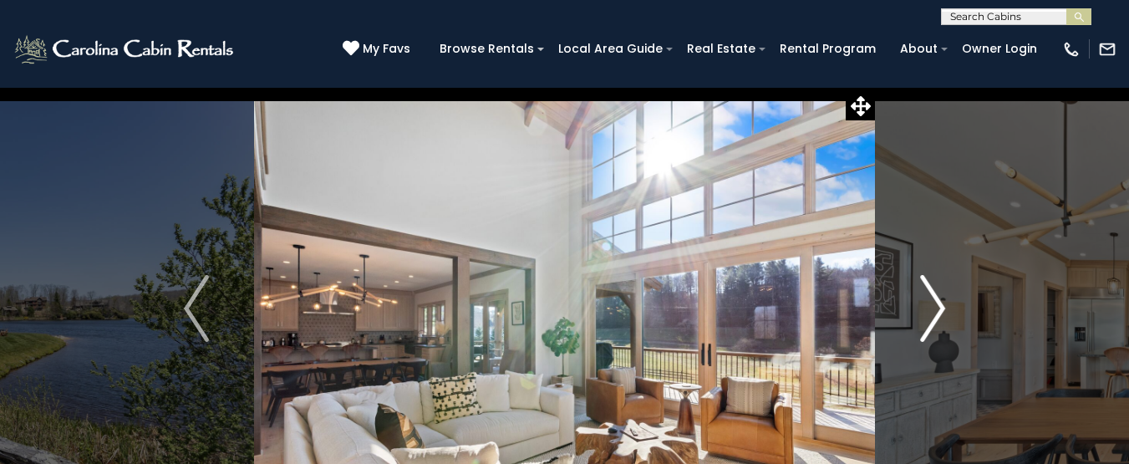
click at [936, 314] on img "Next" at bounding box center [932, 308] width 25 height 67
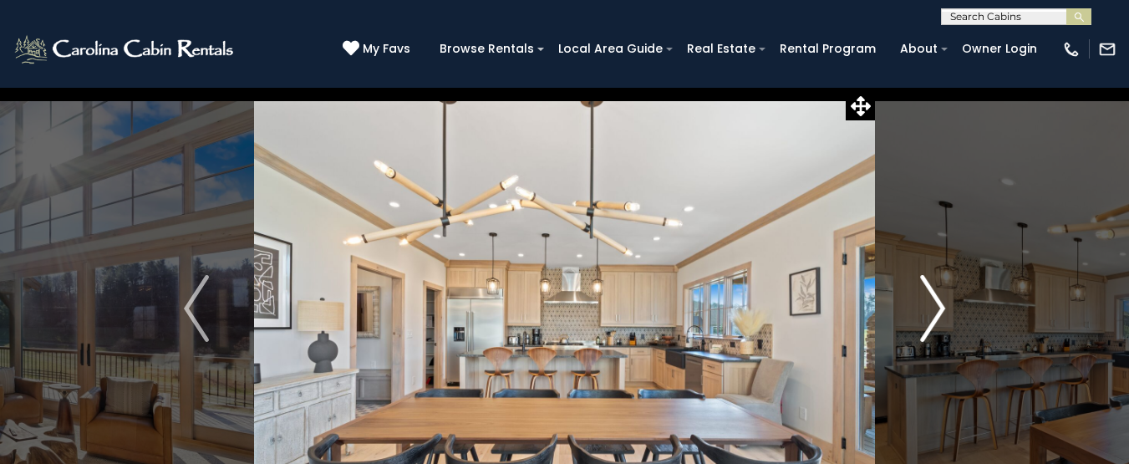
click at [936, 314] on img "Next" at bounding box center [932, 308] width 25 height 67
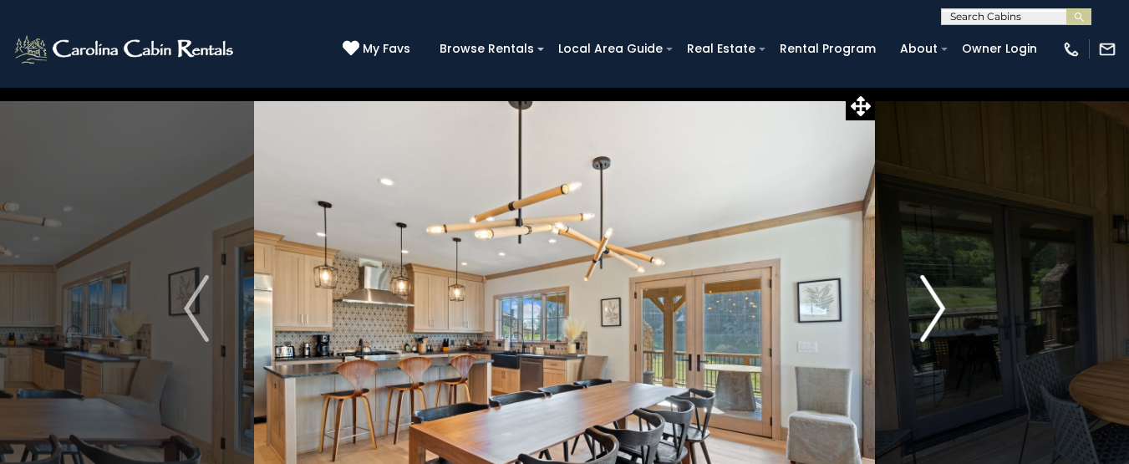
click at [936, 314] on img "Next" at bounding box center [932, 308] width 25 height 67
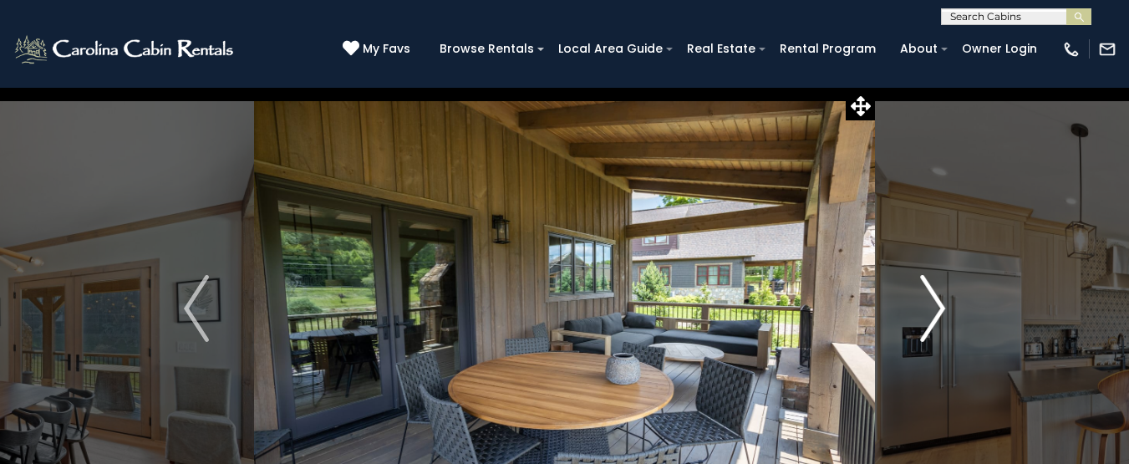
click at [936, 314] on img "Next" at bounding box center [932, 308] width 25 height 67
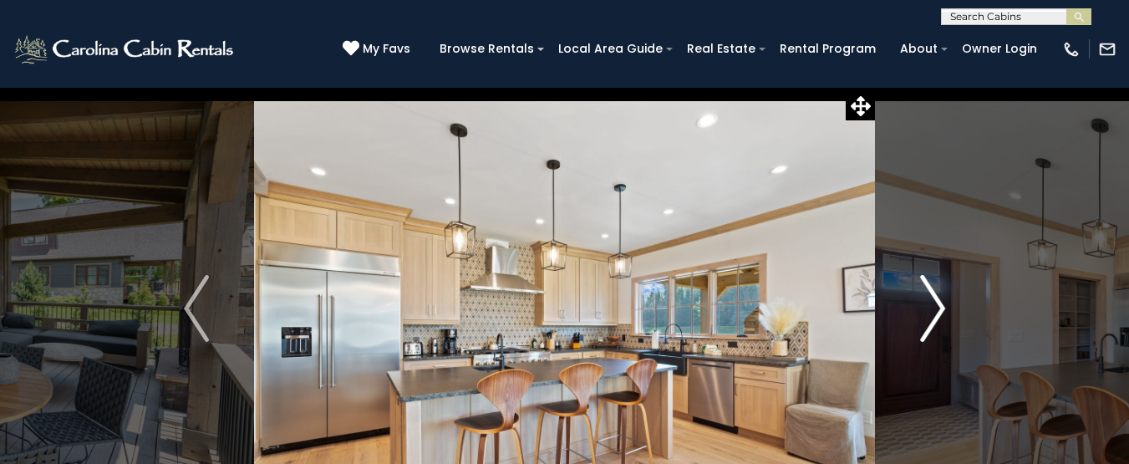
click at [936, 314] on img "Next" at bounding box center [932, 308] width 25 height 67
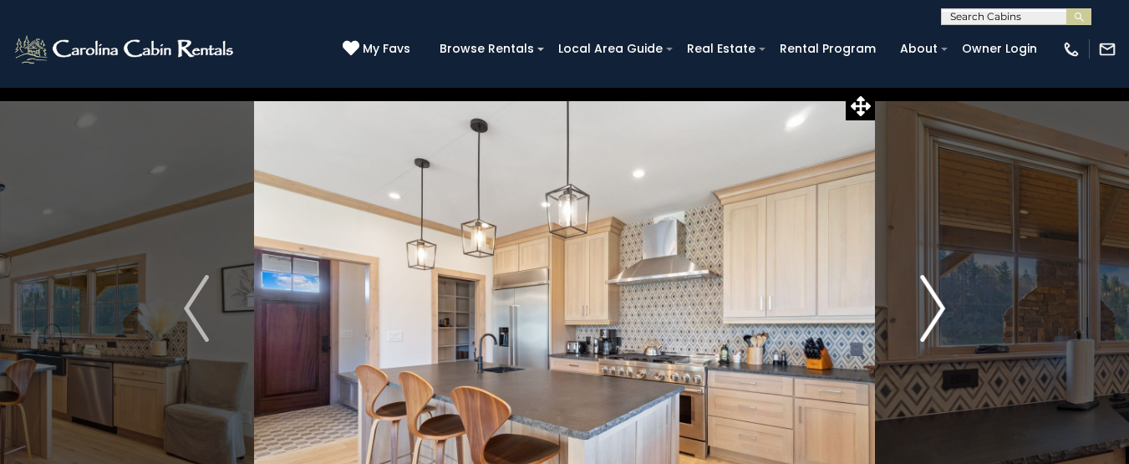
click at [936, 314] on img "Next" at bounding box center [932, 308] width 25 height 67
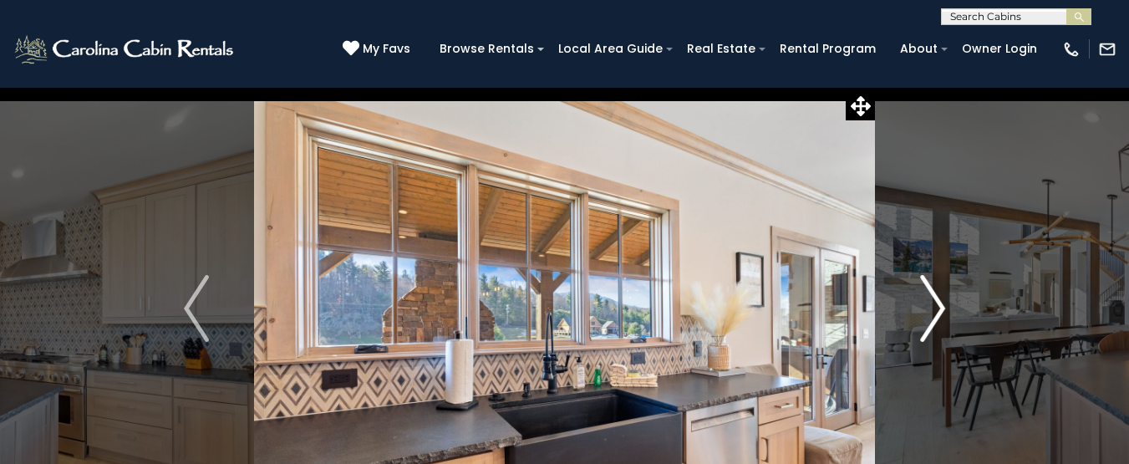
click at [936, 314] on img "Next" at bounding box center [932, 308] width 25 height 67
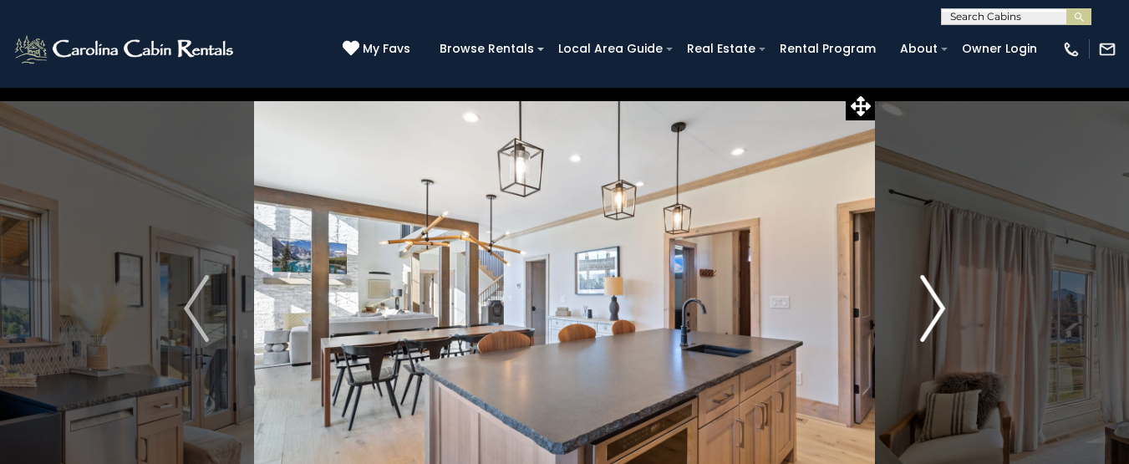
click at [936, 314] on img "Next" at bounding box center [932, 308] width 25 height 67
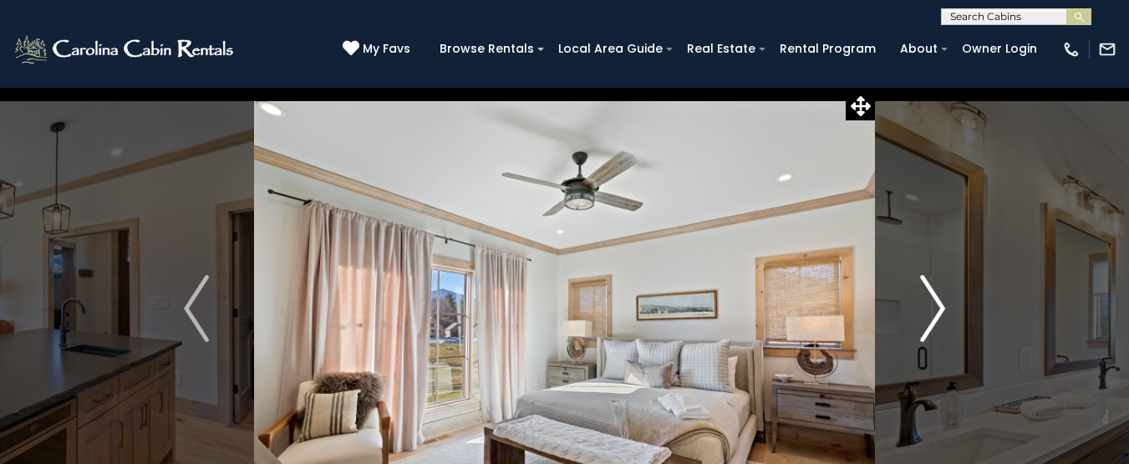
click at [936, 314] on img "Next" at bounding box center [932, 308] width 25 height 67
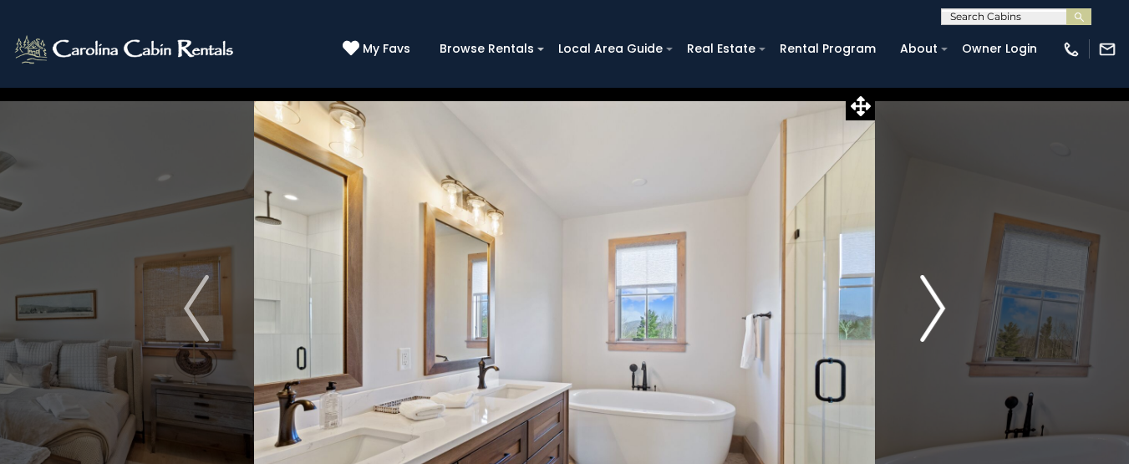
click at [936, 314] on img "Next" at bounding box center [932, 308] width 25 height 67
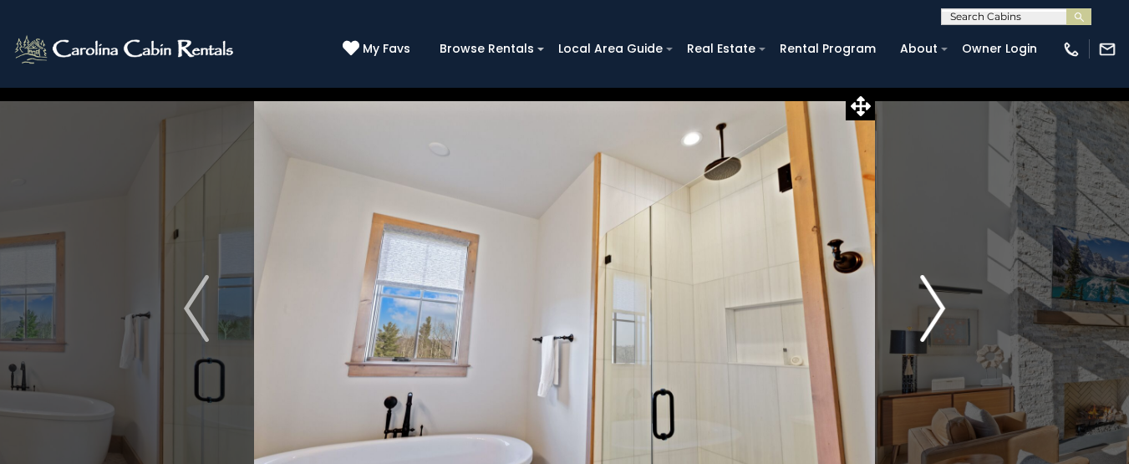
click at [936, 314] on img "Next" at bounding box center [932, 308] width 25 height 67
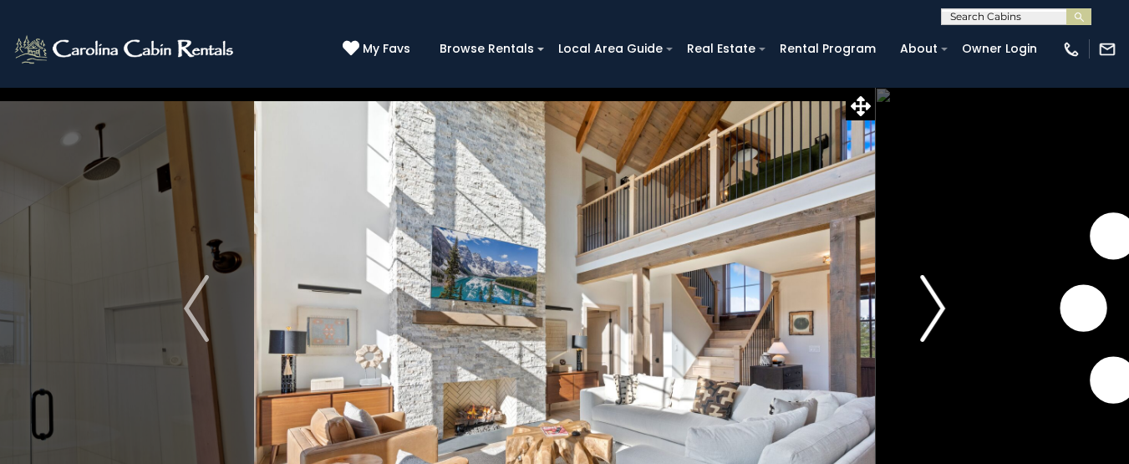
click at [936, 314] on img "Next" at bounding box center [932, 308] width 25 height 67
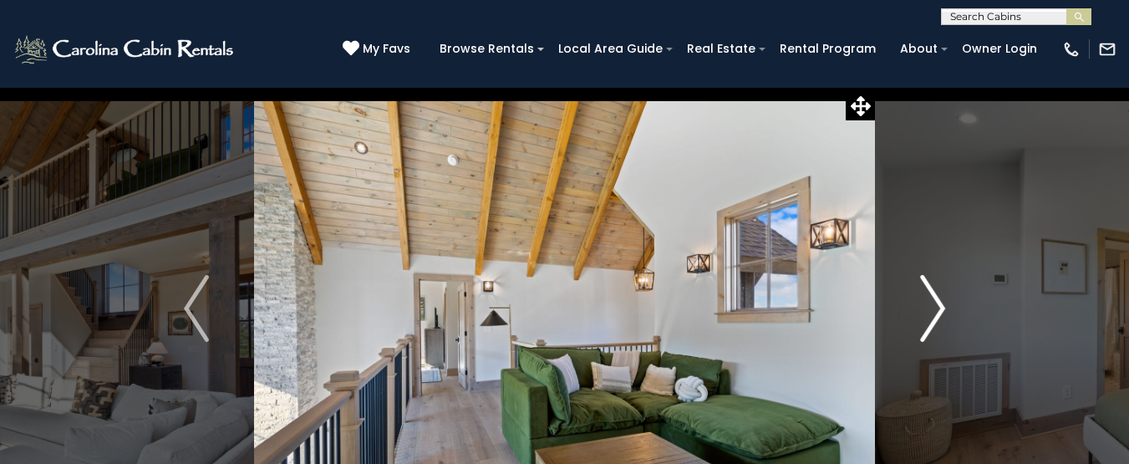
click at [936, 314] on img "Next" at bounding box center [932, 308] width 25 height 67
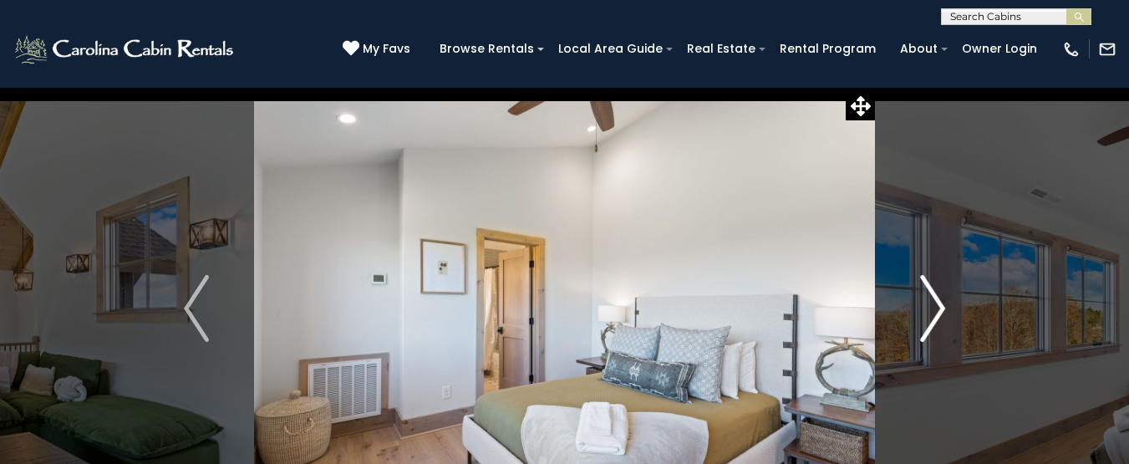
click at [936, 314] on img "Next" at bounding box center [932, 308] width 25 height 67
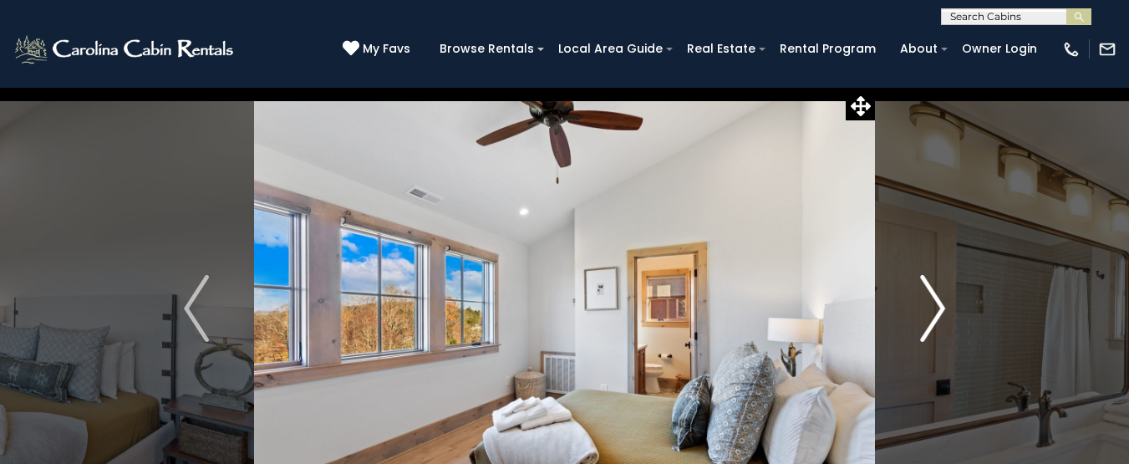
click at [936, 314] on img "Next" at bounding box center [932, 308] width 25 height 67
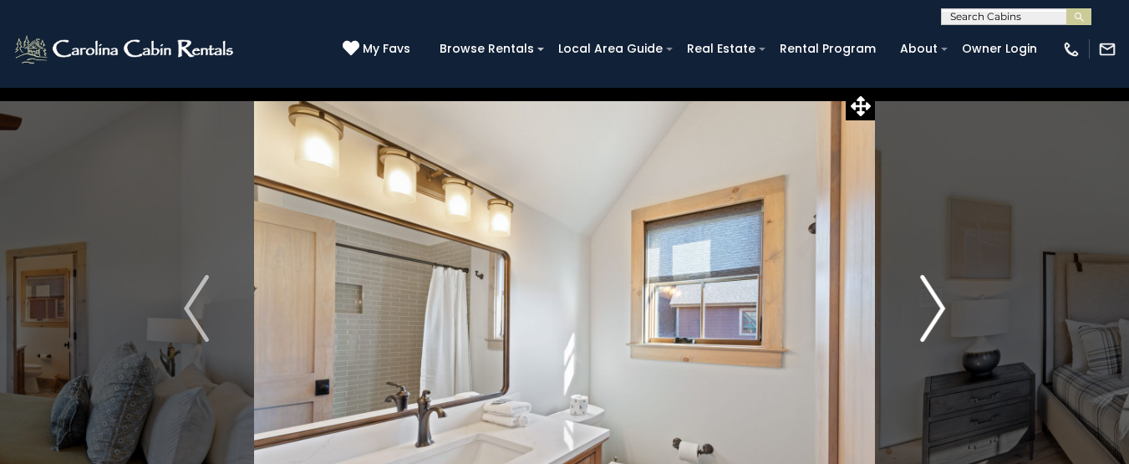
click at [936, 314] on img "Next" at bounding box center [932, 308] width 25 height 67
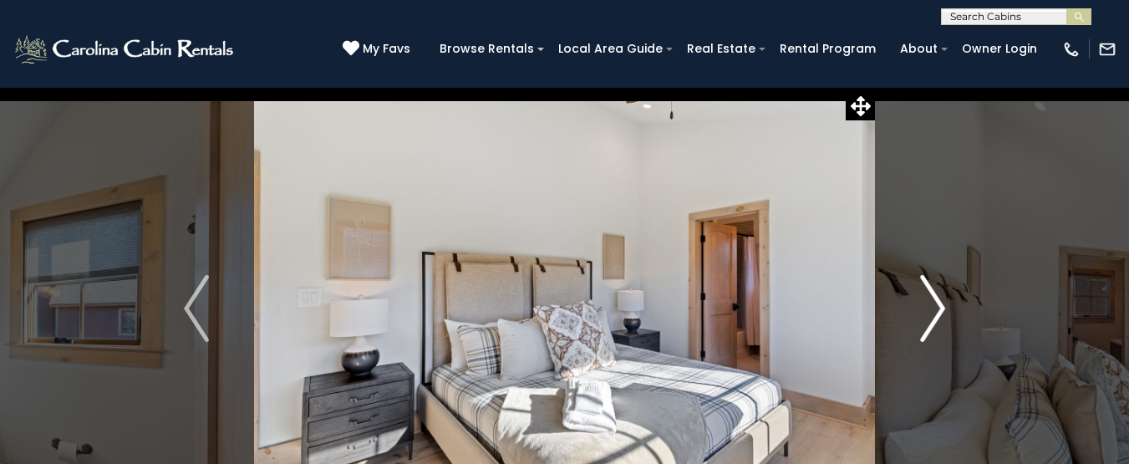
click at [936, 314] on img "Next" at bounding box center [932, 308] width 25 height 67
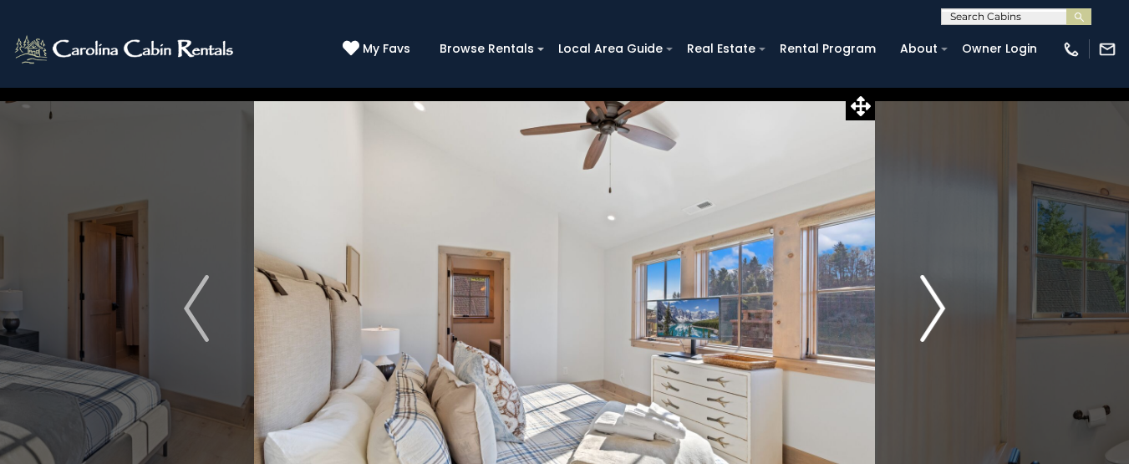
click at [936, 314] on img "Next" at bounding box center [932, 308] width 25 height 67
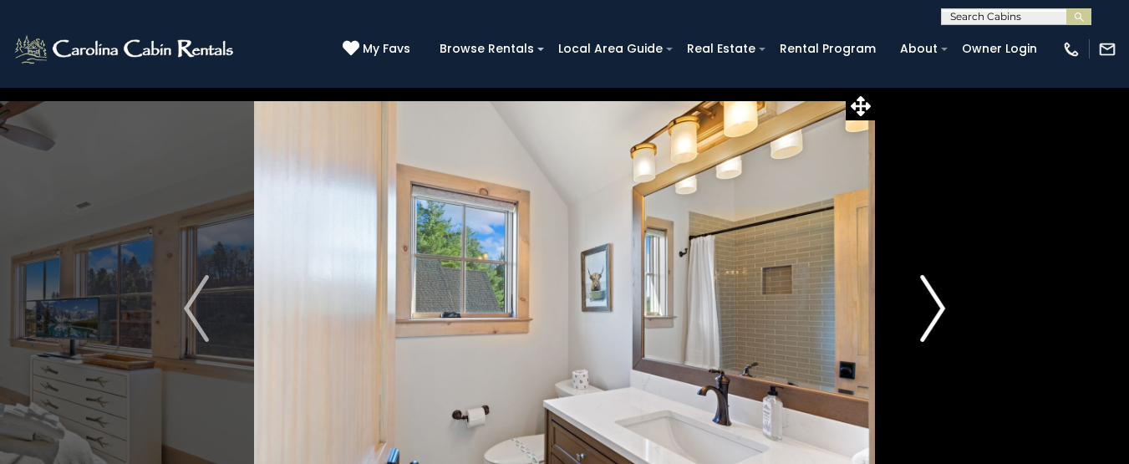
click at [936, 314] on img "Next" at bounding box center [932, 308] width 25 height 67
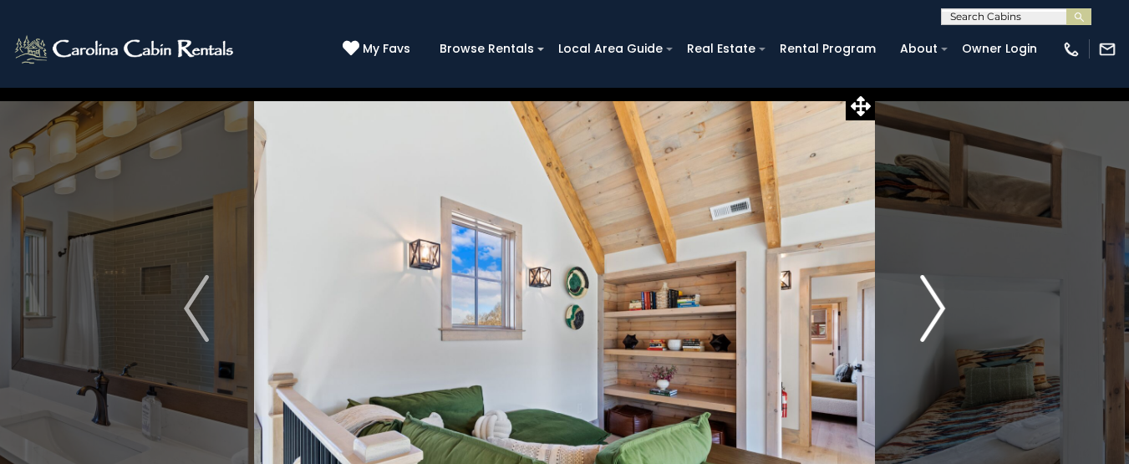
click at [936, 314] on img "Next" at bounding box center [932, 308] width 25 height 67
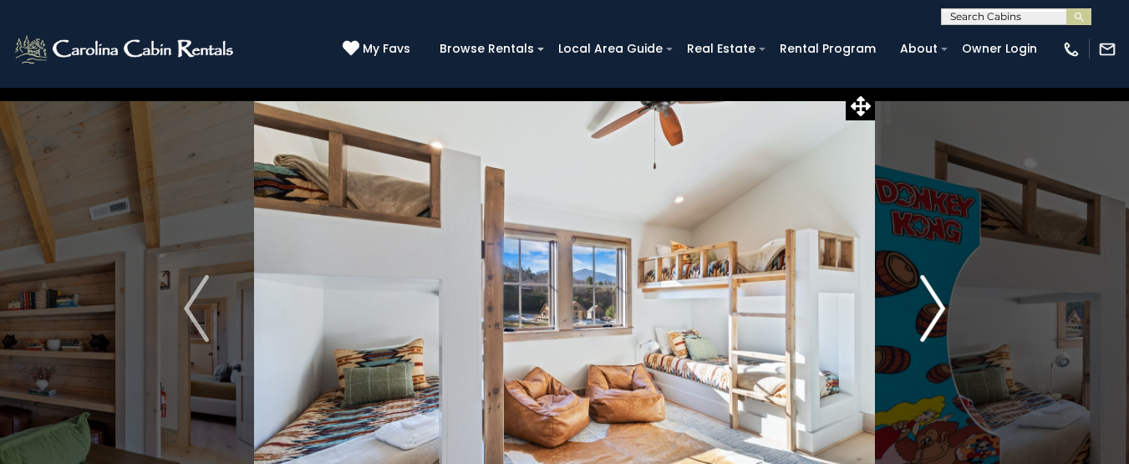
click at [936, 314] on img "Next" at bounding box center [932, 308] width 25 height 67
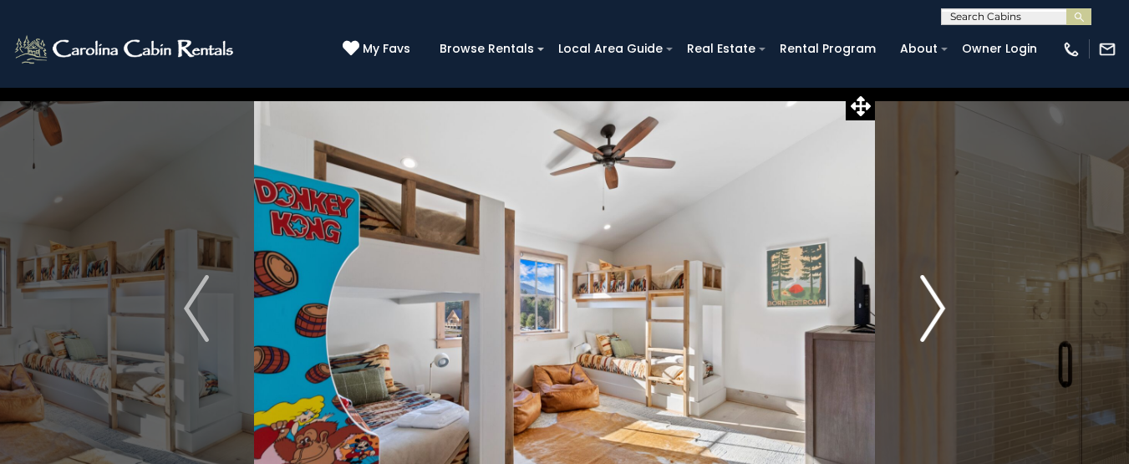
click at [936, 314] on img "Next" at bounding box center [932, 308] width 25 height 67
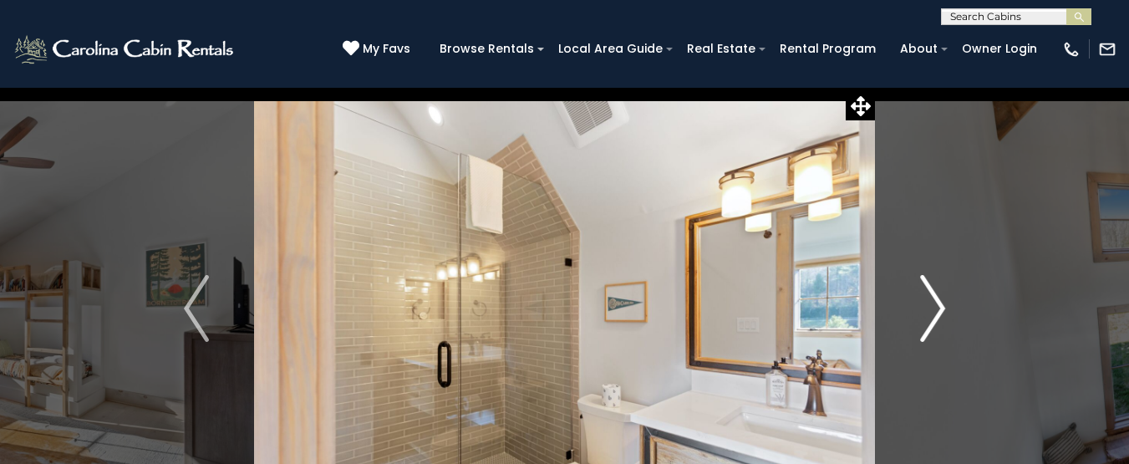
drag, startPoint x: 936, startPoint y: 314, endPoint x: 931, endPoint y: 323, distance: 10.1
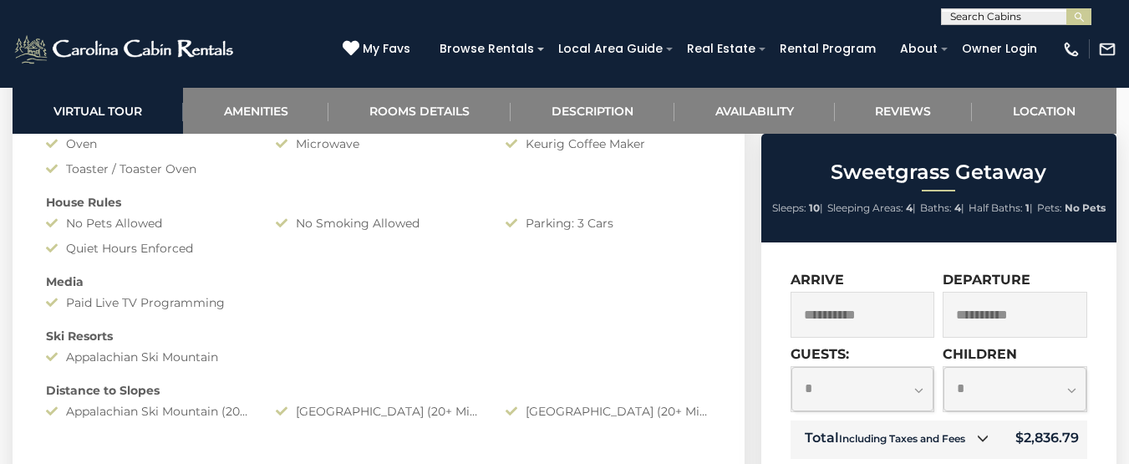
scroll to position [1614, 0]
